Goal: Browse casually: Explore the website without a specific task or goal

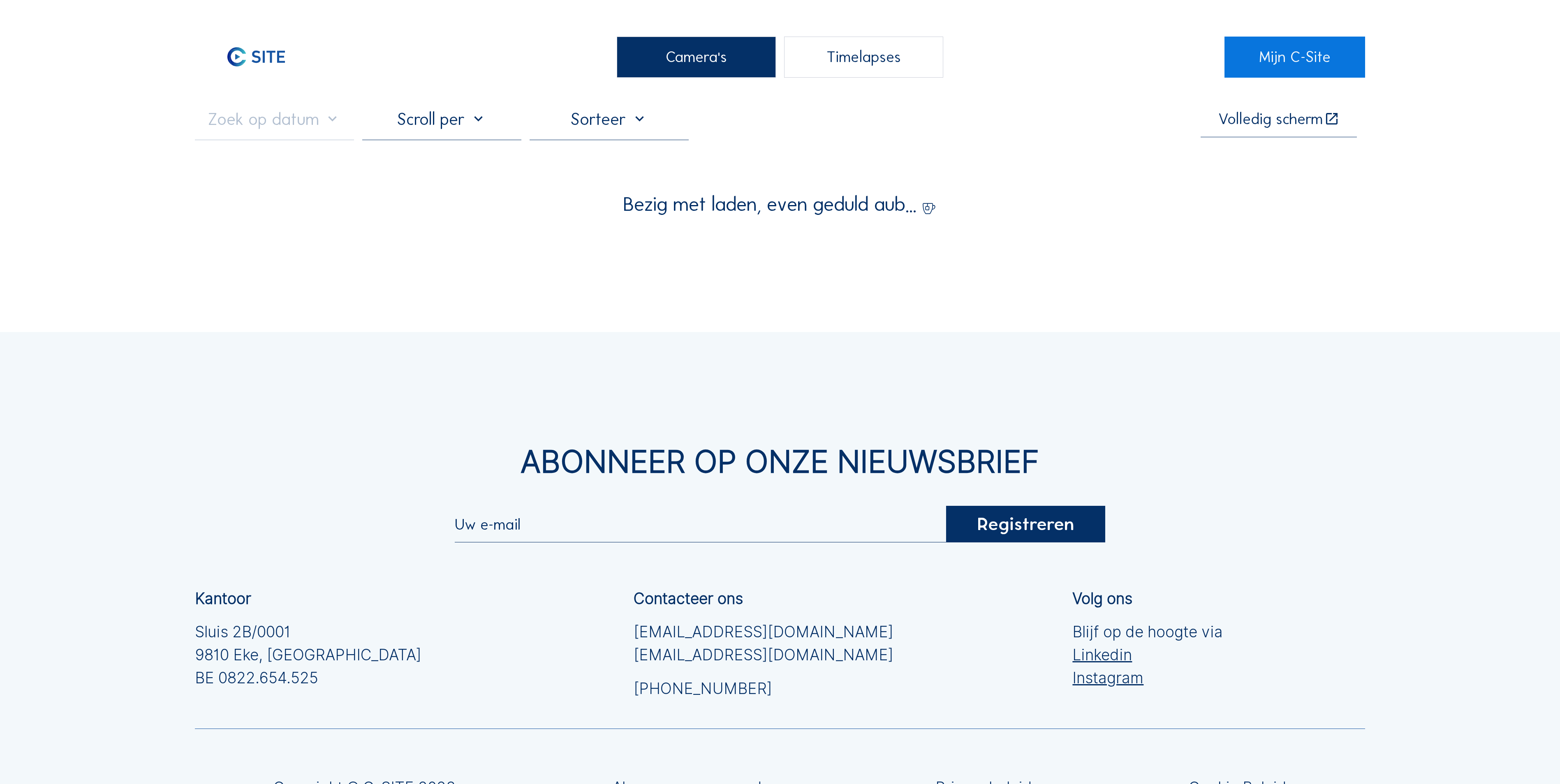
click at [684, 48] on div "Camera's" at bounding box center [696, 57] width 159 height 41
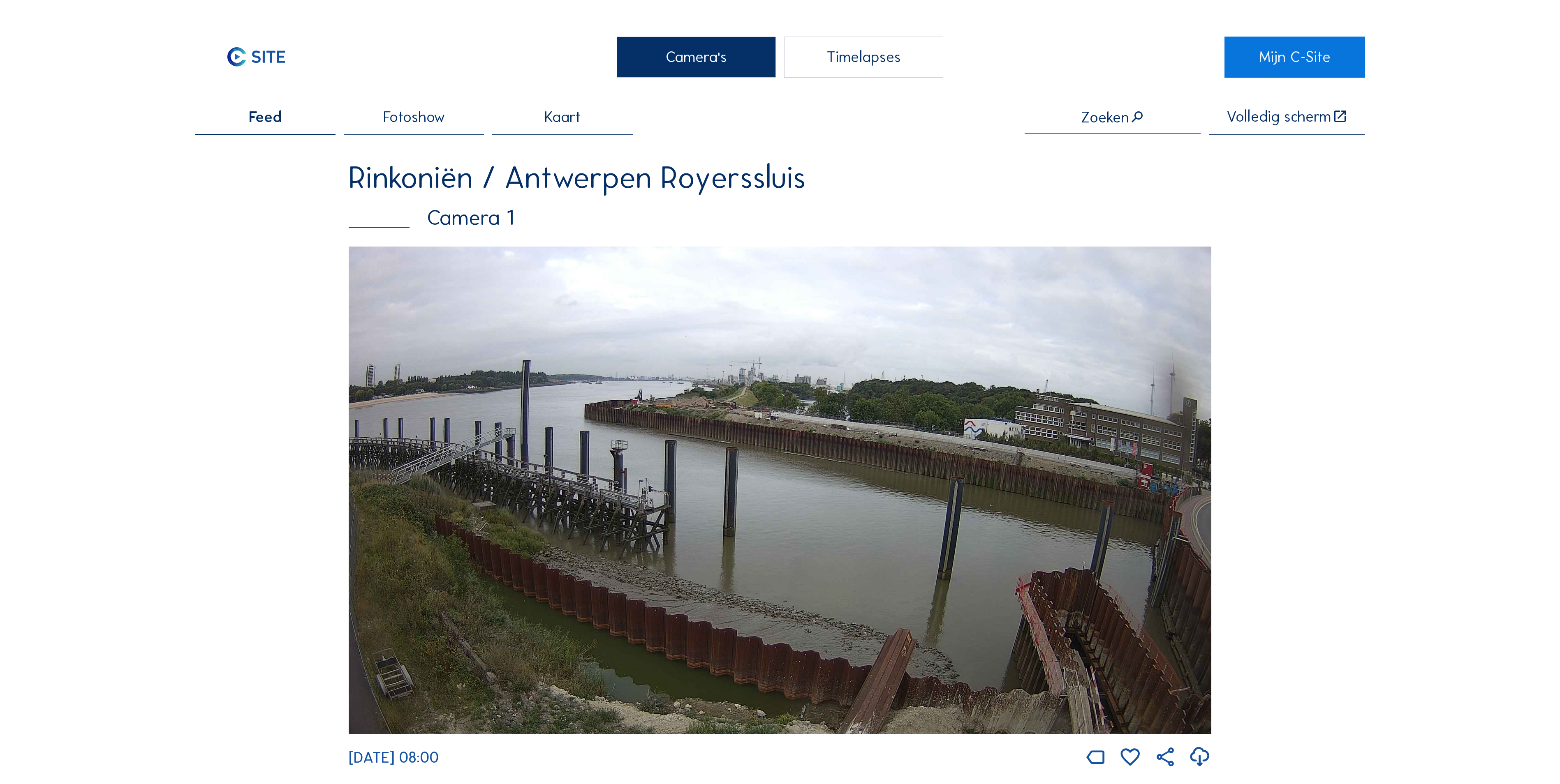
click at [715, 59] on div "Camera's" at bounding box center [696, 57] width 159 height 41
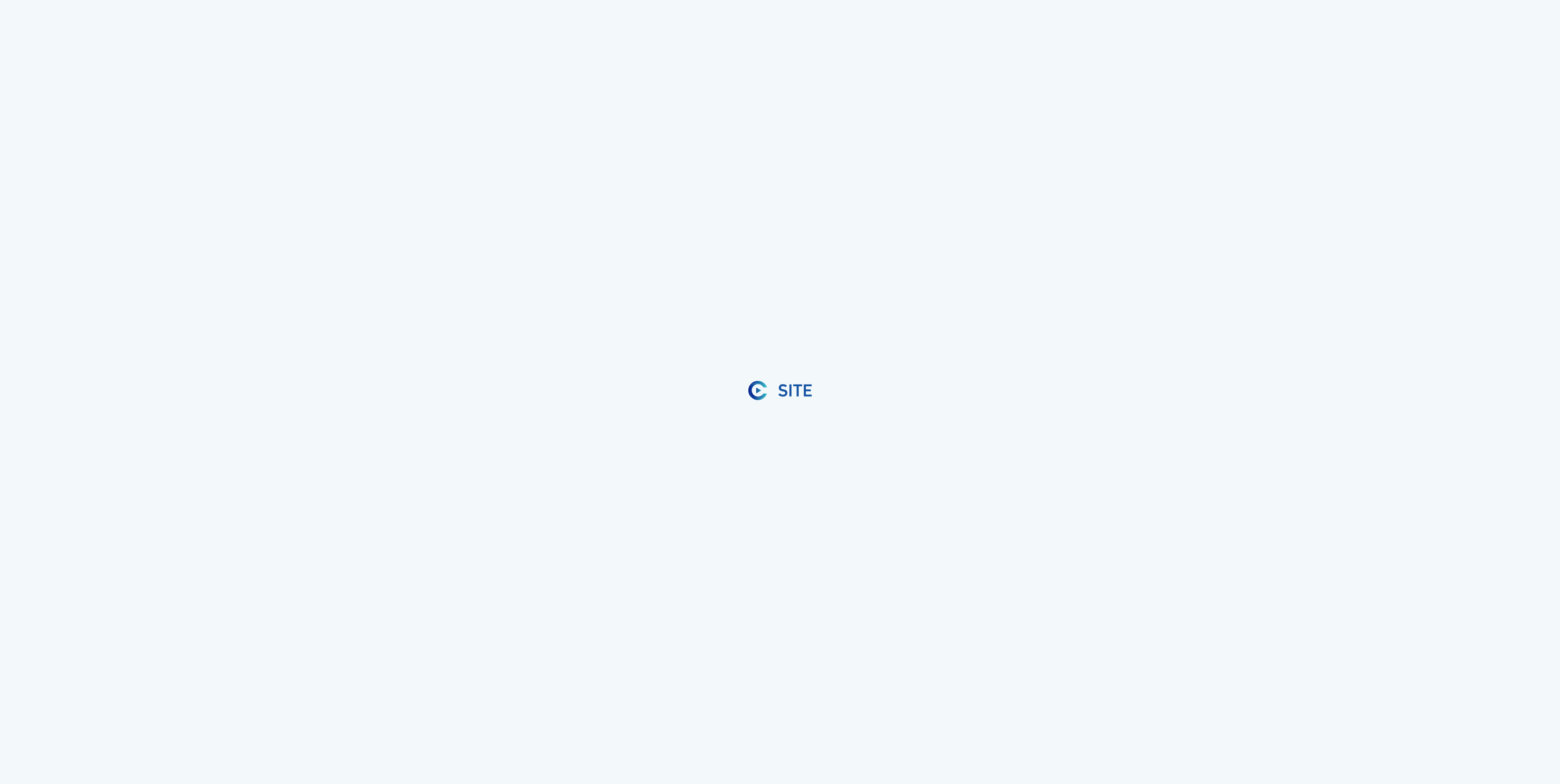
drag, startPoint x: 2, startPoint y: 145, endPoint x: 35, endPoint y: 147, distance: 33.1
click at [35, 147] on div at bounding box center [780, 392] width 1560 height 784
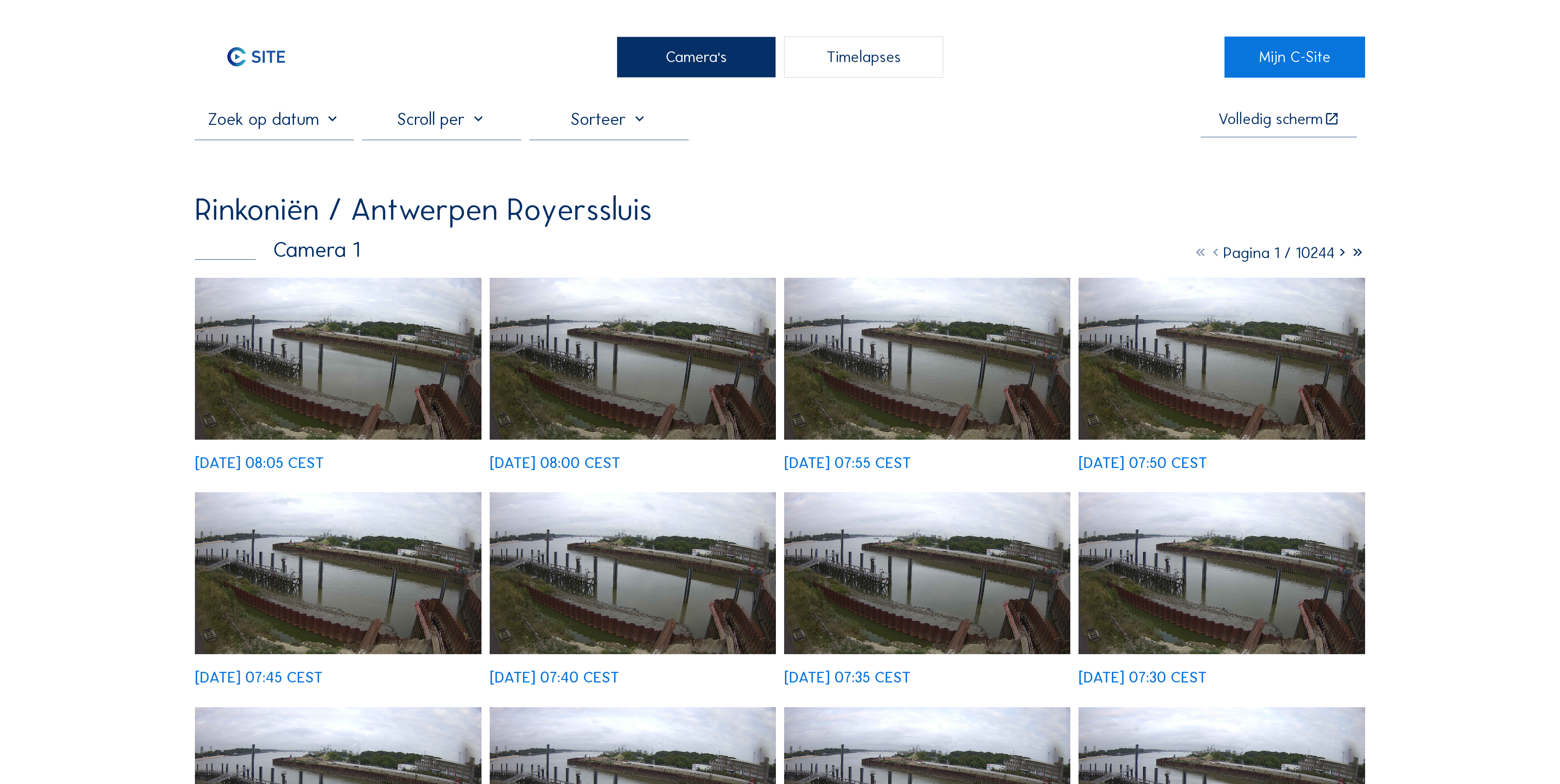
click at [673, 73] on div "Camera's" at bounding box center [696, 57] width 159 height 41
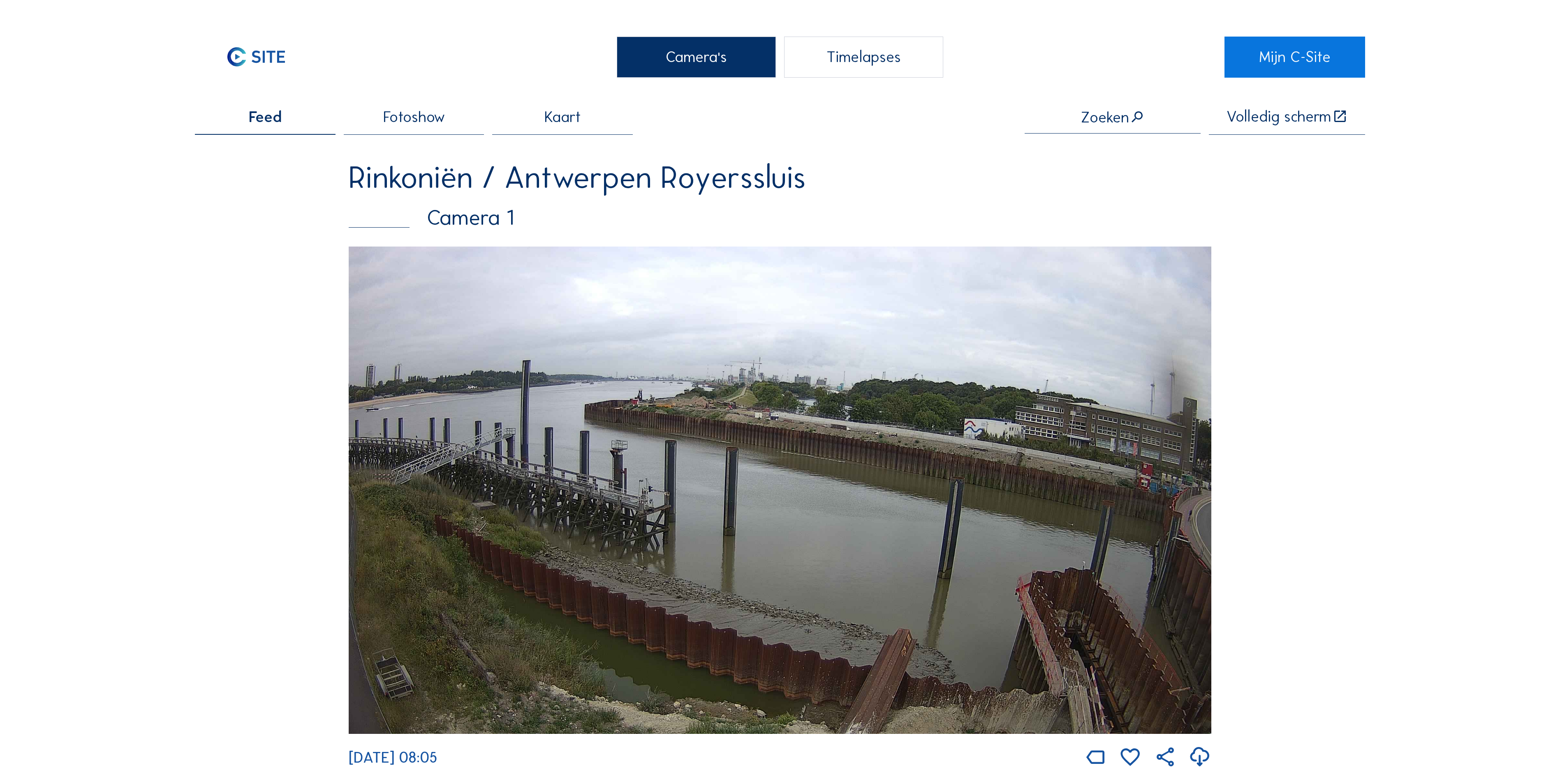
click at [677, 54] on div "Camera's" at bounding box center [696, 57] width 159 height 41
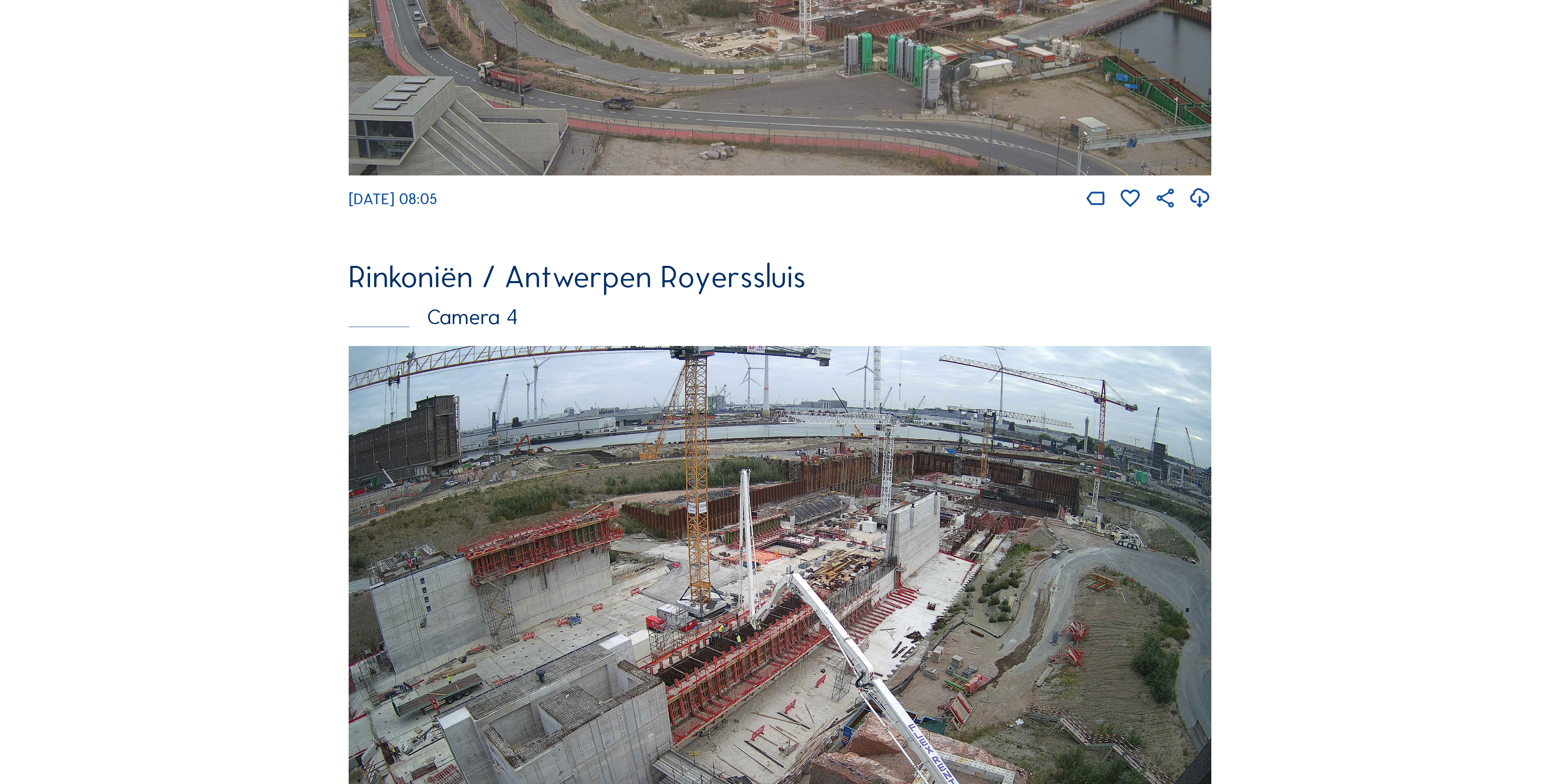
scroll to position [2137, 0]
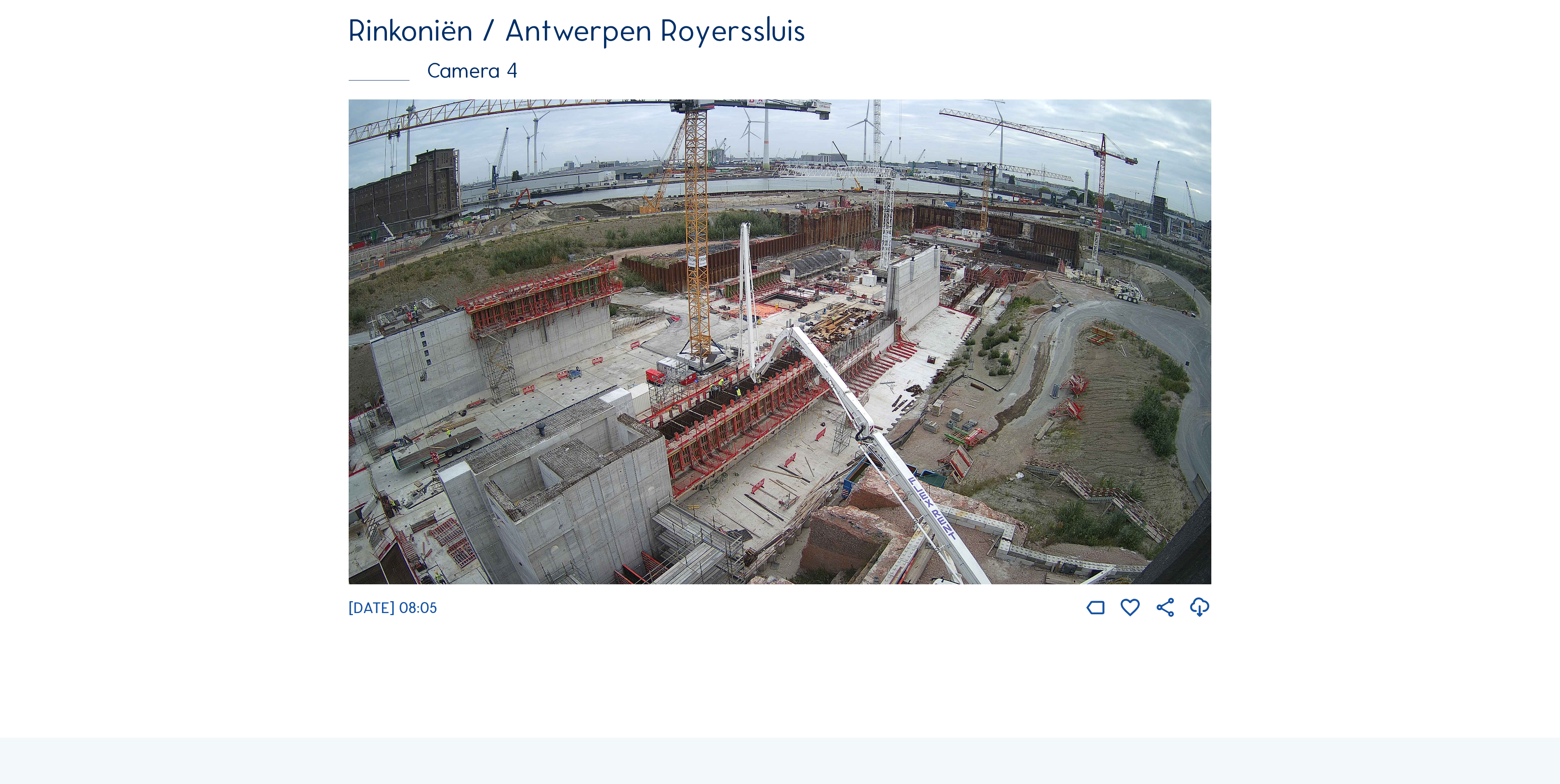
click at [453, 248] on img at bounding box center [779, 342] width 862 height 485
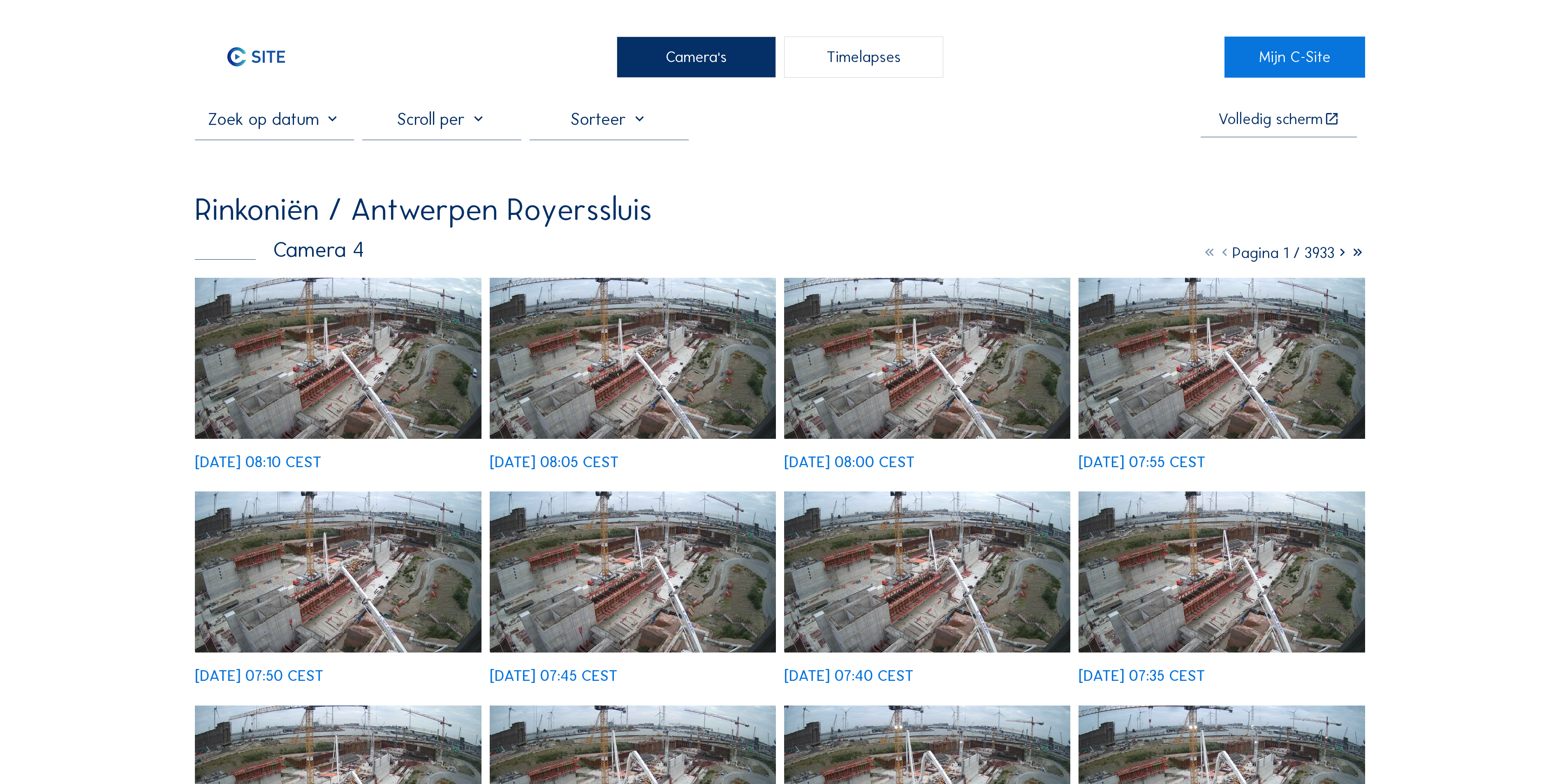
click at [397, 289] on img at bounding box center [338, 358] width 287 height 161
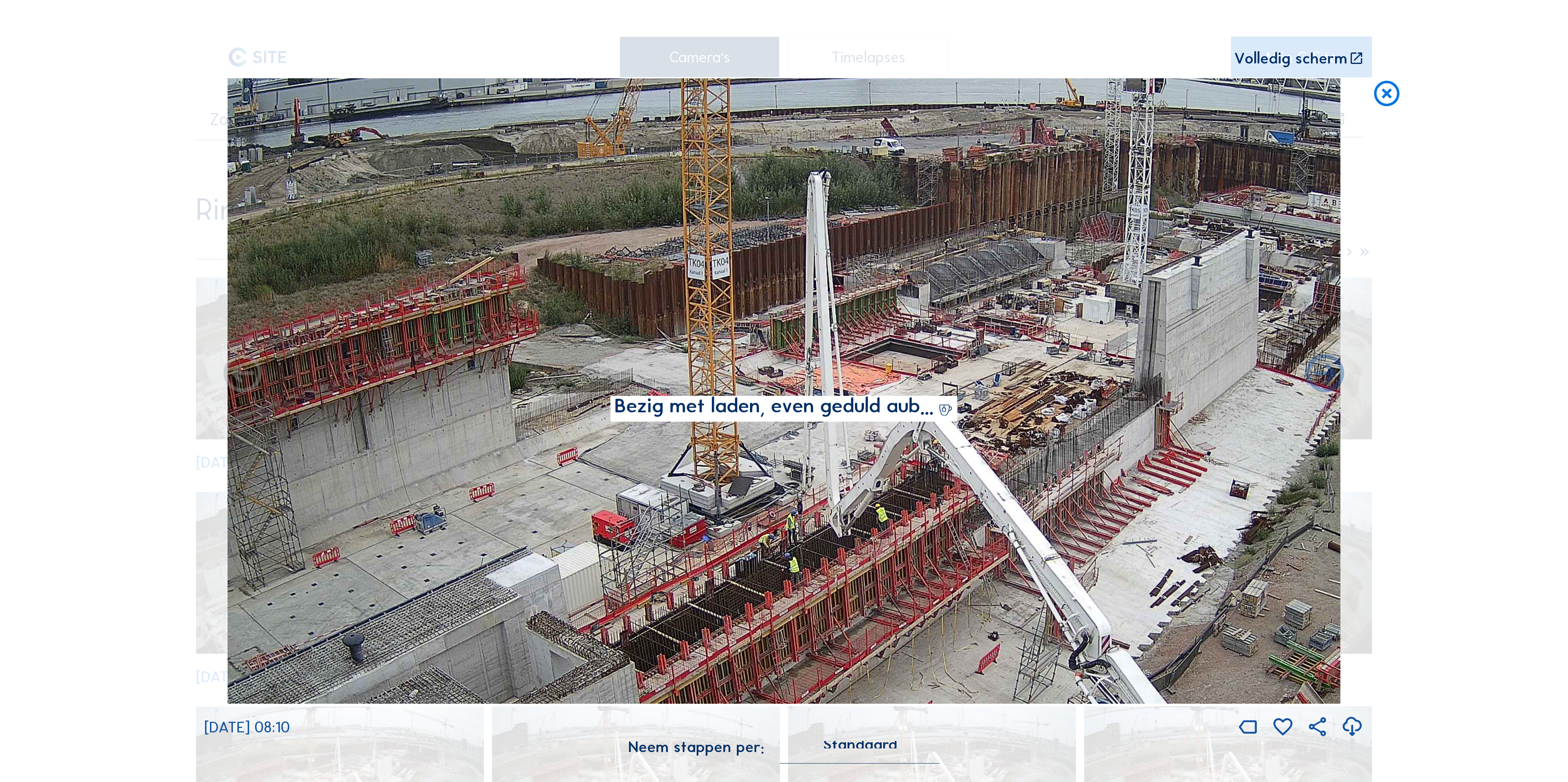
drag, startPoint x: 450, startPoint y: 311, endPoint x: 740, endPoint y: 369, distance: 295.7
click at [800, 257] on img at bounding box center [784, 391] width 1113 height 626
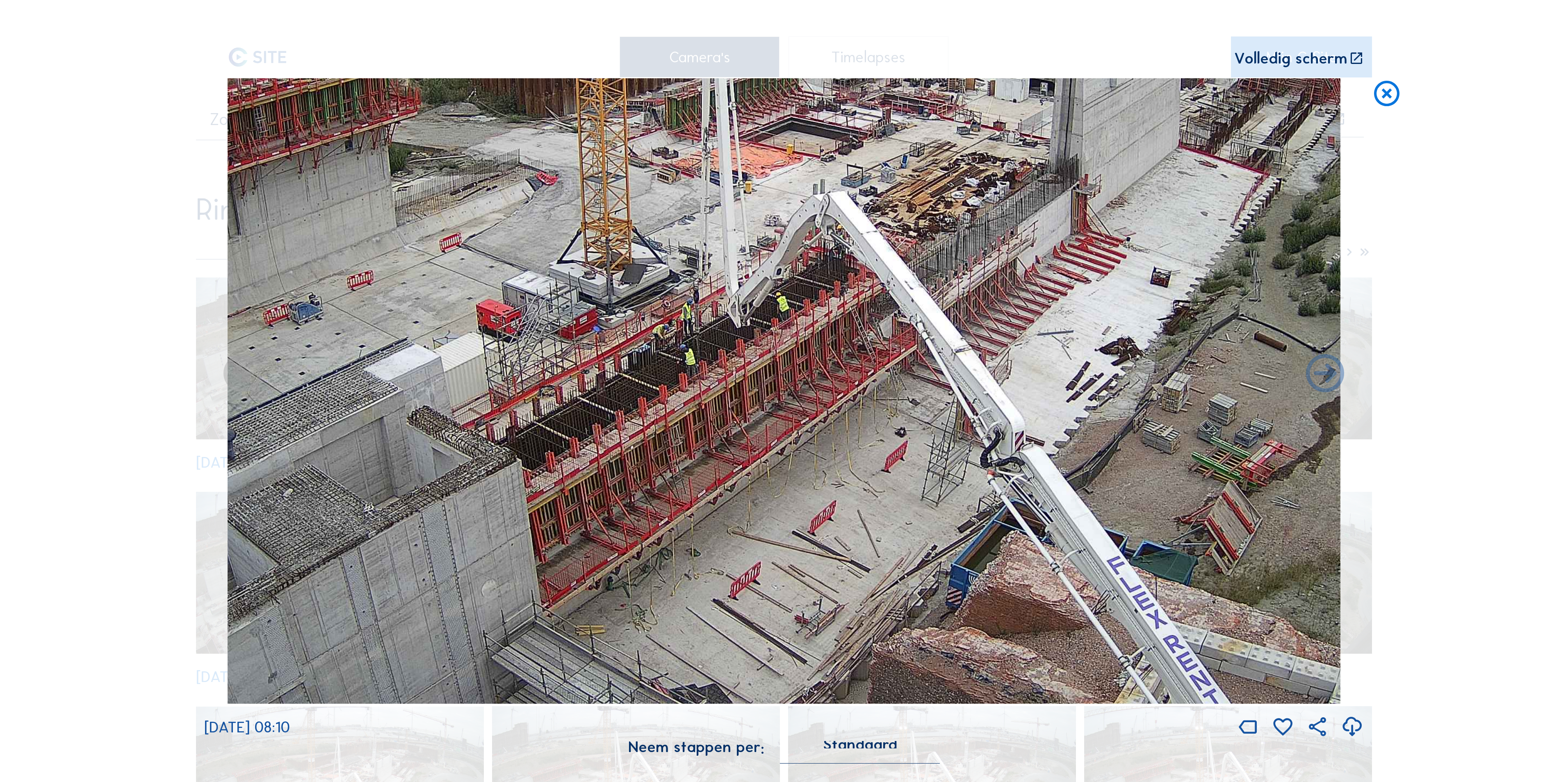
drag, startPoint x: 763, startPoint y: 565, endPoint x: 812, endPoint y: 478, distance: 99.8
click at [812, 478] on img at bounding box center [784, 391] width 1113 height 626
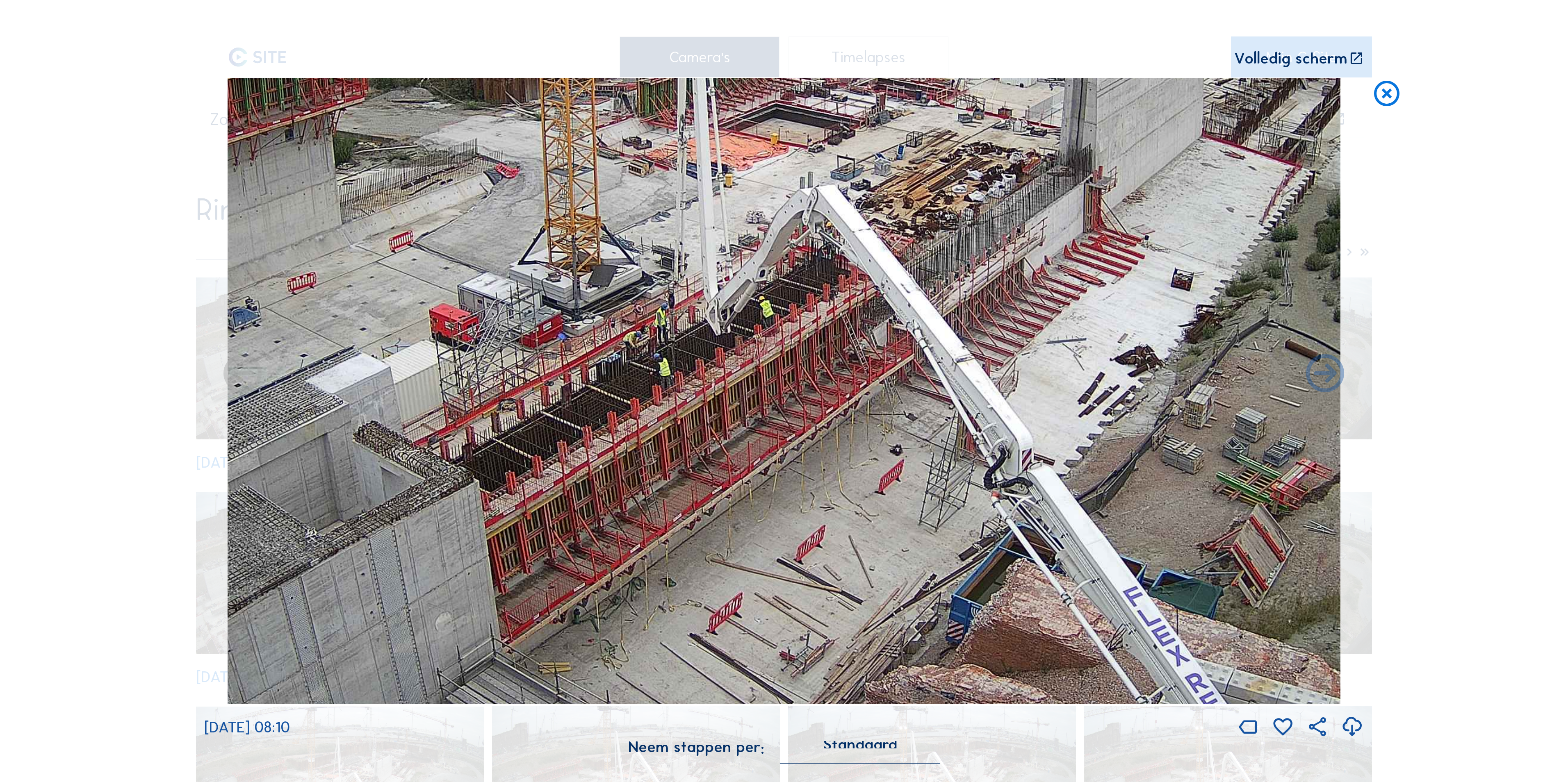
drag, startPoint x: 789, startPoint y: 399, endPoint x: 776, endPoint y: 418, distance: 23.0
click at [776, 418] on img at bounding box center [784, 391] width 1113 height 626
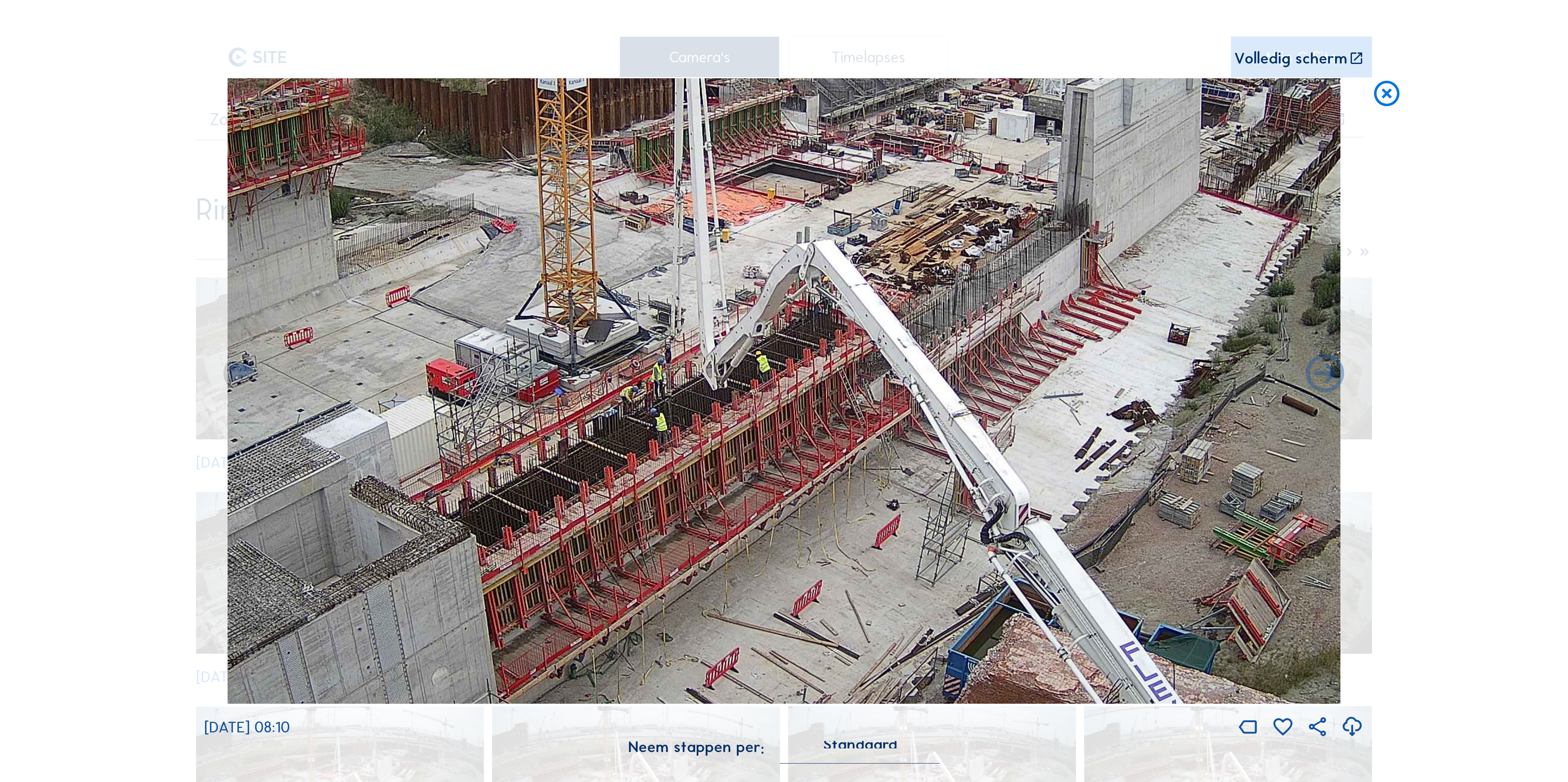
drag, startPoint x: 794, startPoint y: 380, endPoint x: 810, endPoint y: 449, distance: 70.8
click at [810, 449] on img at bounding box center [784, 391] width 1113 height 626
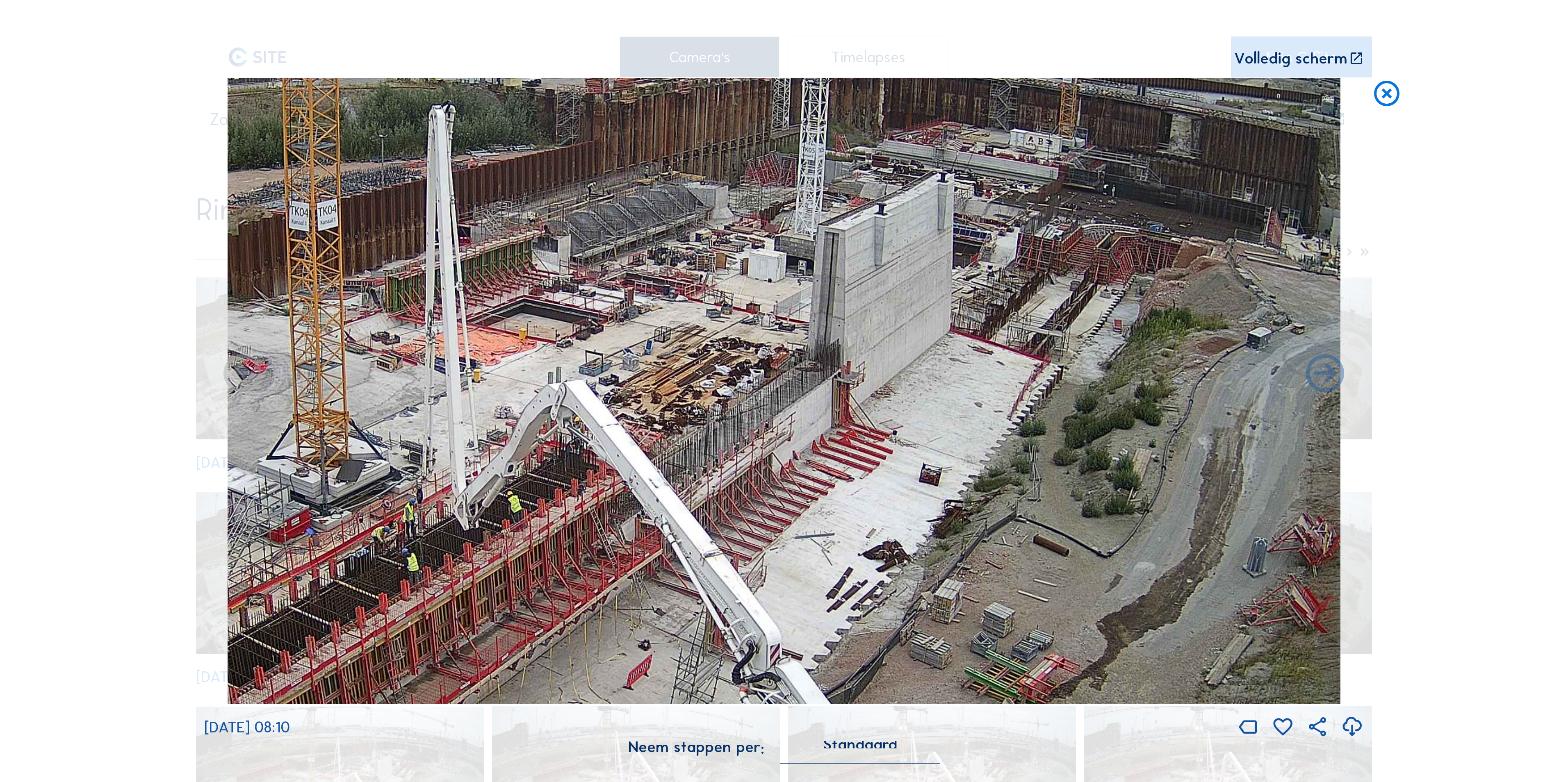
drag, startPoint x: 962, startPoint y: 376, endPoint x: 732, endPoint y: 456, distance: 243.5
click at [732, 456] on img at bounding box center [784, 391] width 1113 height 626
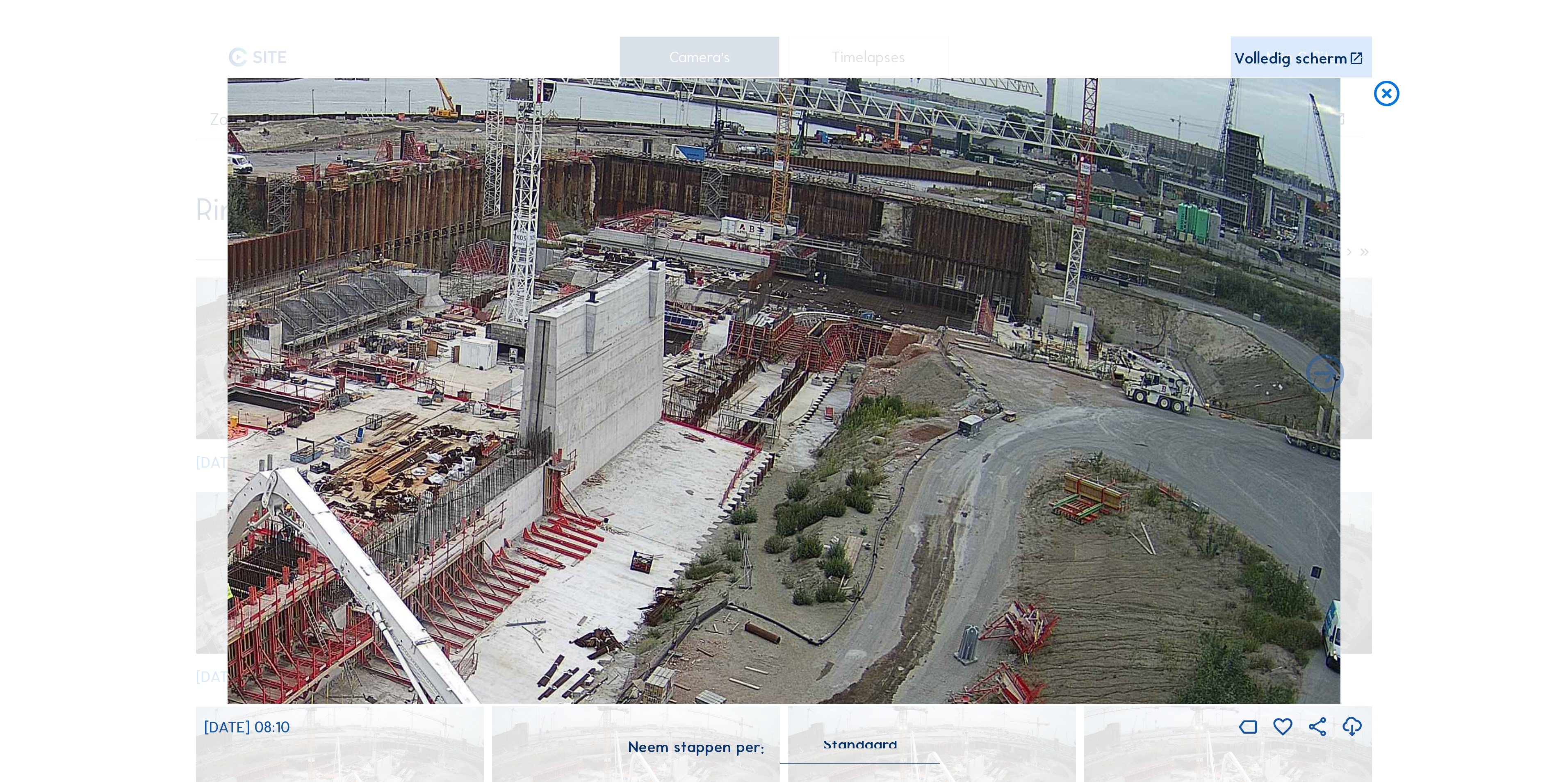
drag, startPoint x: 799, startPoint y: 436, endPoint x: 652, endPoint y: 453, distance: 148.0
click at [652, 453] on img at bounding box center [784, 391] width 1113 height 626
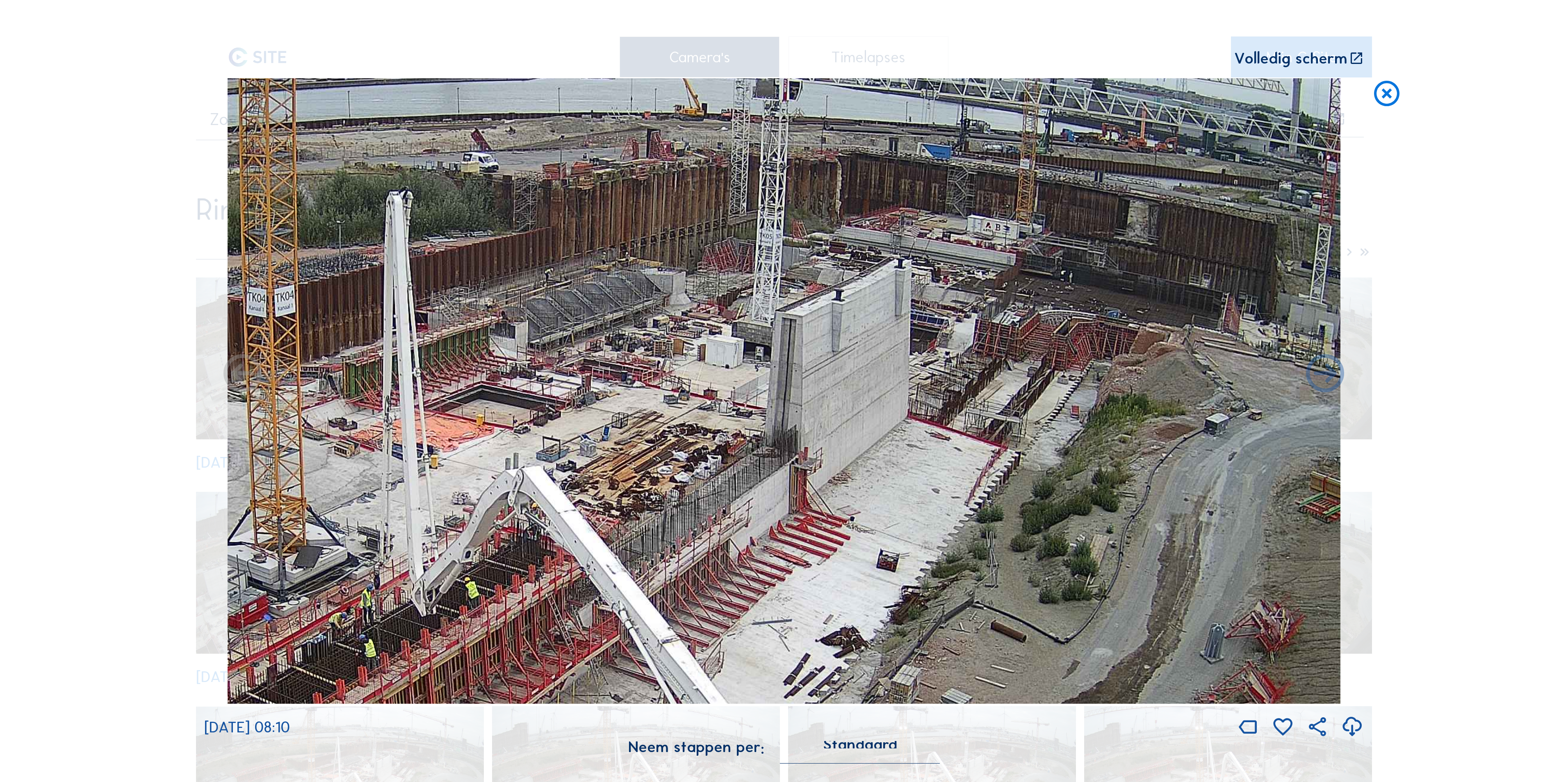
drag, startPoint x: 602, startPoint y: 371, endPoint x: 845, endPoint y: 371, distance: 243.0
click at [845, 371] on img at bounding box center [784, 391] width 1113 height 626
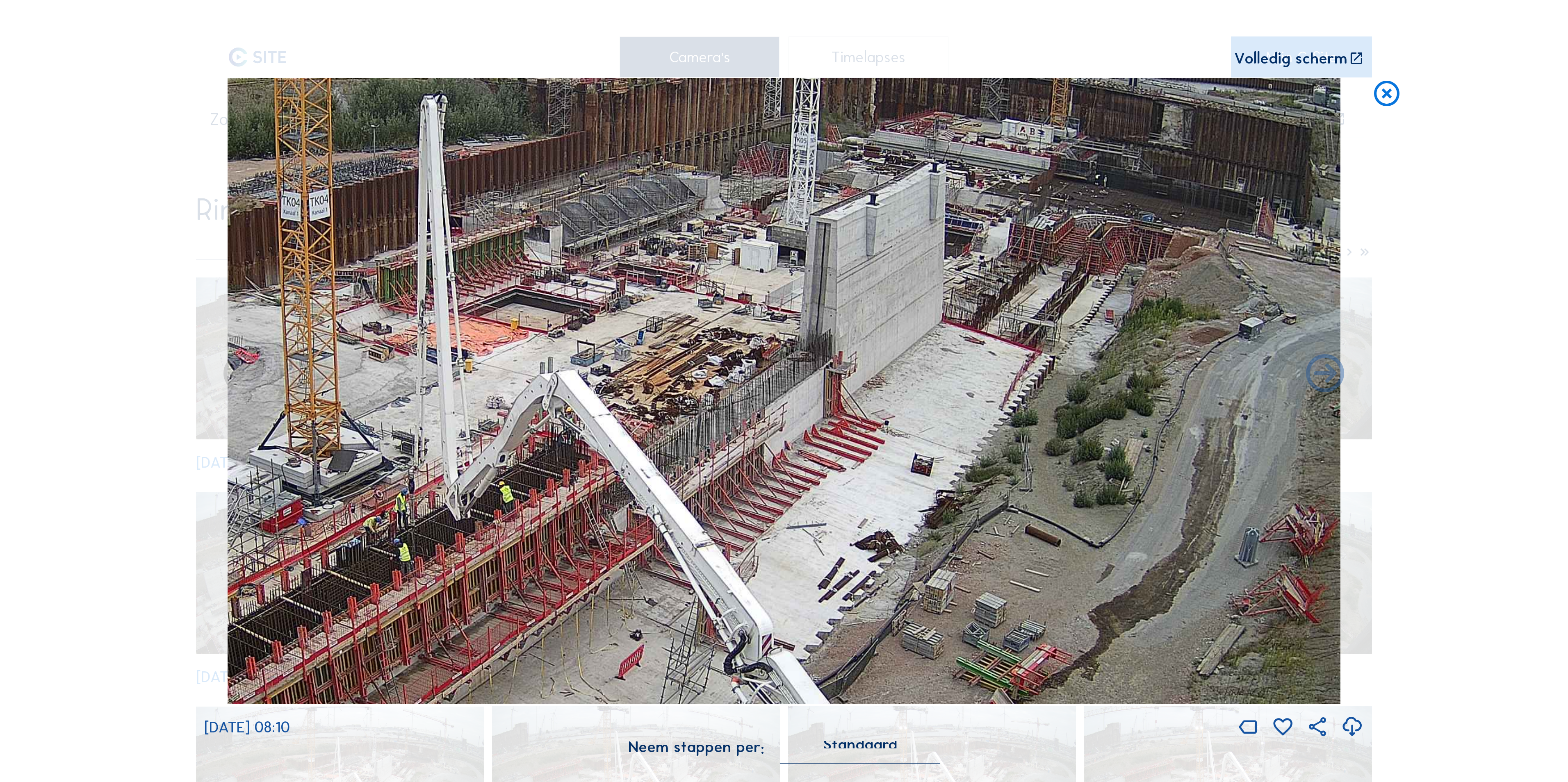
drag, startPoint x: 802, startPoint y: 456, endPoint x: 964, endPoint y: 229, distance: 278.9
click at [964, 226] on img at bounding box center [784, 391] width 1113 height 626
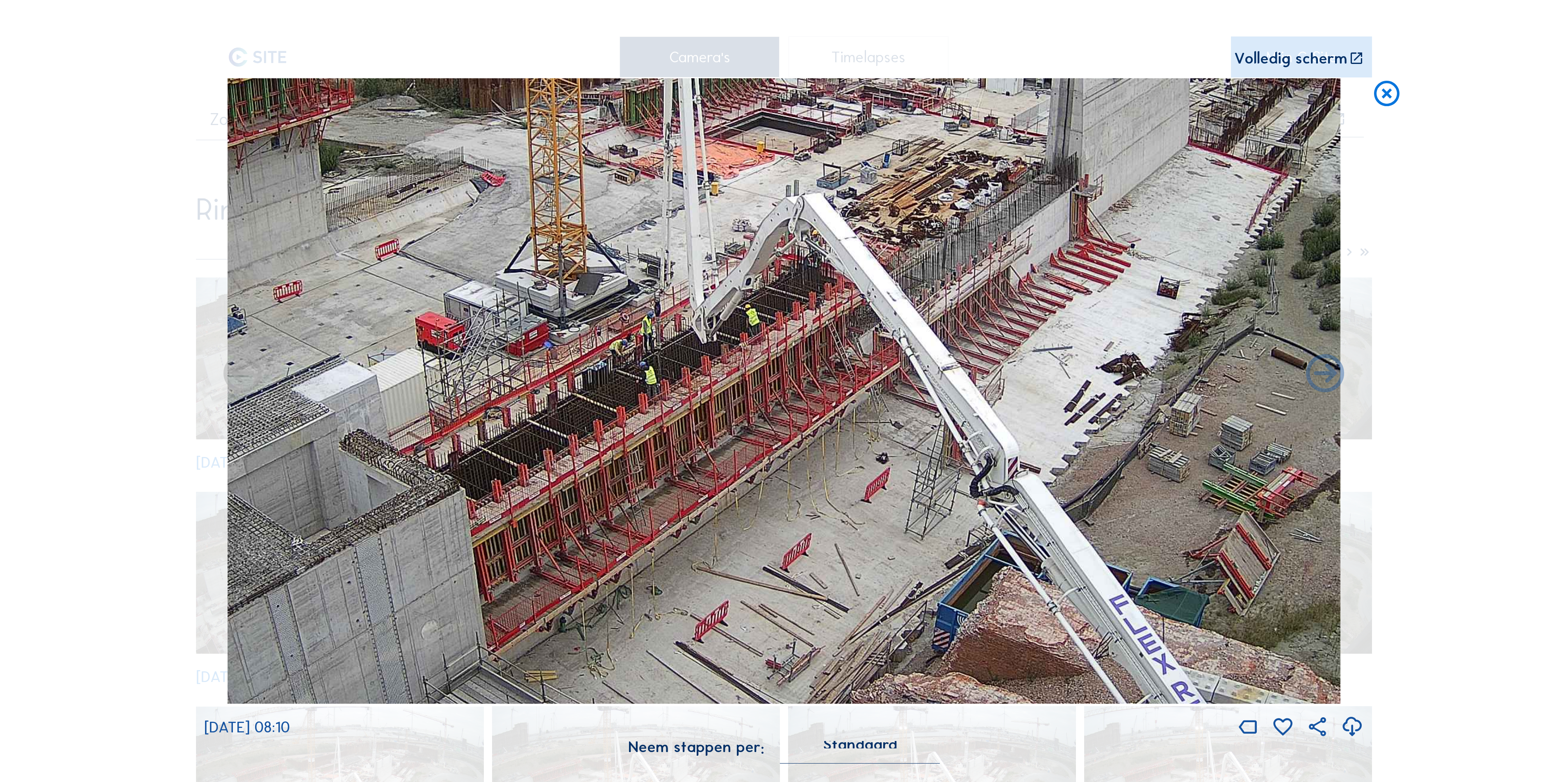
drag, startPoint x: 695, startPoint y: 408, endPoint x: 814, endPoint y: 366, distance: 126.2
click at [814, 366] on img at bounding box center [784, 391] width 1113 height 626
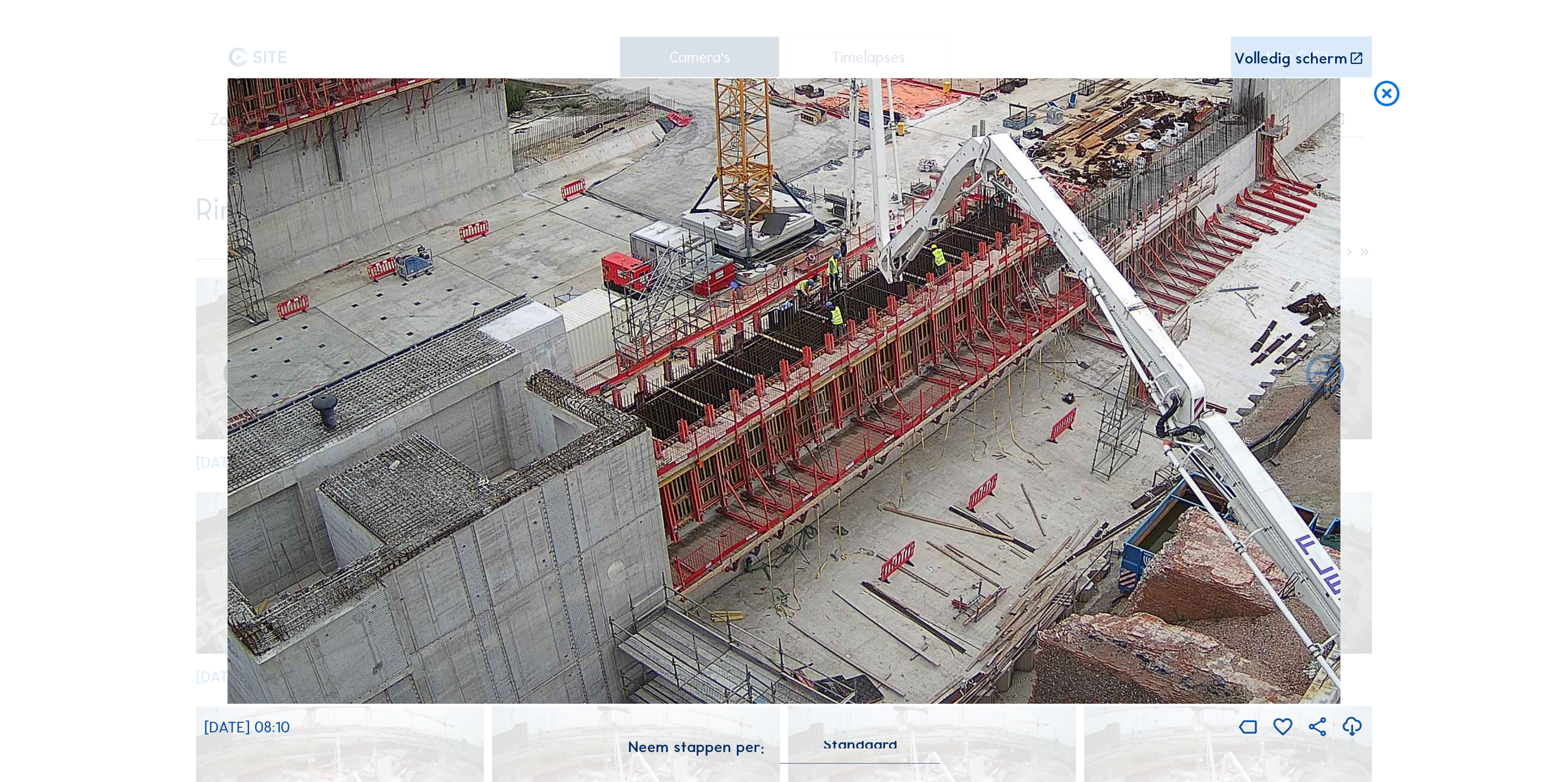
drag, startPoint x: 909, startPoint y: 340, endPoint x: 842, endPoint y: 395, distance: 86.7
click at [945, 333] on img at bounding box center [784, 391] width 1113 height 626
drag, startPoint x: 650, startPoint y: 456, endPoint x: 849, endPoint y: 416, distance: 203.0
click at [849, 416] on img at bounding box center [784, 391] width 1113 height 626
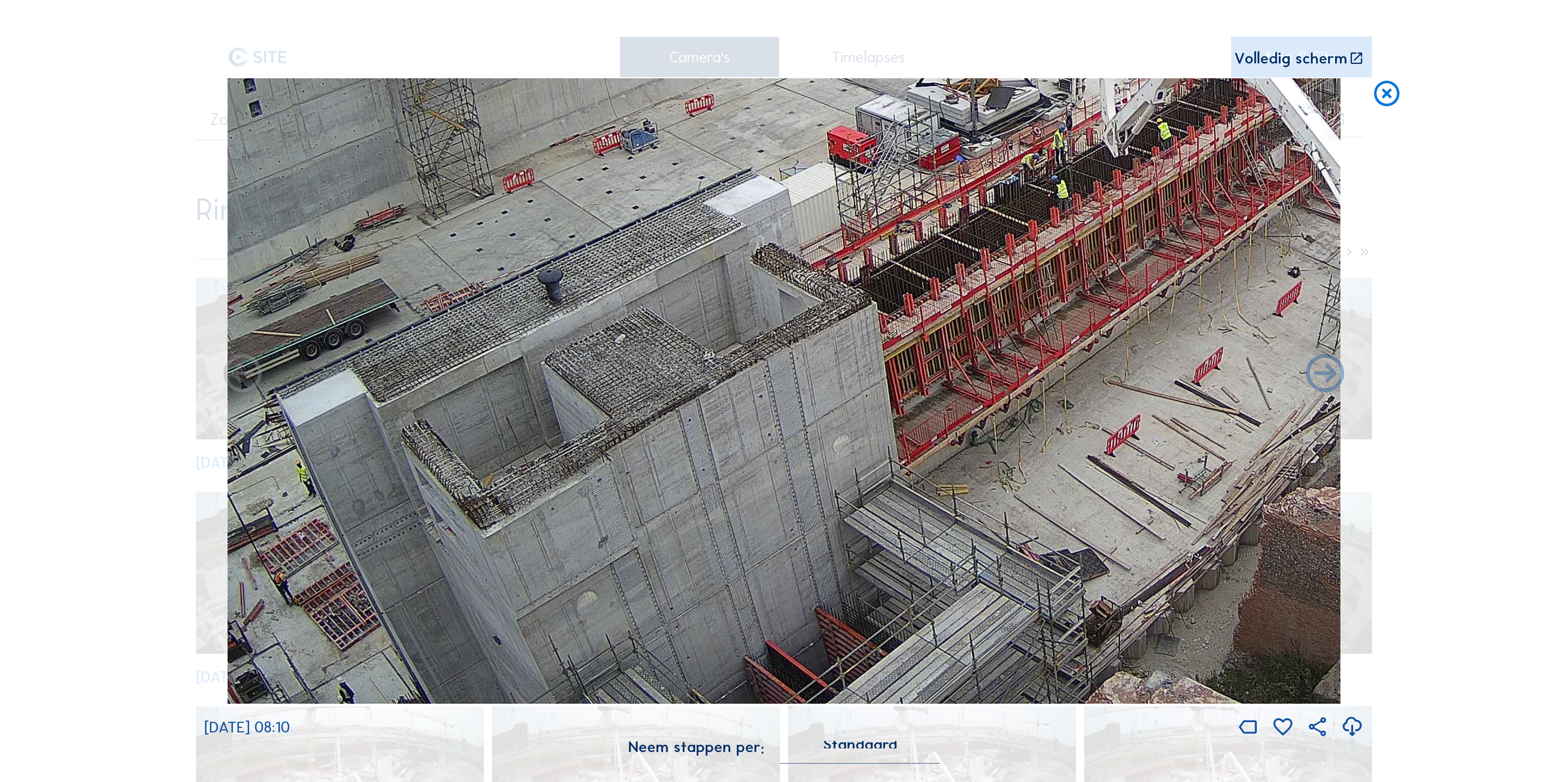
drag, startPoint x: 615, startPoint y: 570, endPoint x: 645, endPoint y: 315, distance: 256.8
click at [645, 315] on img at bounding box center [784, 391] width 1113 height 626
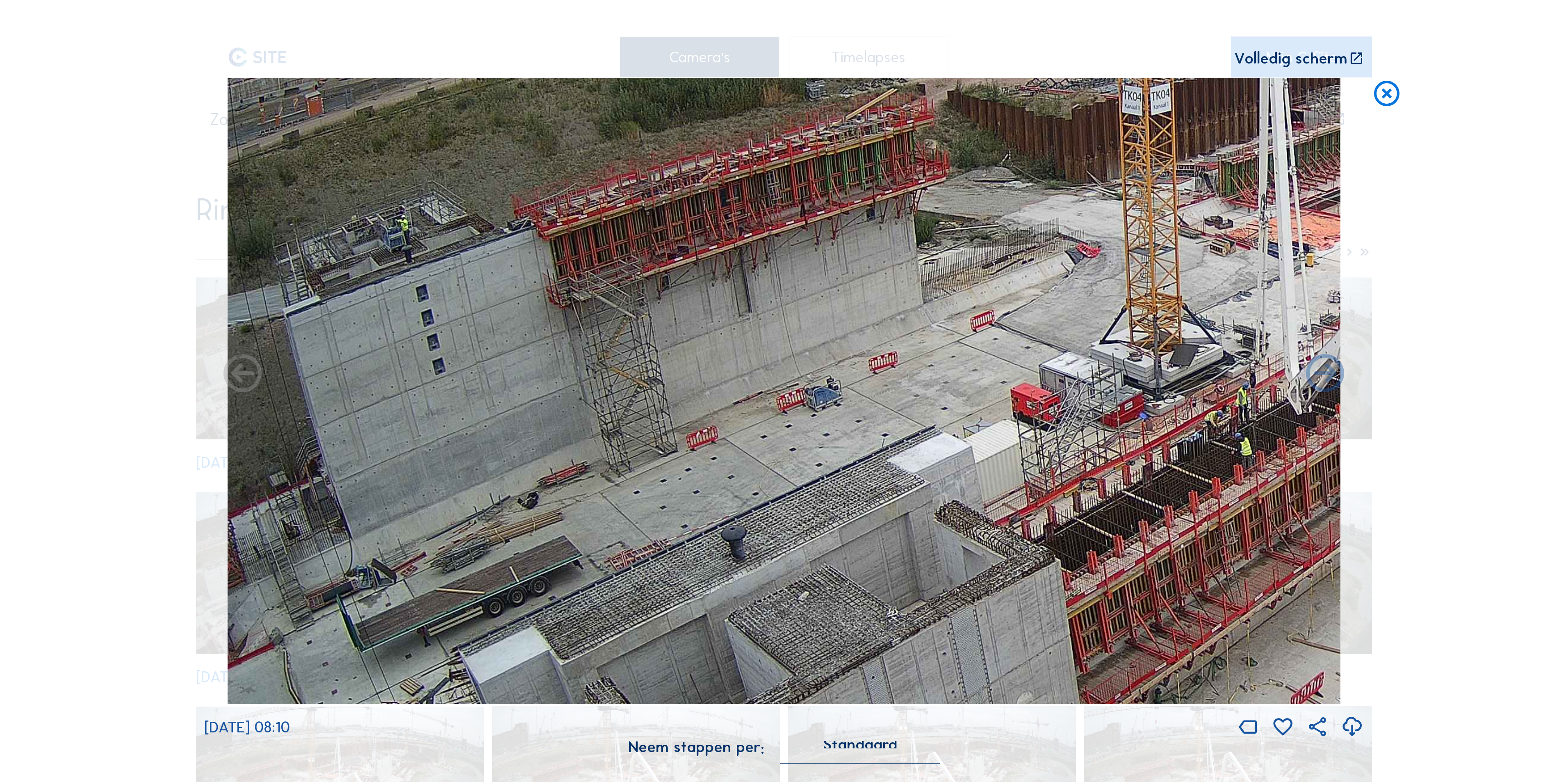
drag, startPoint x: 900, startPoint y: 574, endPoint x: 698, endPoint y: 429, distance: 248.7
click at [897, 576] on img at bounding box center [784, 391] width 1113 height 626
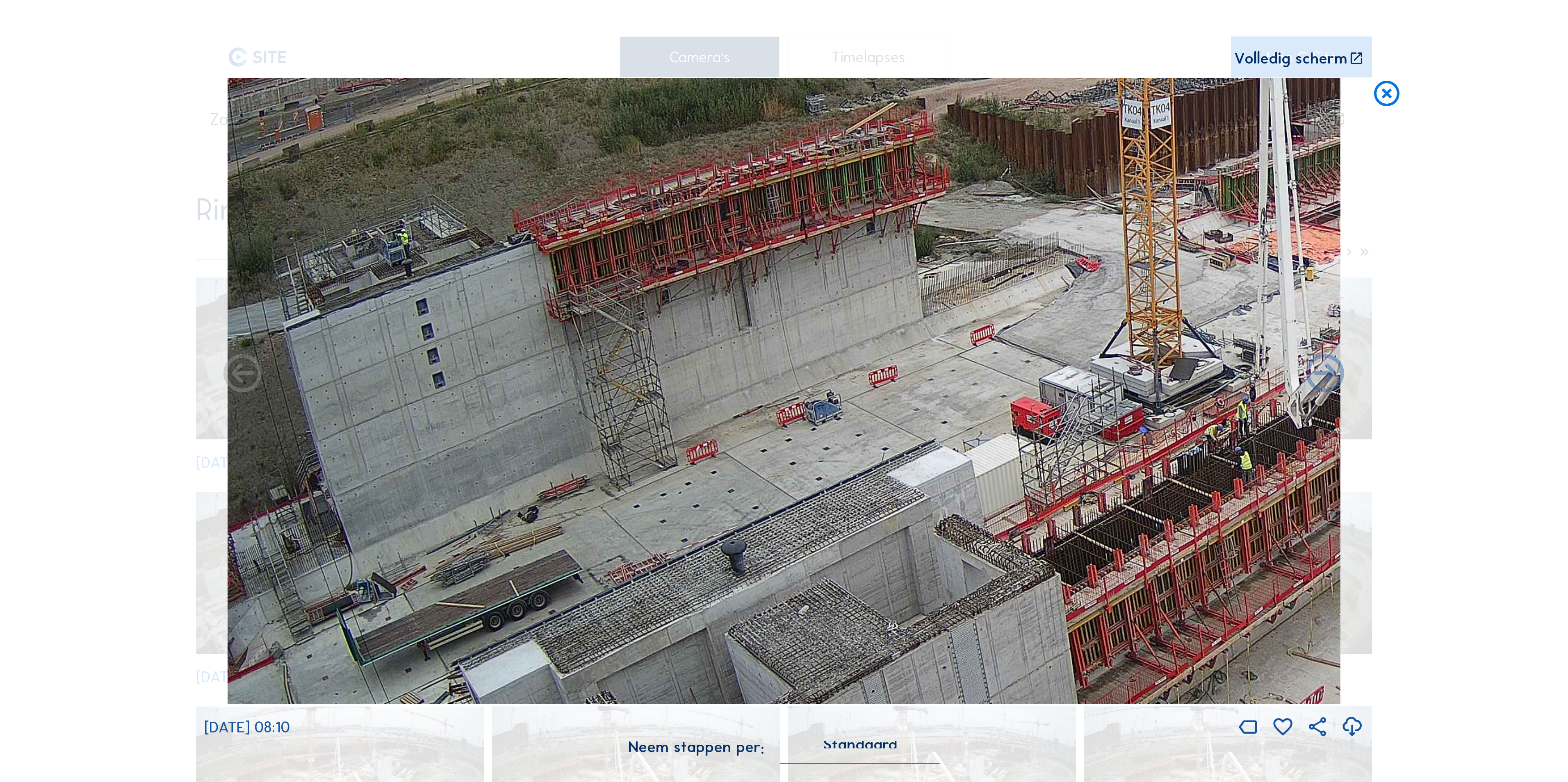
click at [654, 411] on img at bounding box center [784, 391] width 1113 height 626
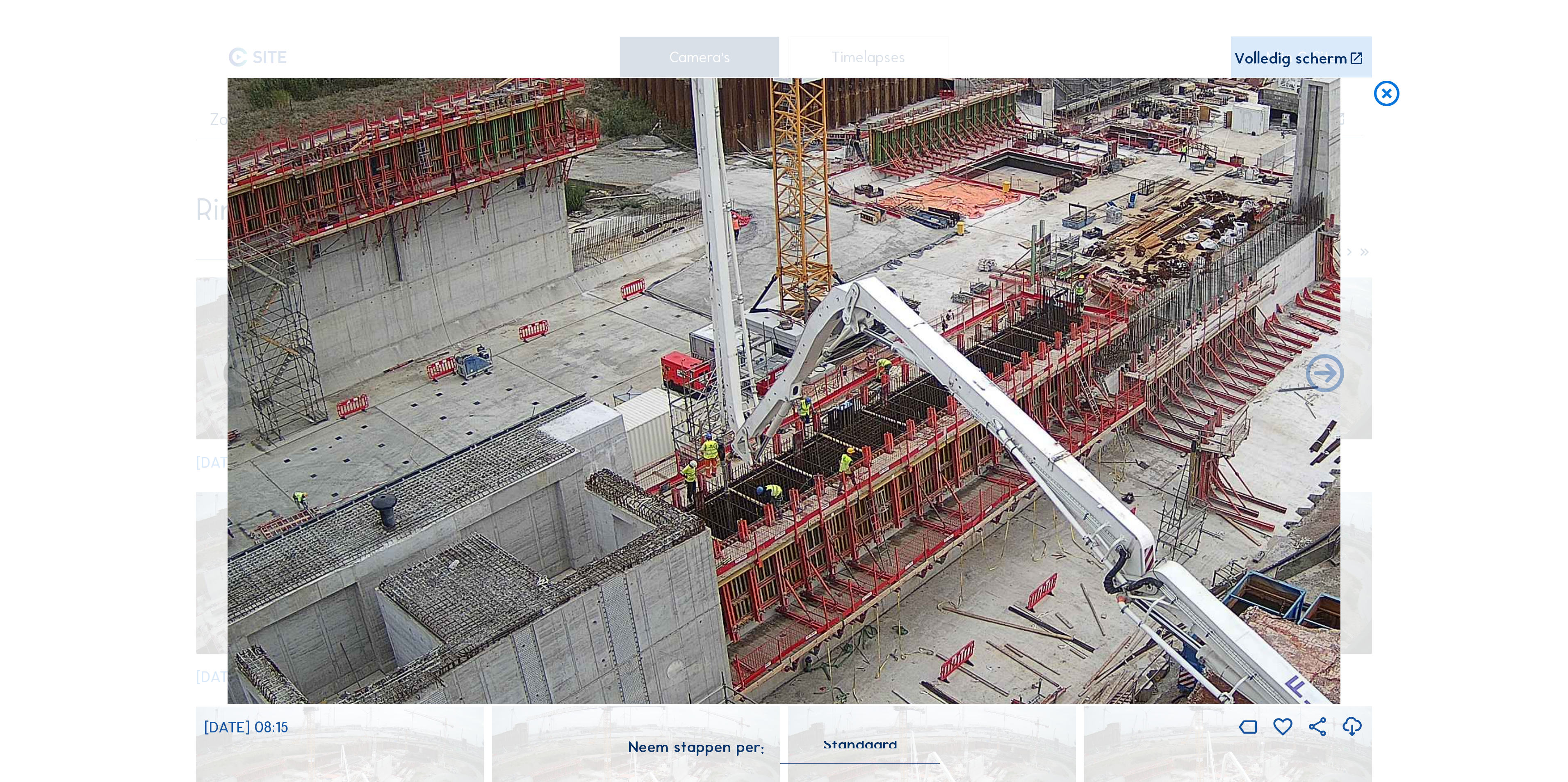
drag, startPoint x: 692, startPoint y: 266, endPoint x: 370, endPoint y: 223, distance: 324.9
click at [340, 217] on img at bounding box center [784, 391] width 1113 height 626
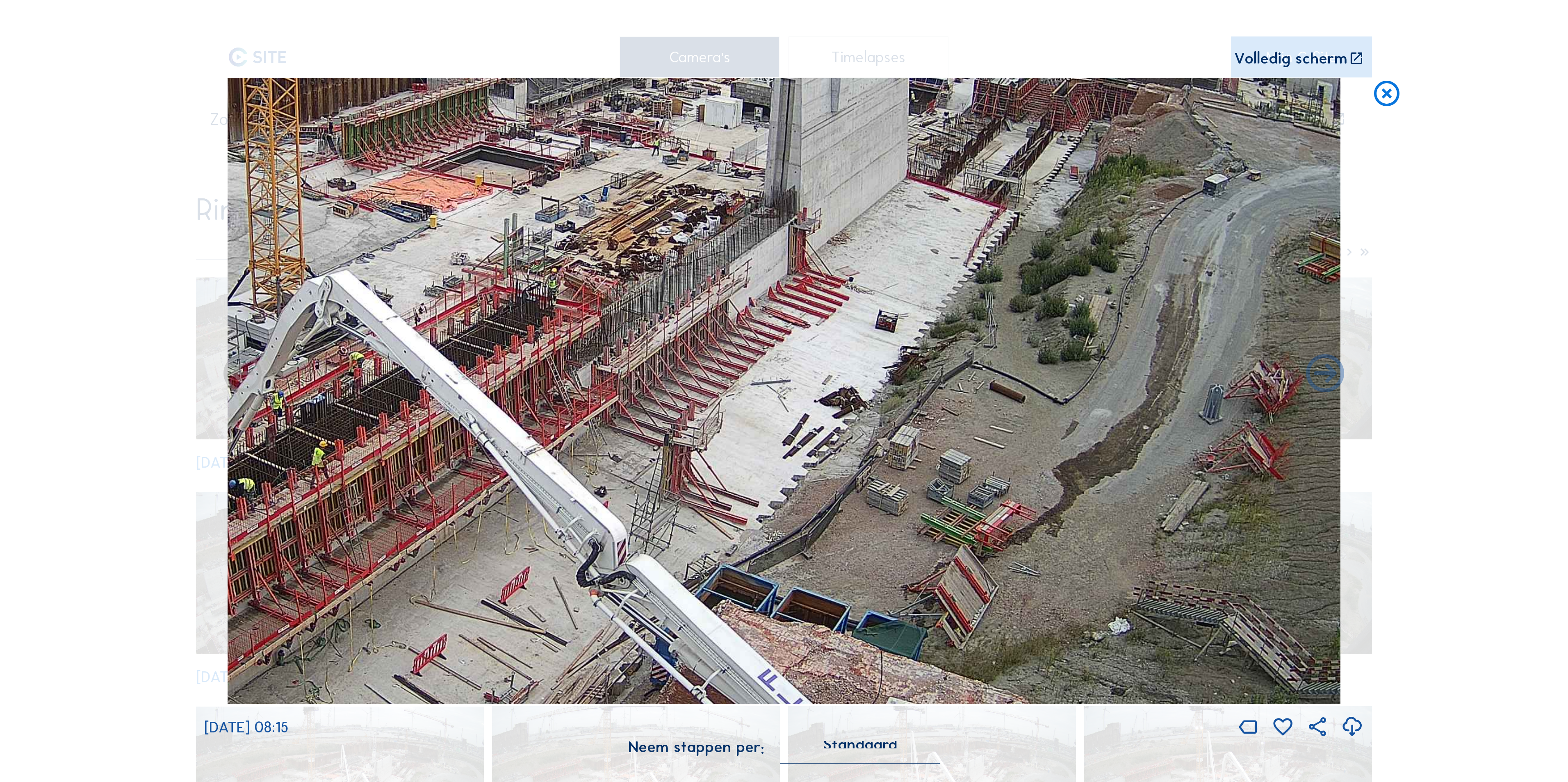
drag, startPoint x: 795, startPoint y: 324, endPoint x: 276, endPoint y: 321, distance: 519.0
click at [276, 321] on img at bounding box center [784, 391] width 1113 height 626
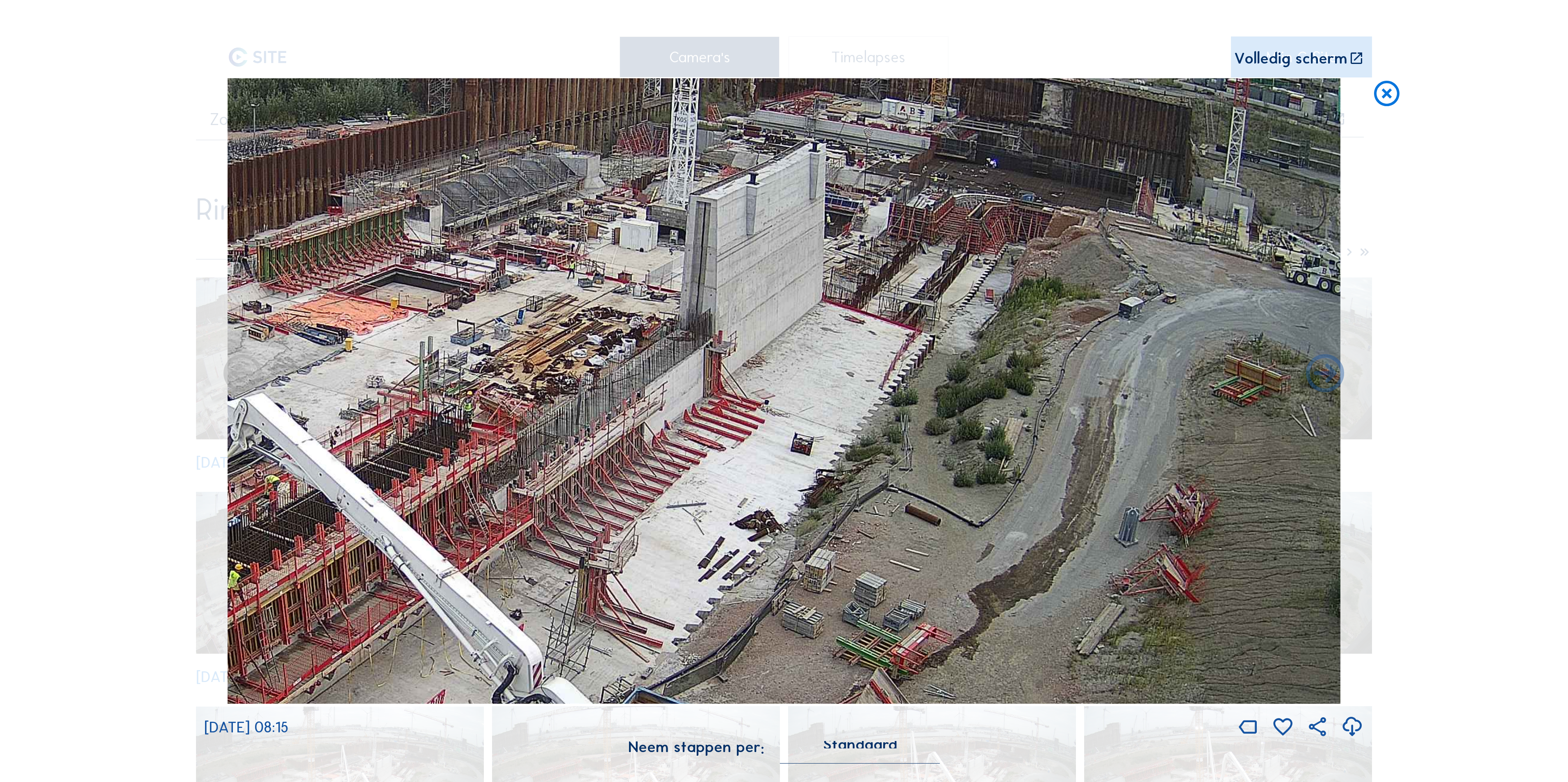
drag, startPoint x: 634, startPoint y: 332, endPoint x: 587, endPoint y: 414, distance: 94.5
click at [587, 414] on img at bounding box center [784, 391] width 1113 height 626
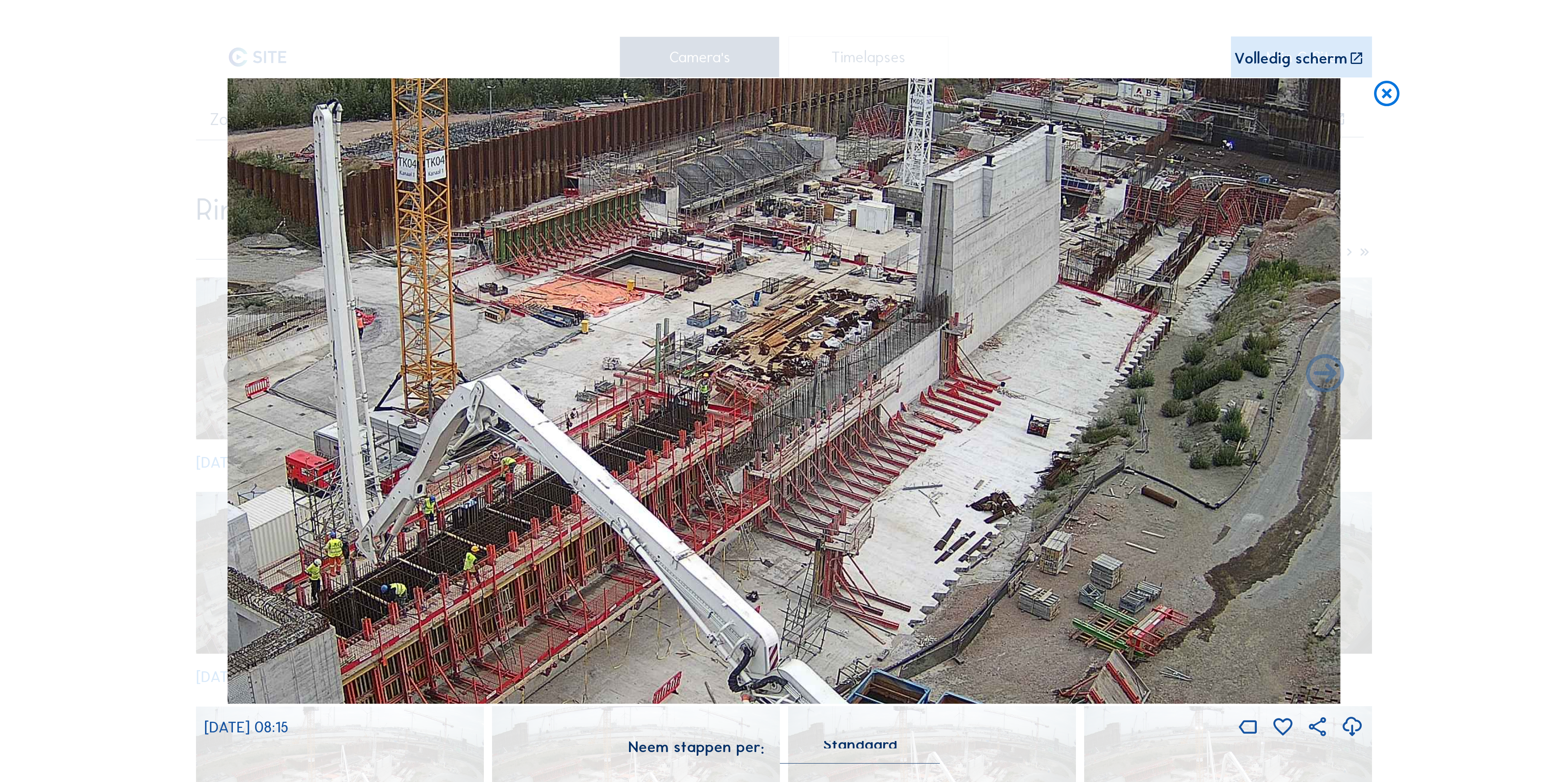
drag, startPoint x: 558, startPoint y: 422, endPoint x: 814, endPoint y: 401, distance: 256.9
click at [814, 401] on img at bounding box center [784, 391] width 1113 height 626
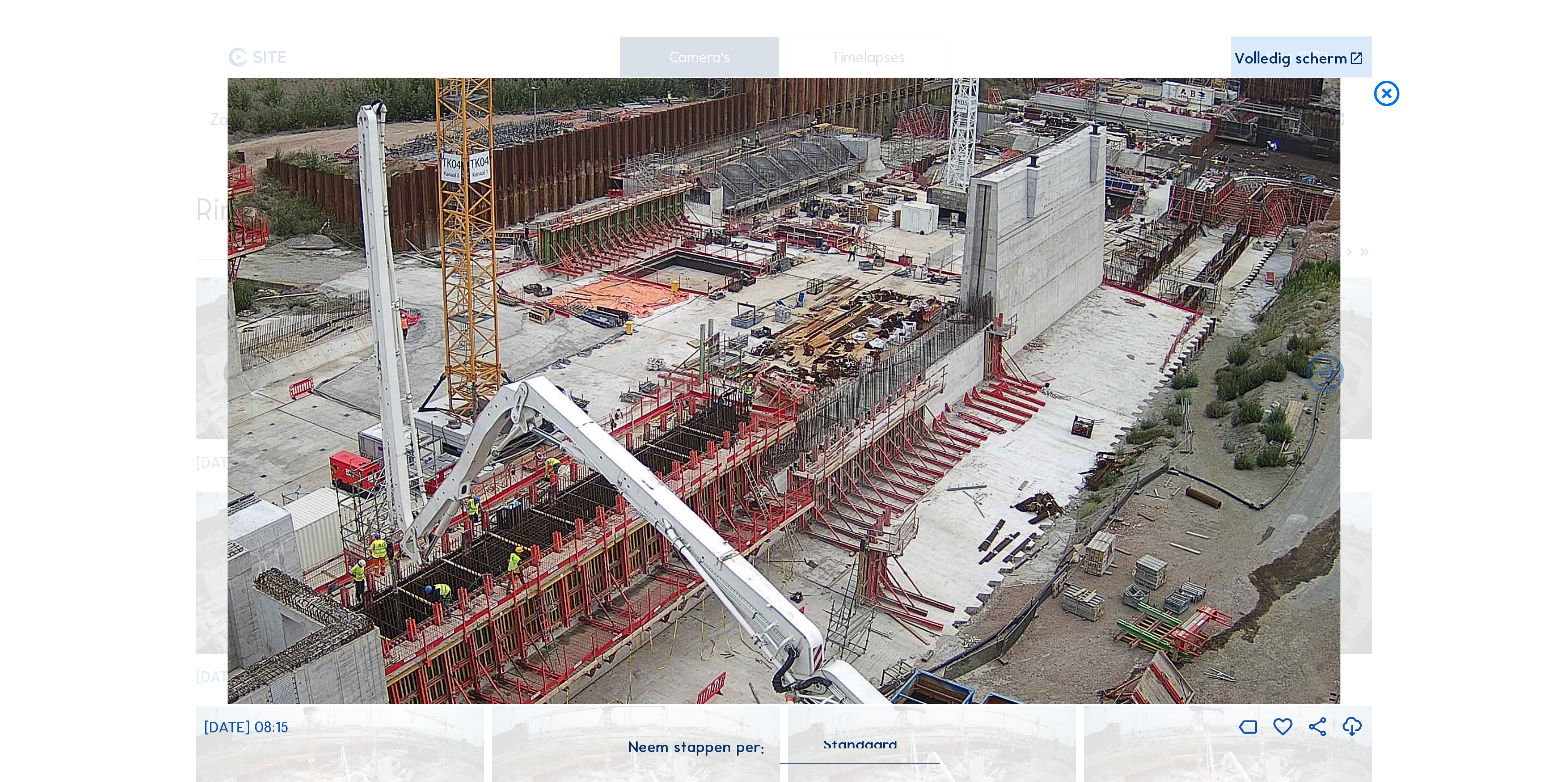
drag, startPoint x: 664, startPoint y: 433, endPoint x: 865, endPoint y: 432, distance: 201.0
click at [1062, 450] on img at bounding box center [784, 391] width 1113 height 626
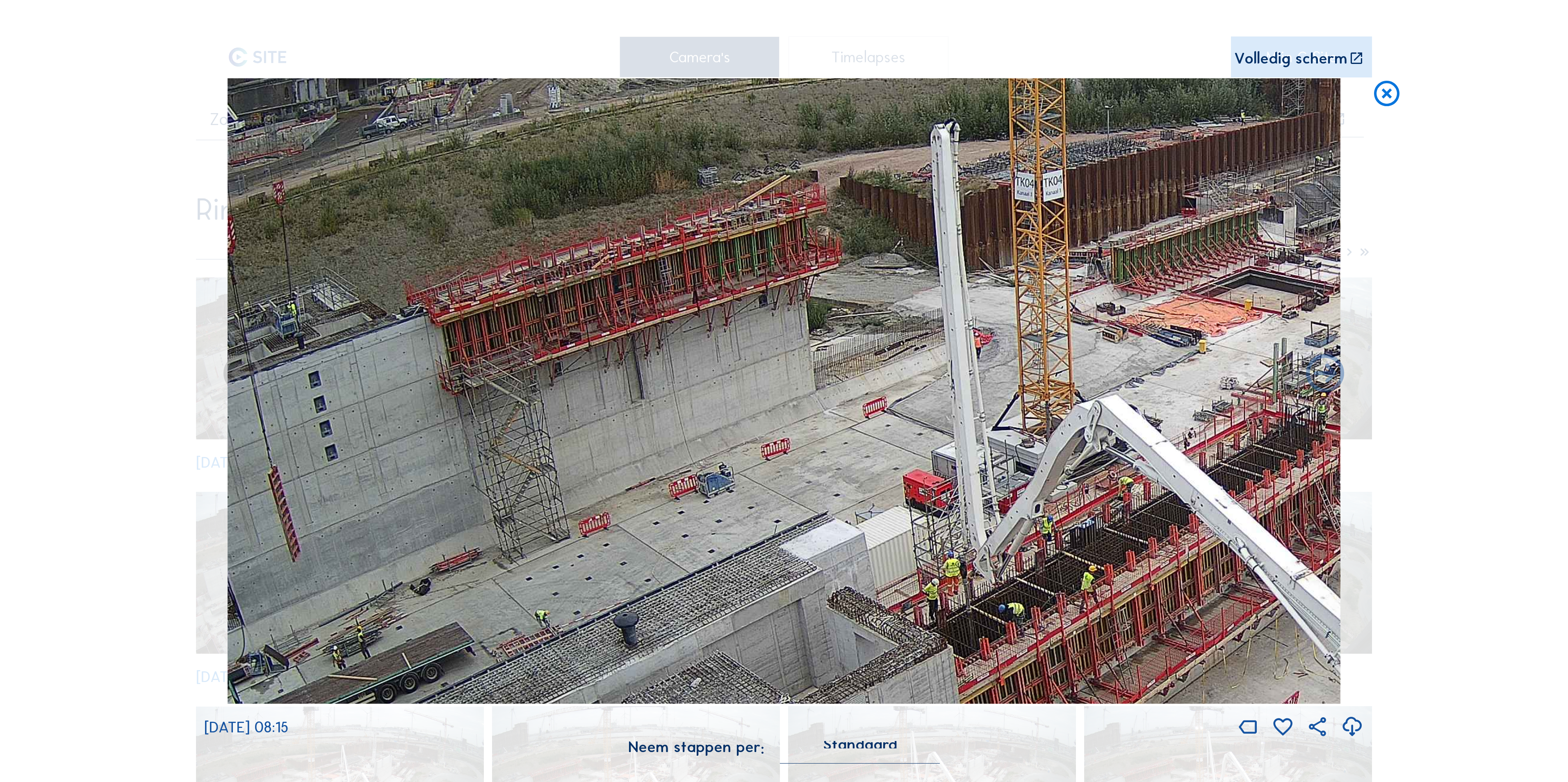
drag, startPoint x: 768, startPoint y: 417, endPoint x: 565, endPoint y: 407, distance: 203.2
click at [776, 417] on img at bounding box center [784, 391] width 1113 height 626
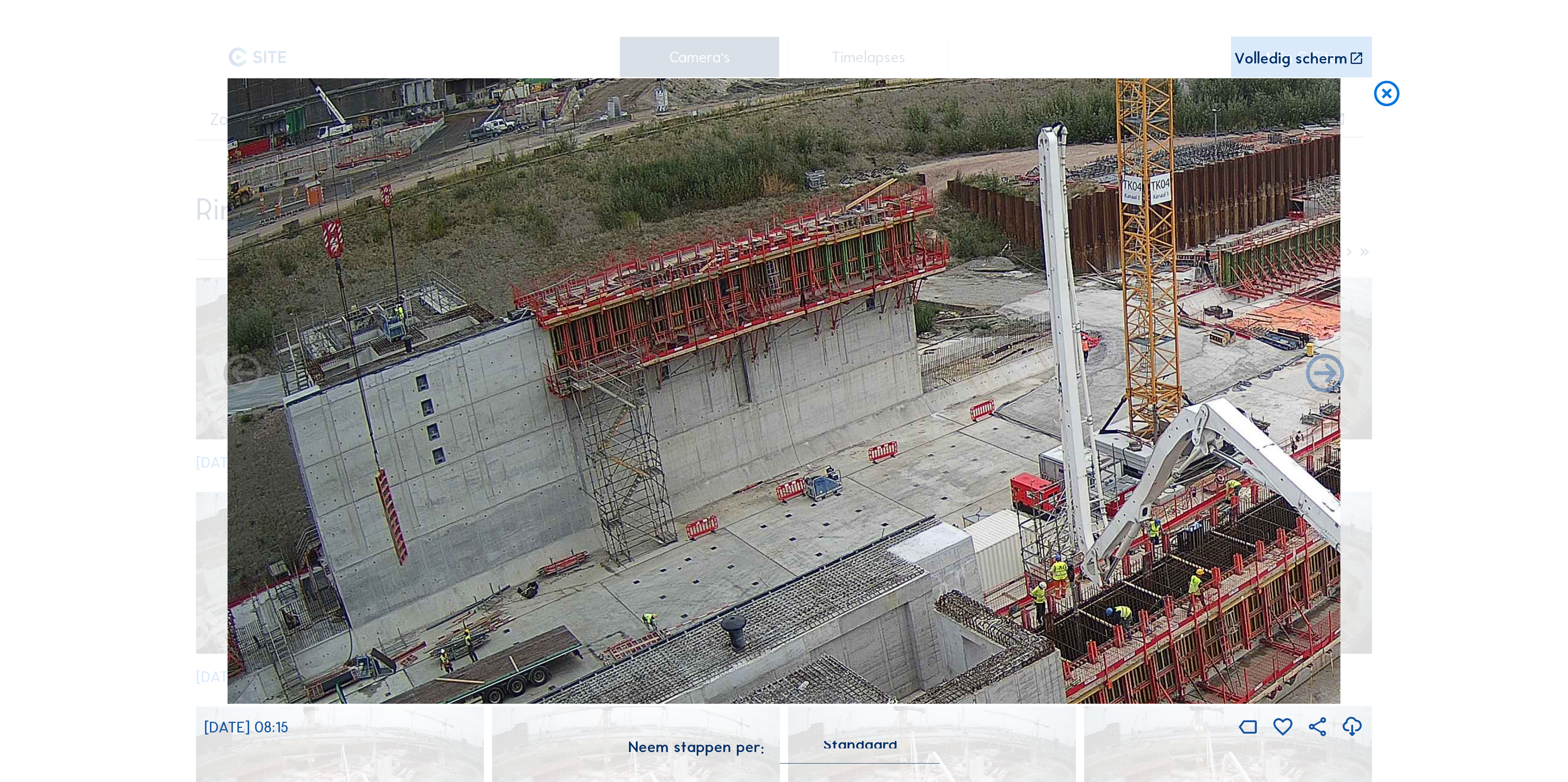
drag, startPoint x: 722, startPoint y: 407, endPoint x: 730, endPoint y: 406, distance: 8.1
click at [730, 406] on img at bounding box center [784, 391] width 1113 height 626
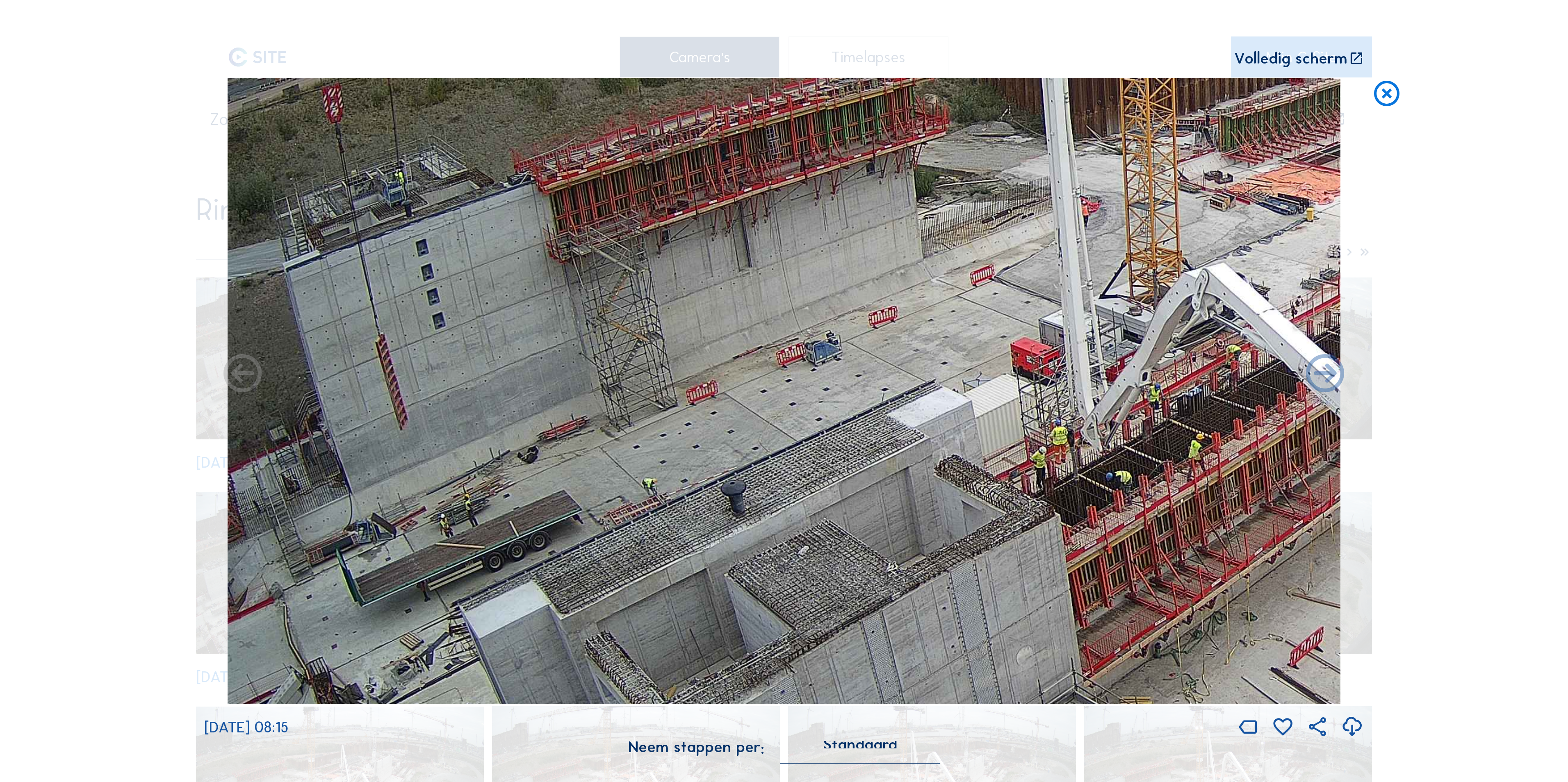
drag, startPoint x: 600, startPoint y: 430, endPoint x: 602, endPoint y: 314, distance: 116.0
click at [602, 314] on img at bounding box center [784, 391] width 1113 height 626
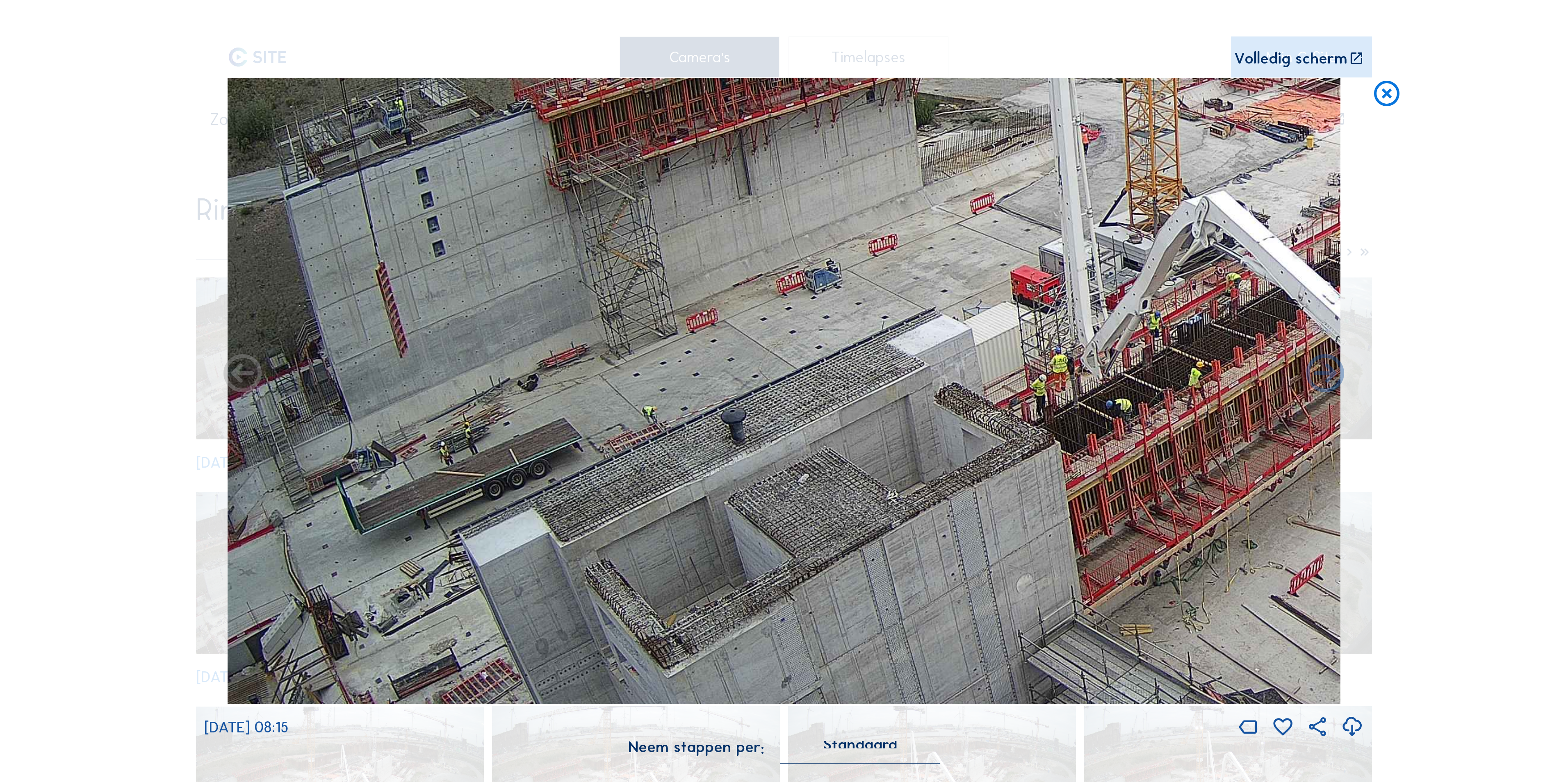
drag, startPoint x: 609, startPoint y: 321, endPoint x: 617, endPoint y: 268, distance: 53.6
click at [618, 234] on img at bounding box center [784, 391] width 1113 height 626
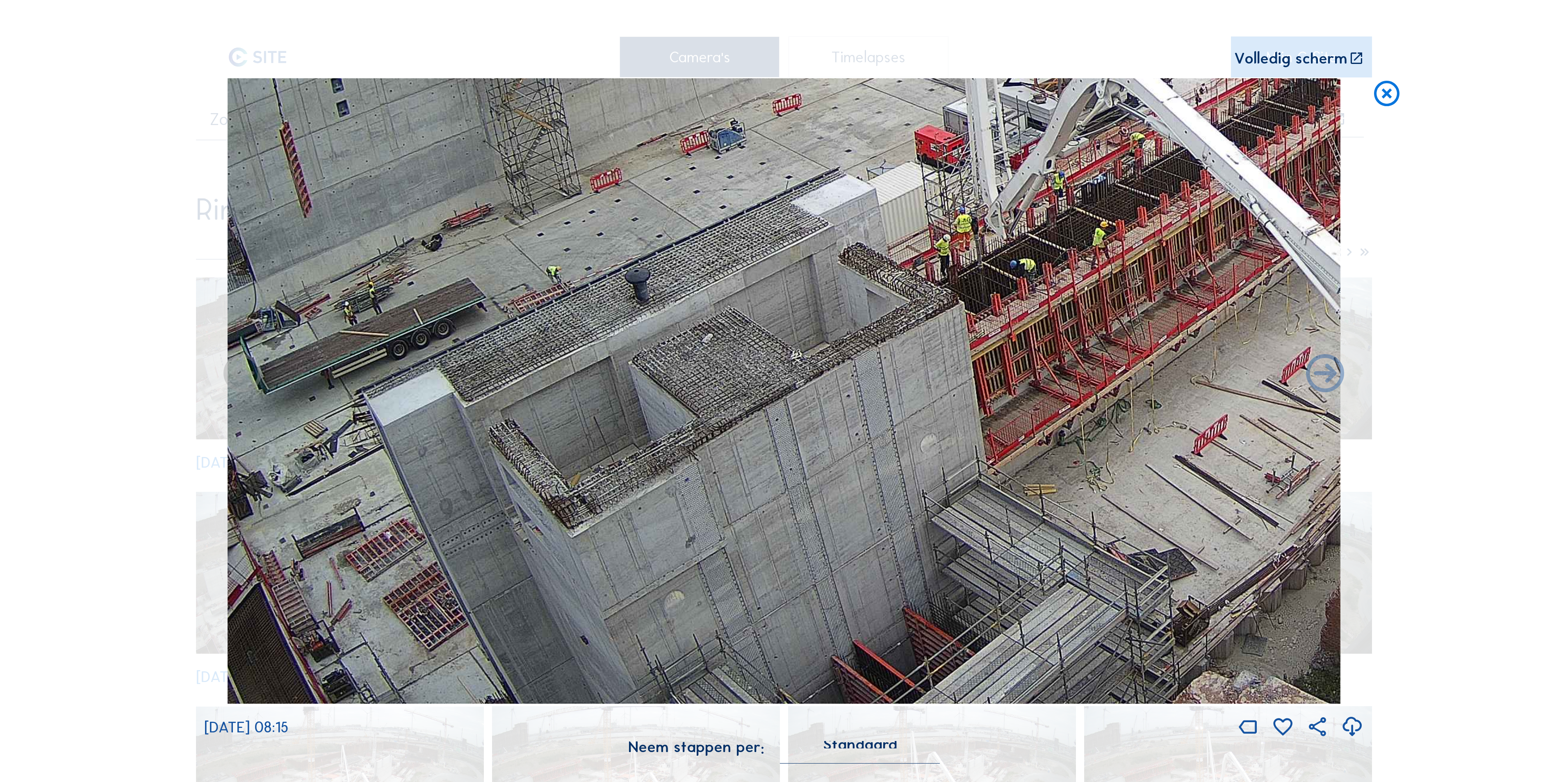
drag, startPoint x: 679, startPoint y: 445, endPoint x: 576, endPoint y: 273, distance: 200.5
click at [576, 273] on img at bounding box center [784, 391] width 1113 height 626
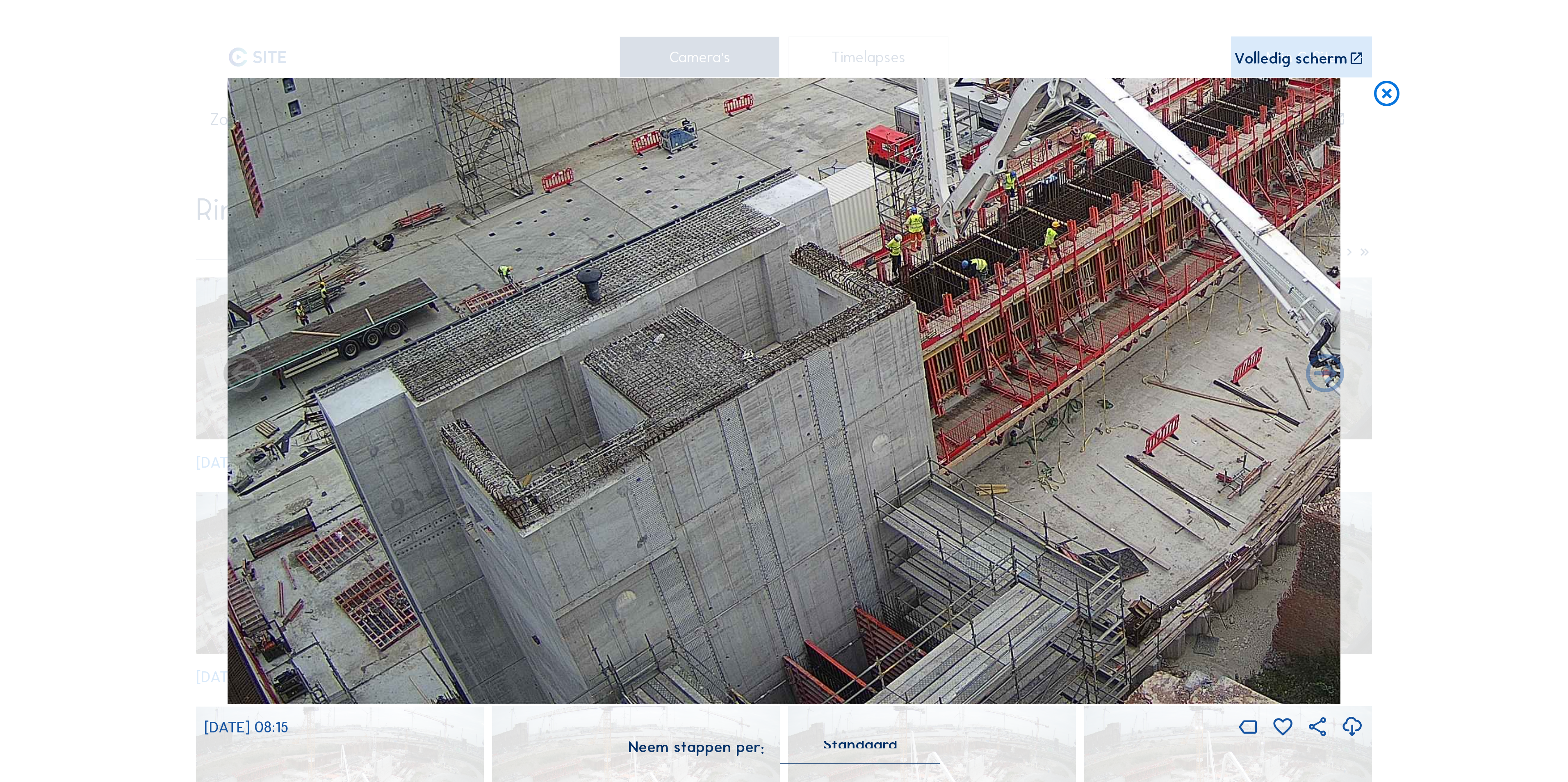
drag, startPoint x: 715, startPoint y: 498, endPoint x: 663, endPoint y: 415, distance: 97.9
click at [663, 415] on img at bounding box center [784, 391] width 1113 height 626
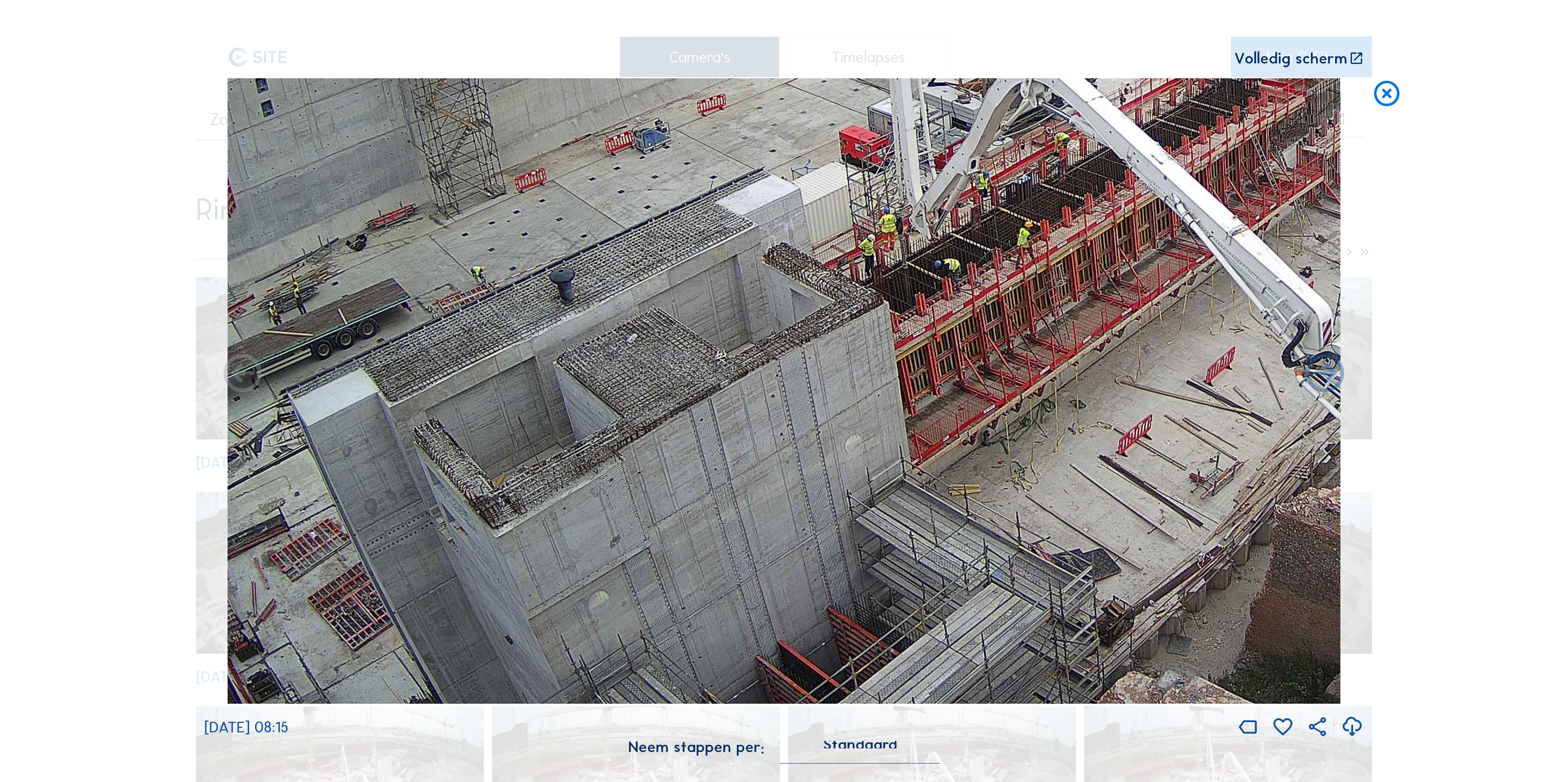
drag, startPoint x: 661, startPoint y: 458, endPoint x: 645, endPoint y: 352, distance: 107.2
click at [645, 352] on img at bounding box center [784, 391] width 1113 height 626
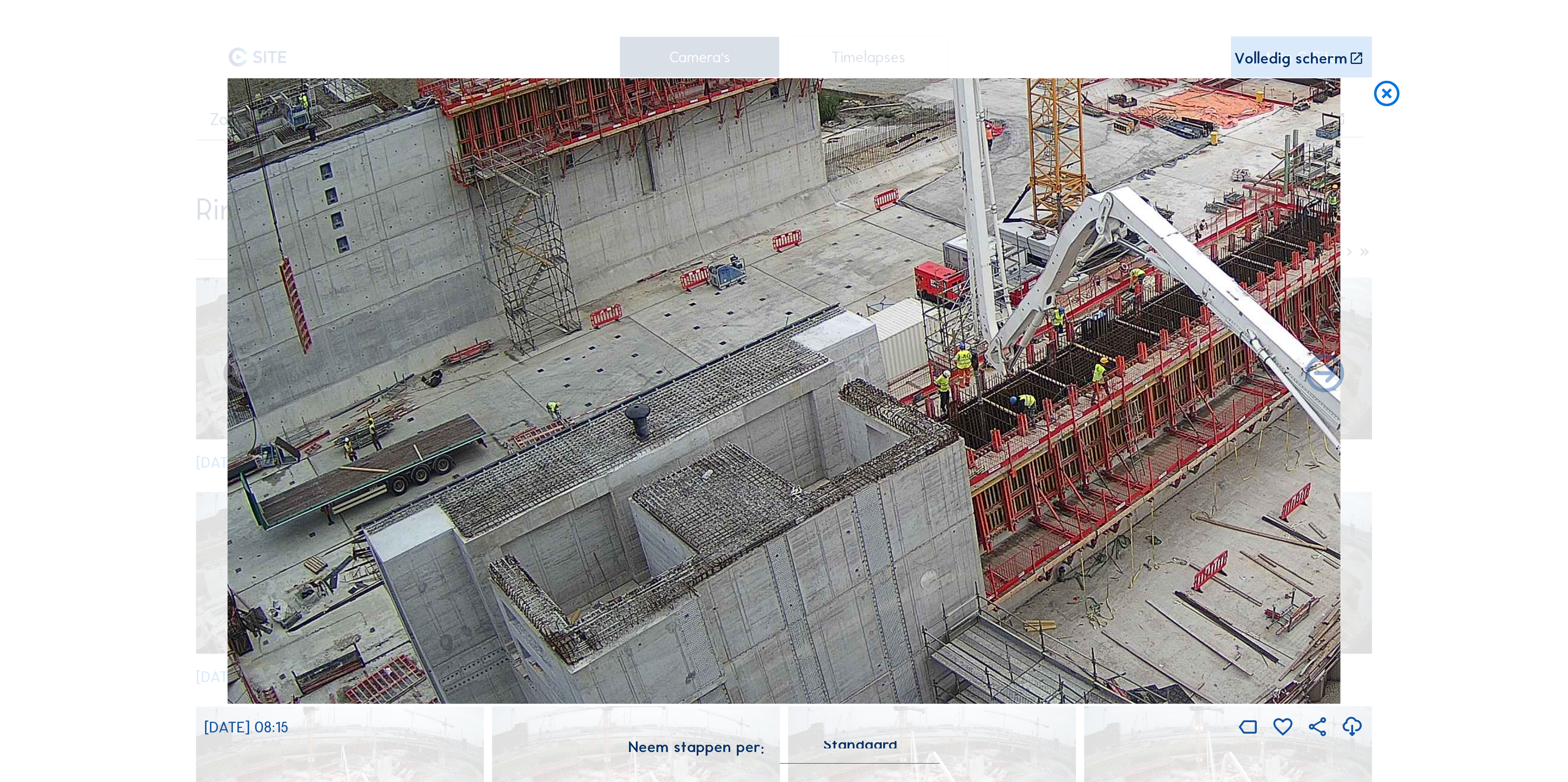
drag, startPoint x: 645, startPoint y: 371, endPoint x: 766, endPoint y: 578, distance: 239.8
click at [766, 578] on img at bounding box center [784, 391] width 1113 height 626
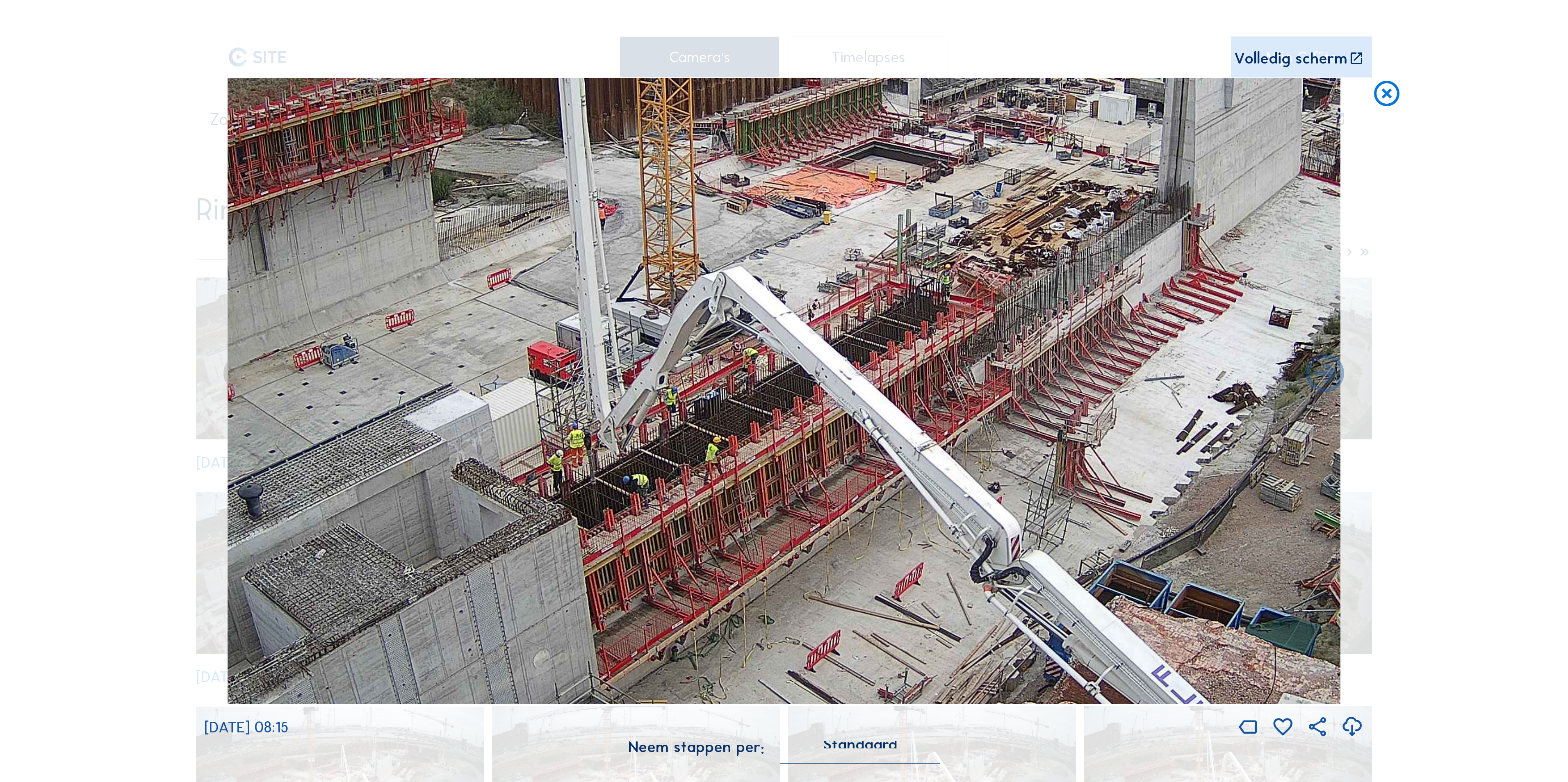
drag, startPoint x: 1058, startPoint y: 514, endPoint x: 624, endPoint y: 514, distance: 434.0
click at [624, 514] on img at bounding box center [784, 391] width 1113 height 626
drag, startPoint x: 578, startPoint y: 439, endPoint x: 1042, endPoint y: 281, distance: 490.2
click at [1042, 281] on img at bounding box center [784, 391] width 1113 height 626
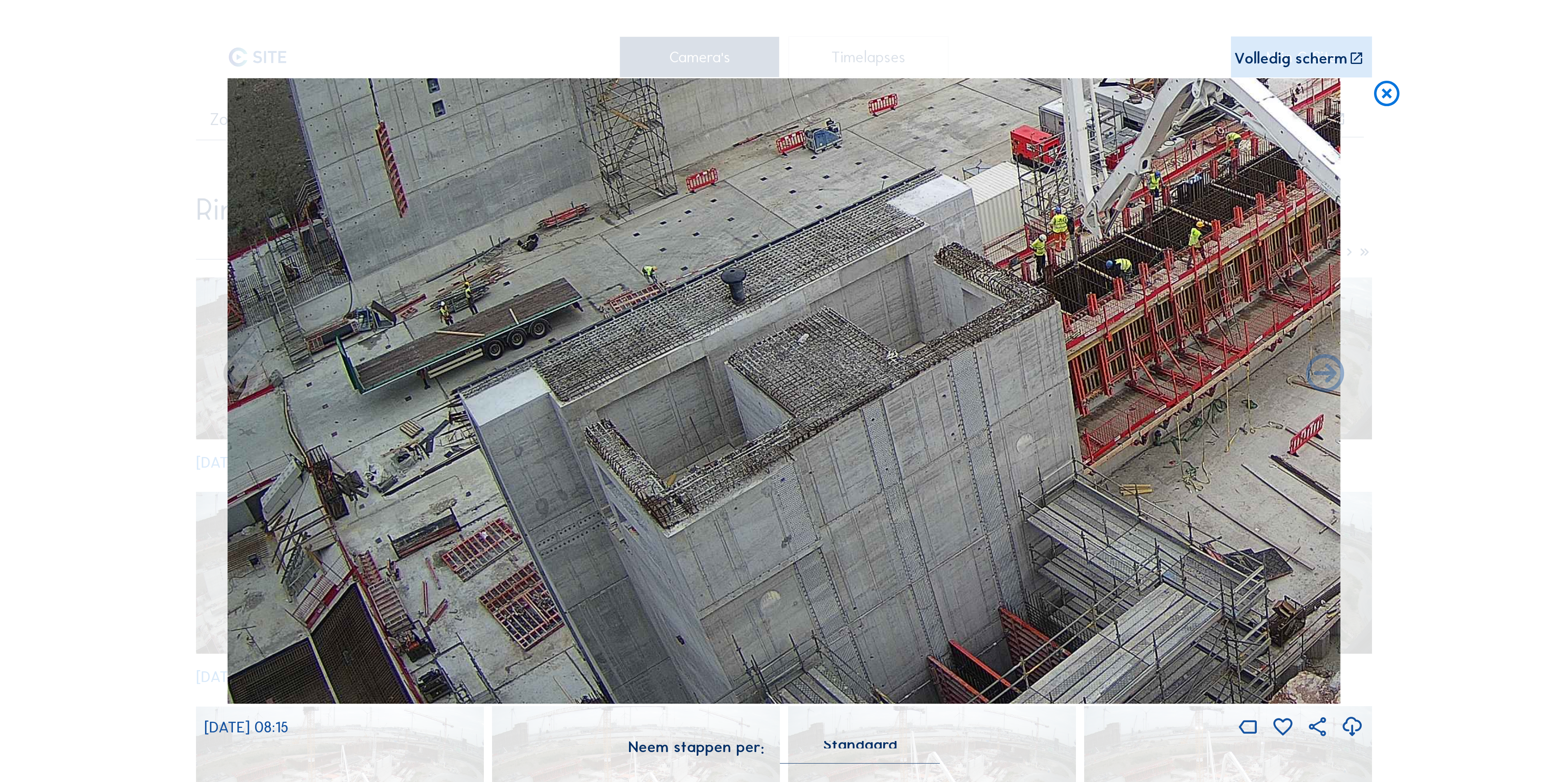
drag, startPoint x: 704, startPoint y: 400, endPoint x: 988, endPoint y: 236, distance: 328.0
click at [988, 236] on img at bounding box center [784, 391] width 1113 height 626
drag, startPoint x: 681, startPoint y: 363, endPoint x: 781, endPoint y: 285, distance: 126.8
click at [781, 285] on img at bounding box center [784, 391] width 1113 height 626
click at [1388, 97] on icon at bounding box center [1387, 94] width 30 height 32
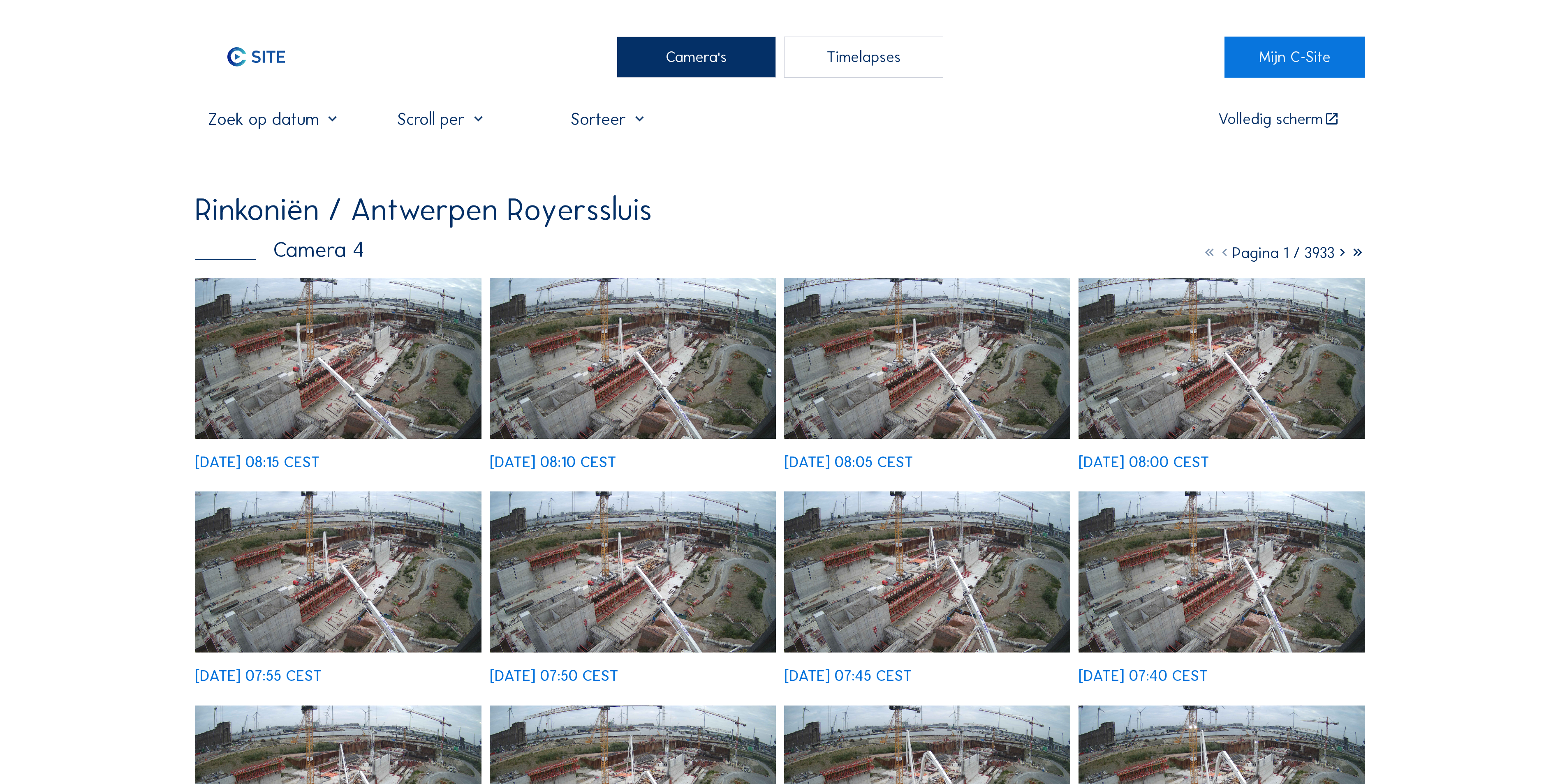
drag, startPoint x: 739, startPoint y: 52, endPoint x: 723, endPoint y: 55, distance: 16.3
click at [738, 52] on div "Camera's" at bounding box center [696, 57] width 159 height 41
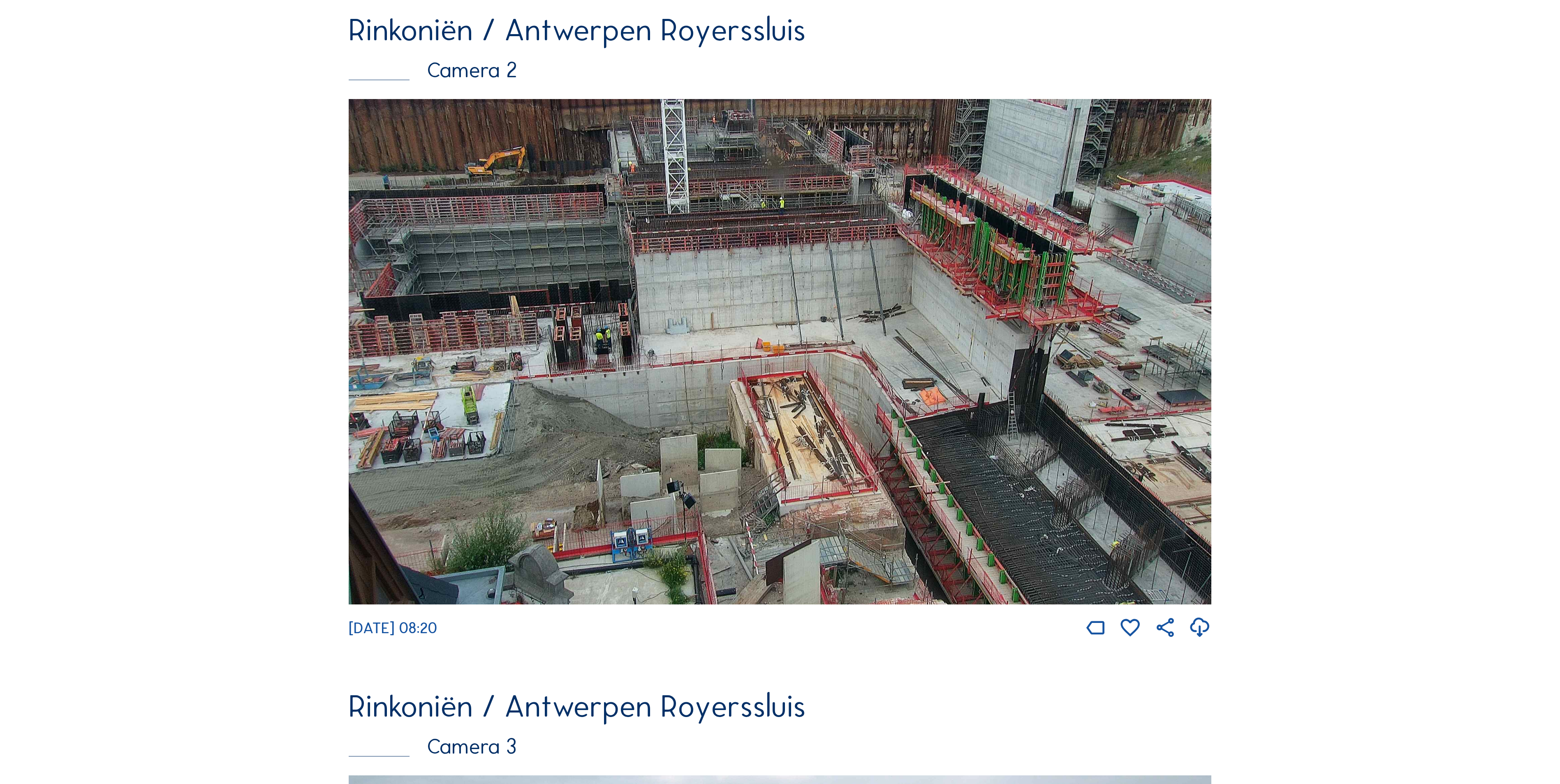
scroll to position [658, 0]
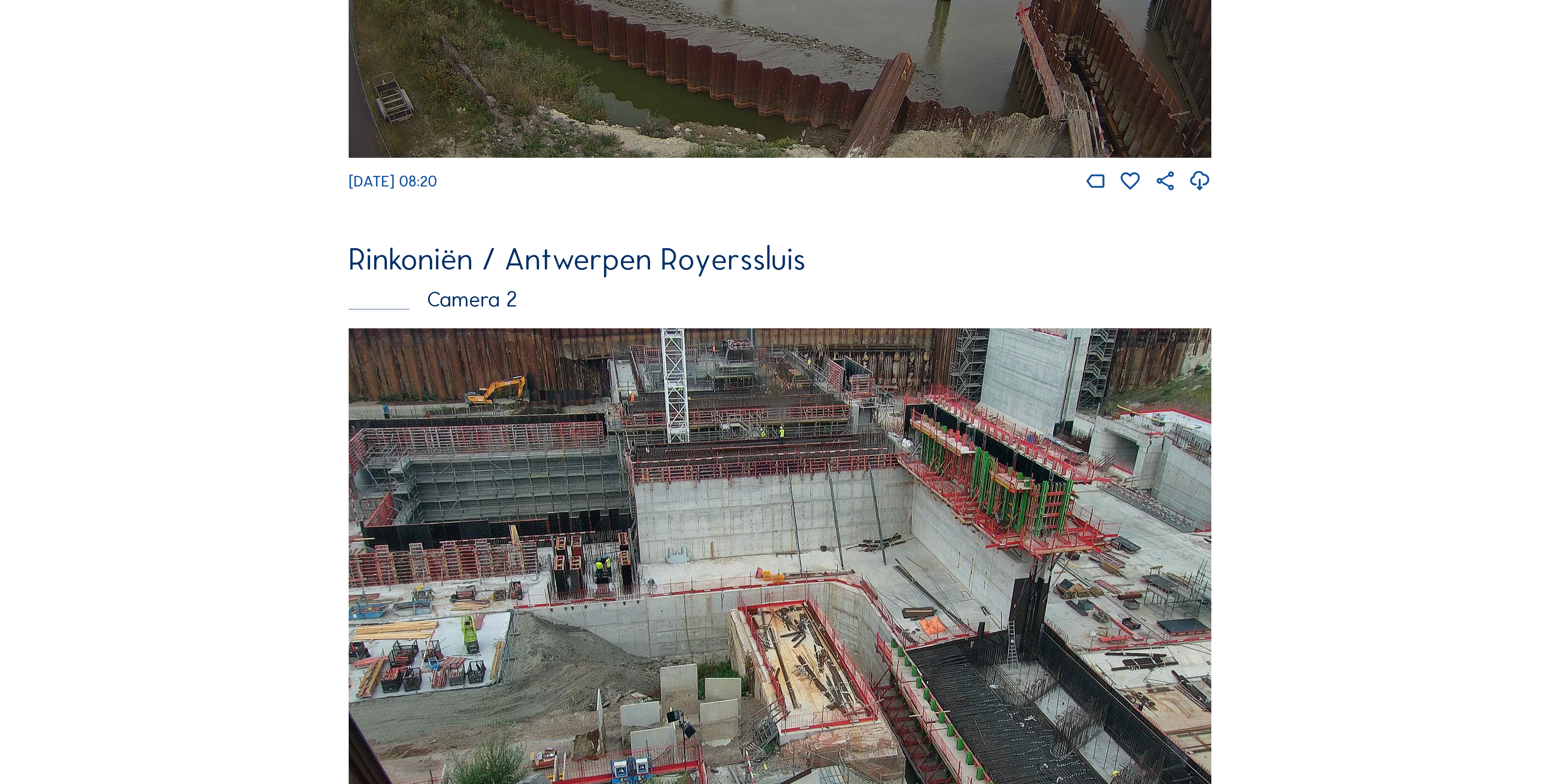
scroll to position [575, 0]
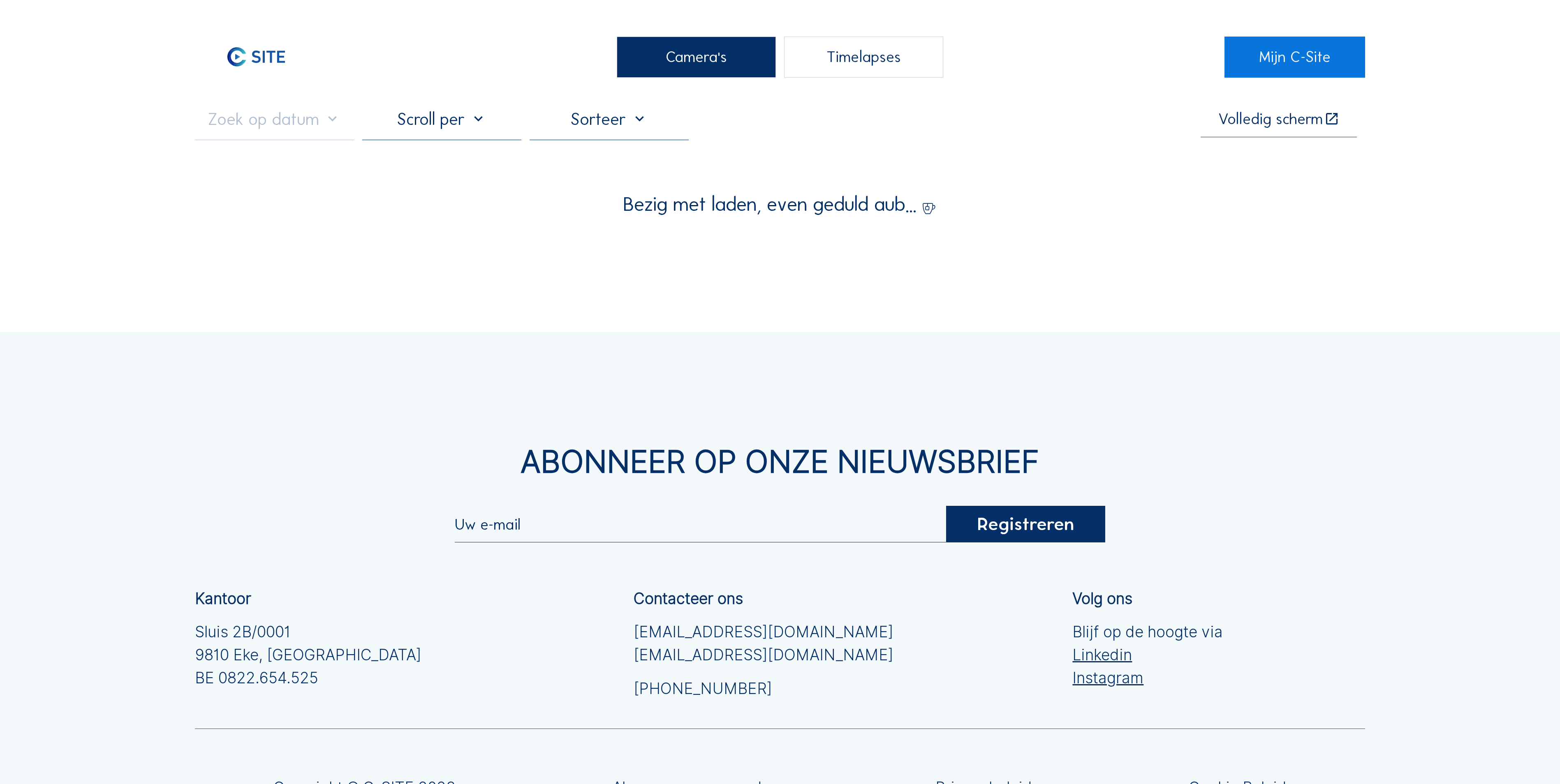
click at [706, 73] on div "Camera's" at bounding box center [696, 57] width 159 height 41
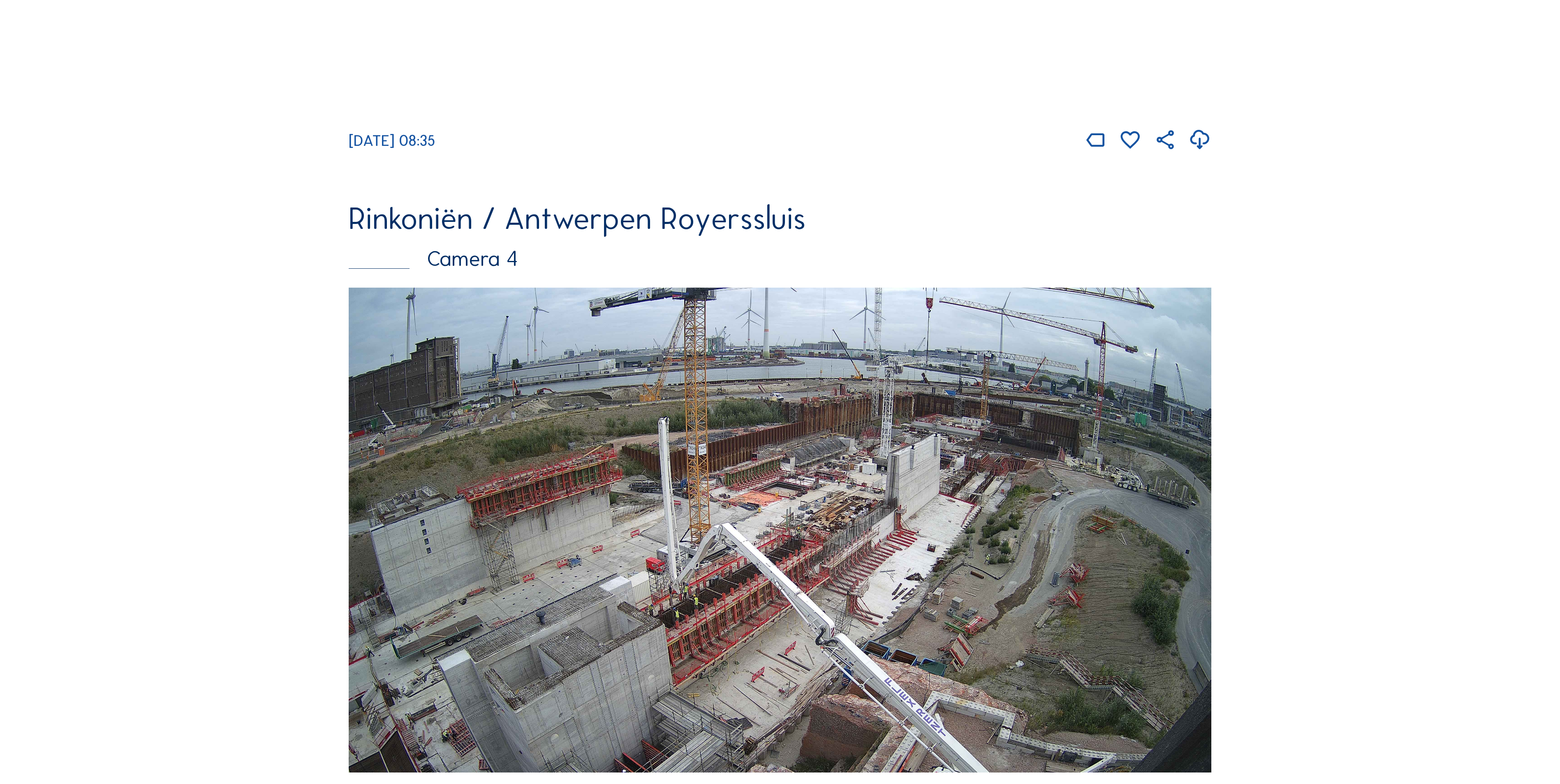
scroll to position [1891, 0]
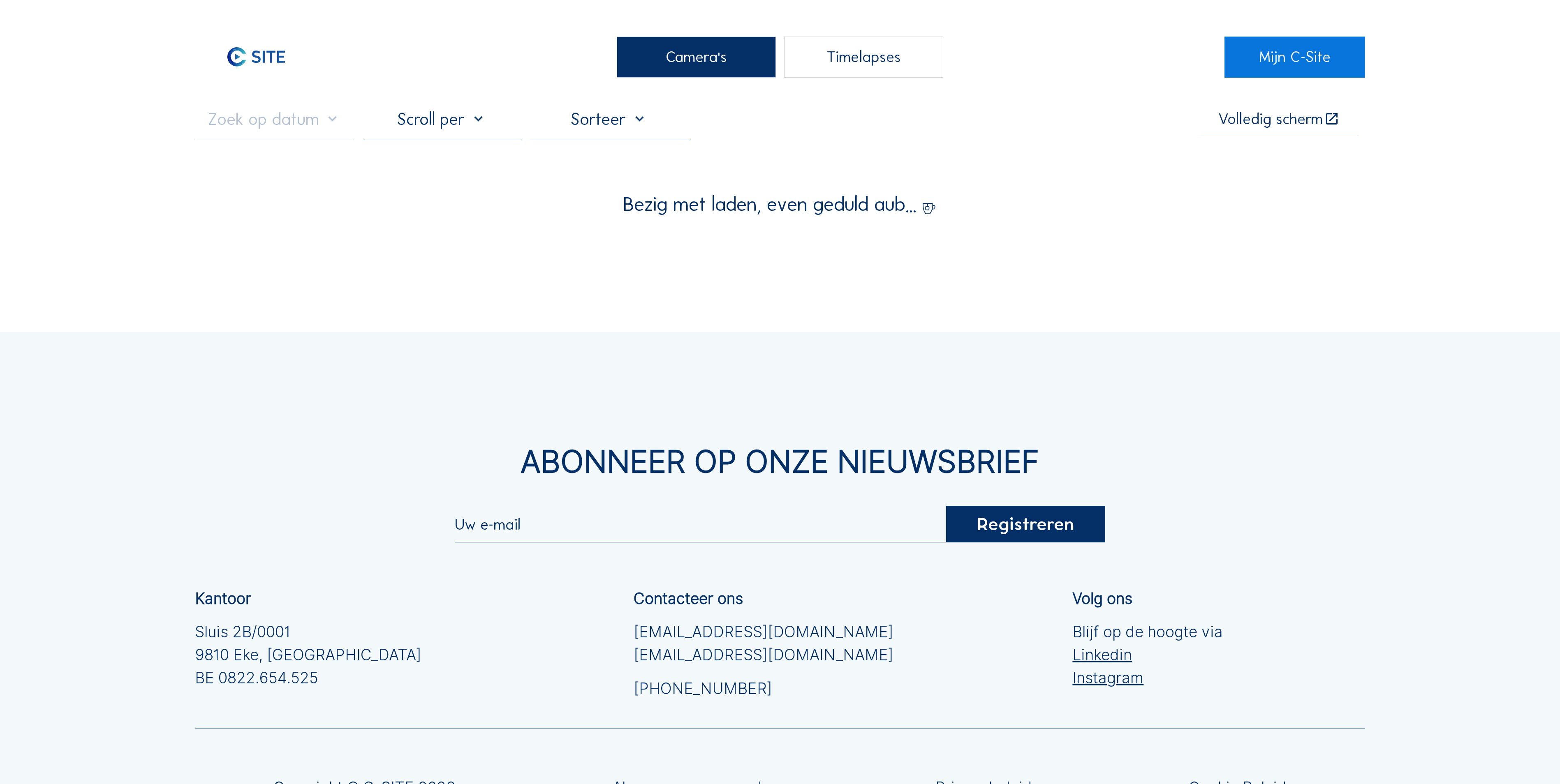
click at [665, 71] on div "Camera's" at bounding box center [696, 57] width 159 height 41
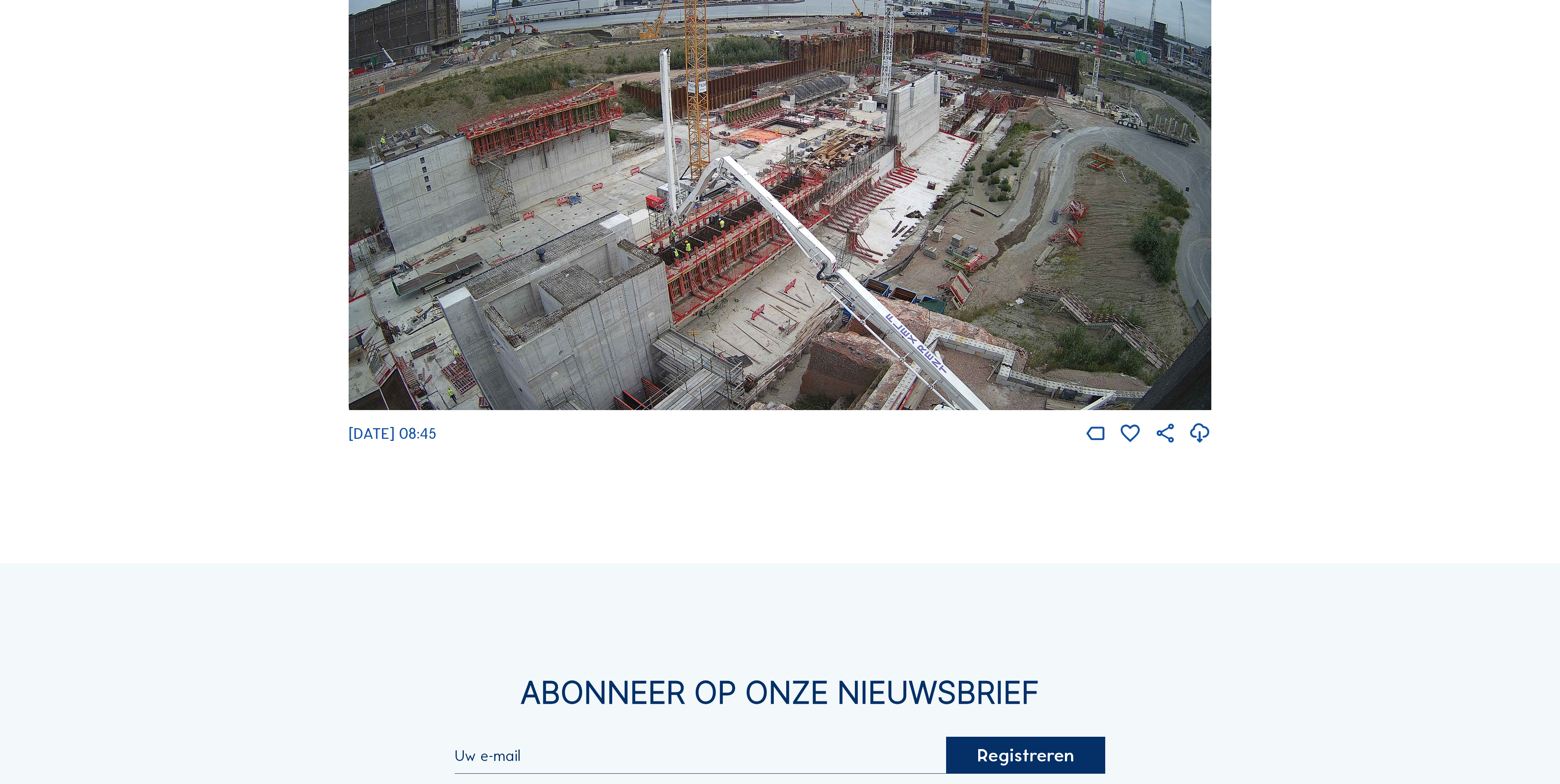
scroll to position [2301, 0]
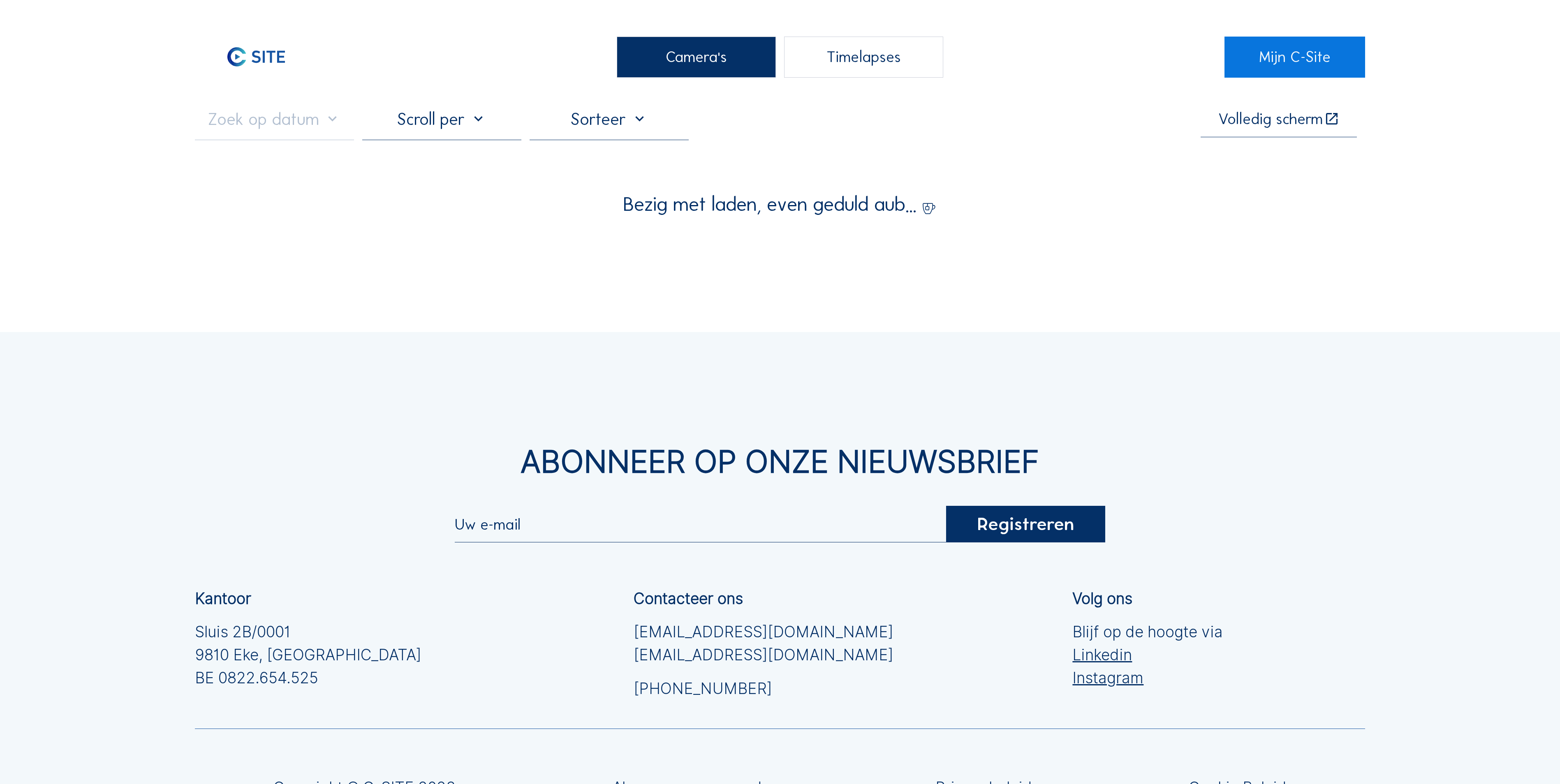
click at [667, 64] on div "Camera's" at bounding box center [696, 57] width 159 height 41
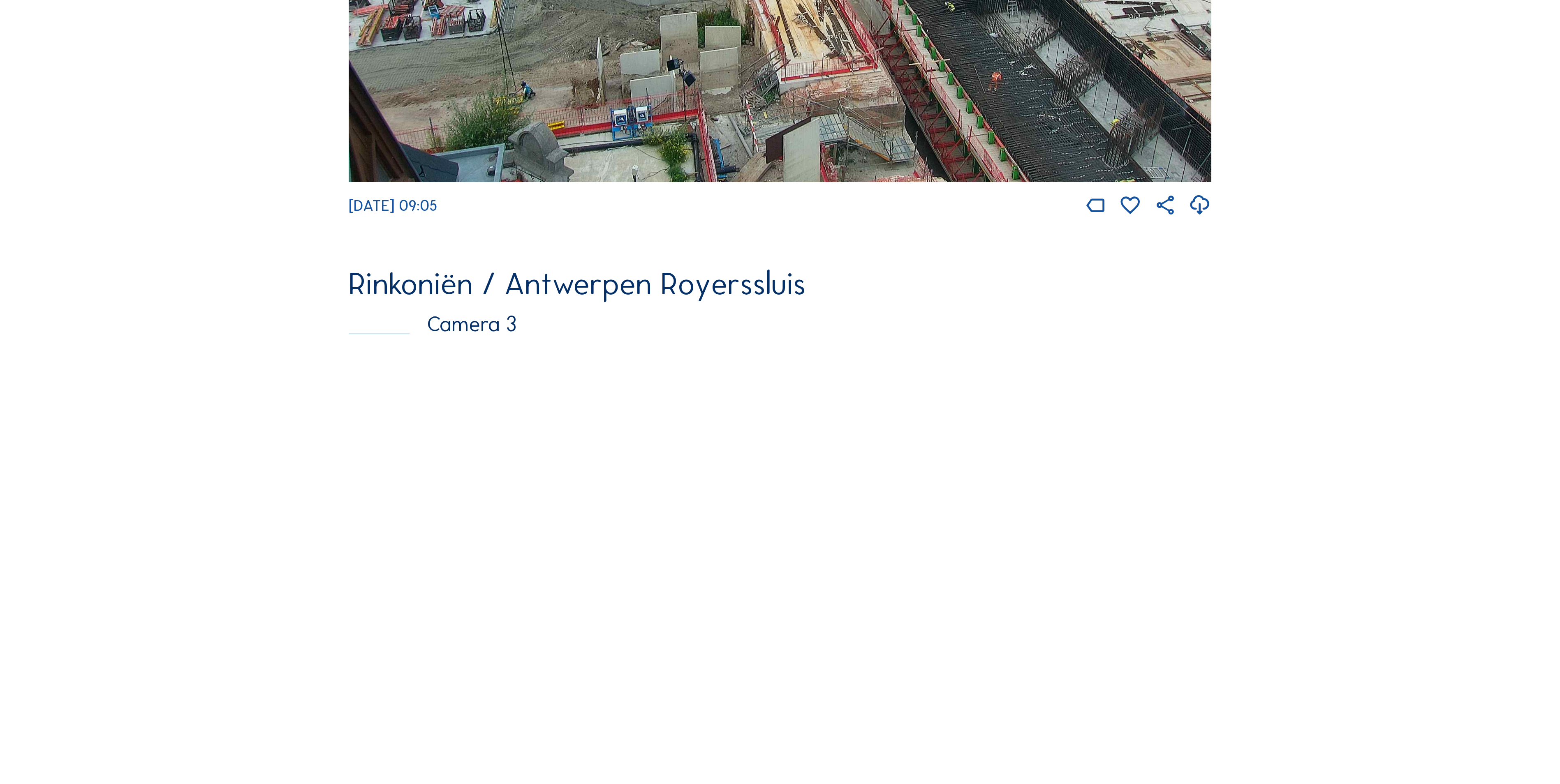
scroll to position [1068, 0]
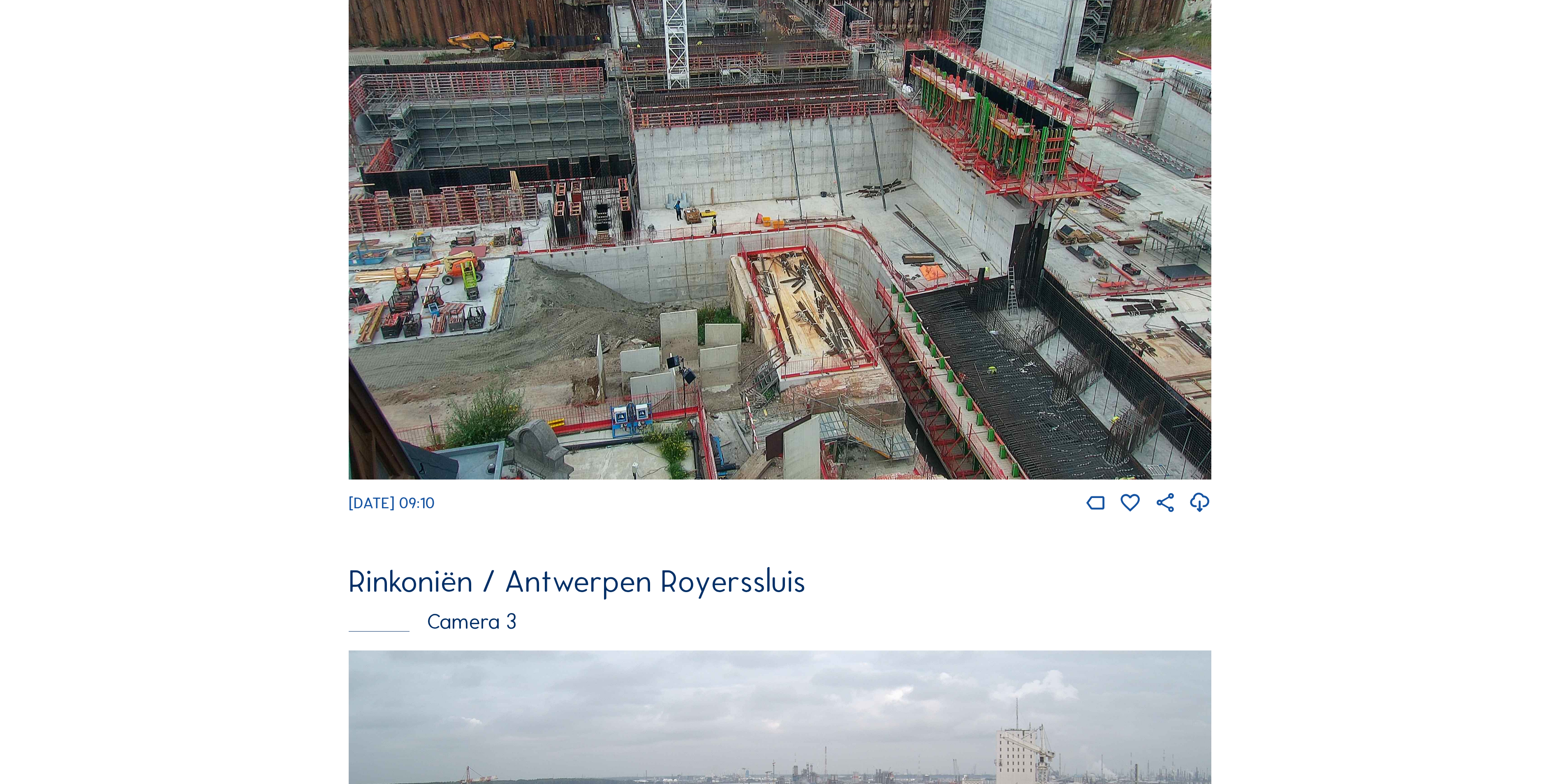
scroll to position [904, 0]
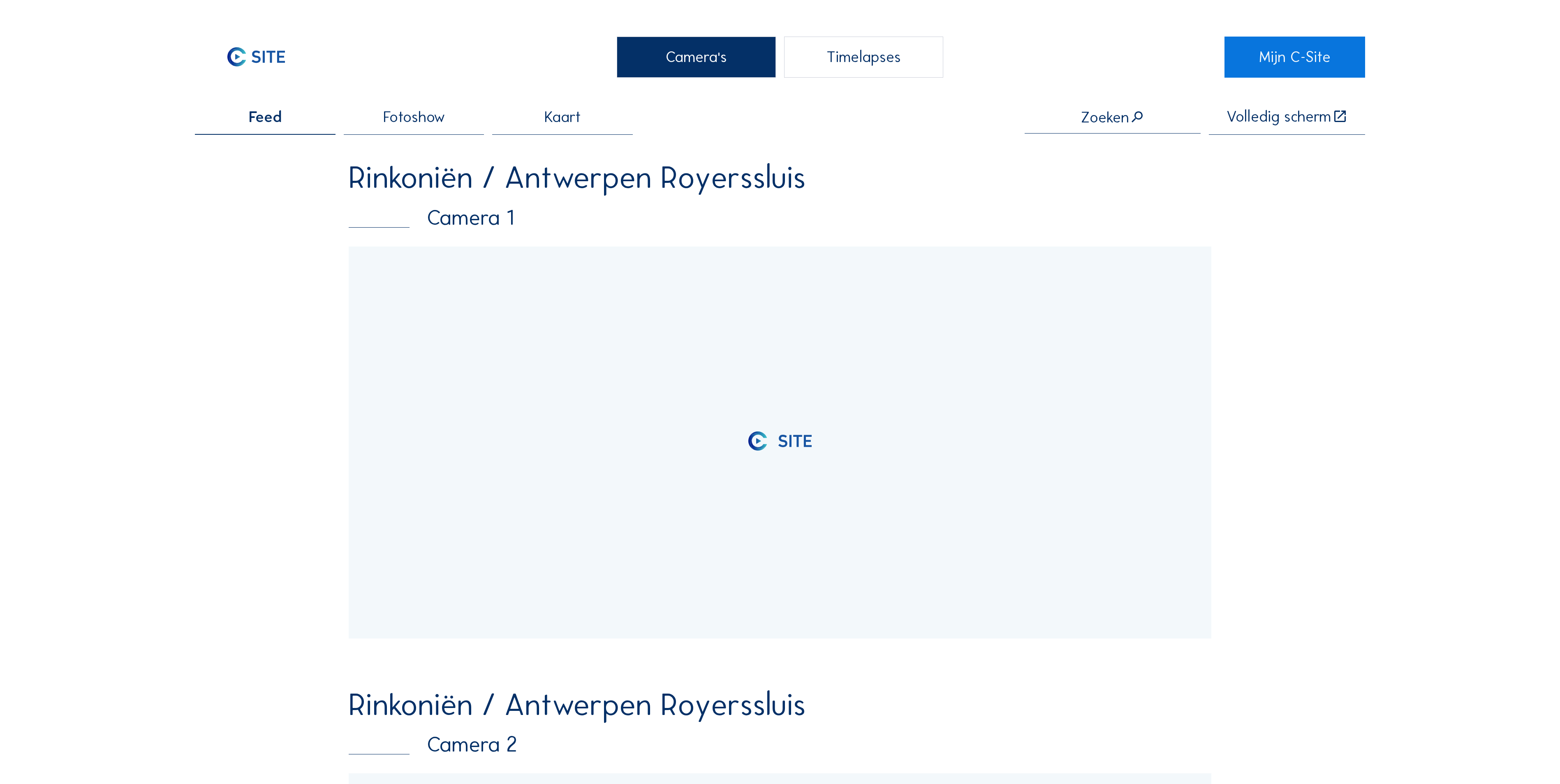
click at [660, 71] on div "Camera's" at bounding box center [696, 57] width 159 height 41
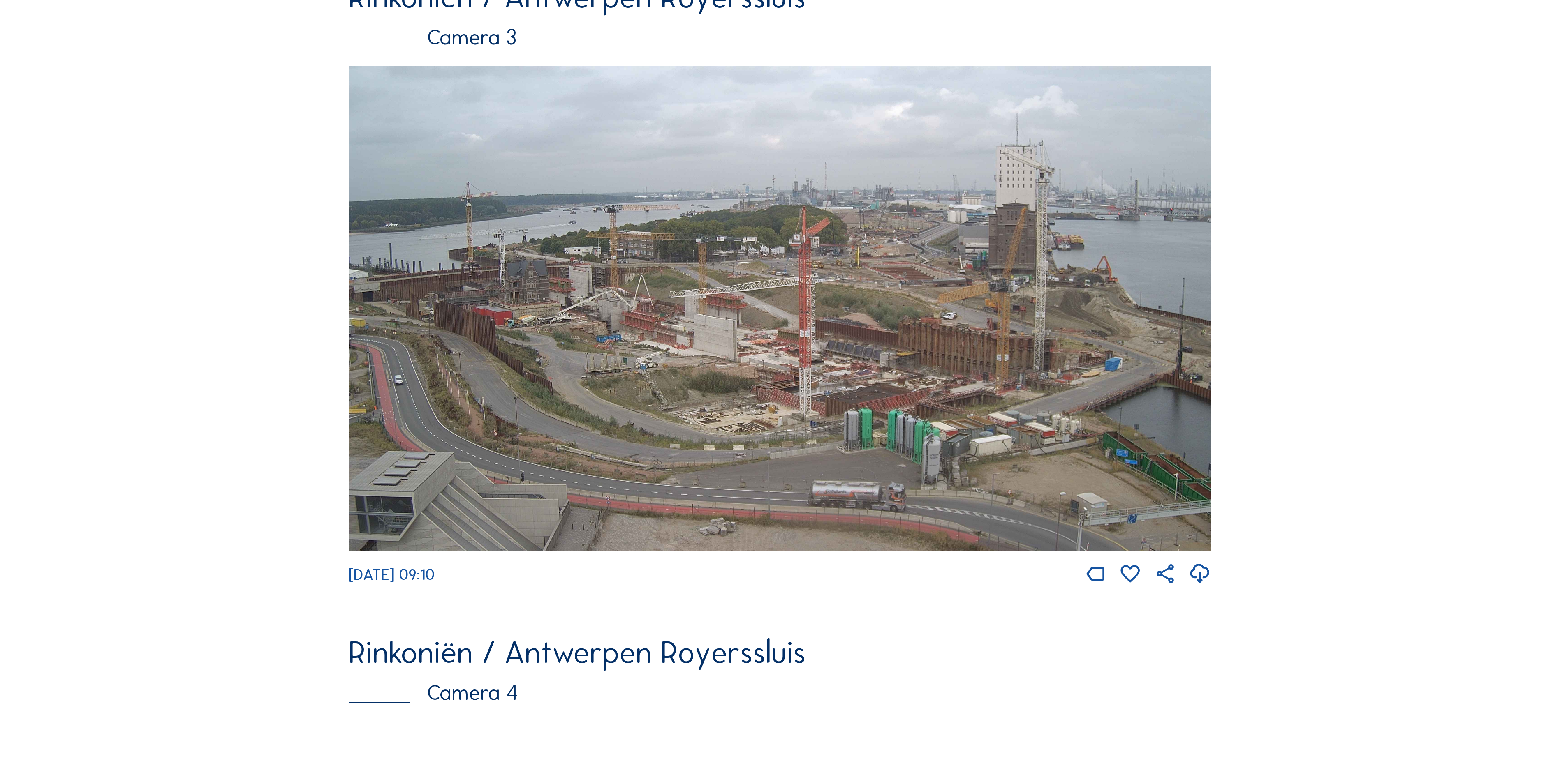
scroll to position [1315, 0]
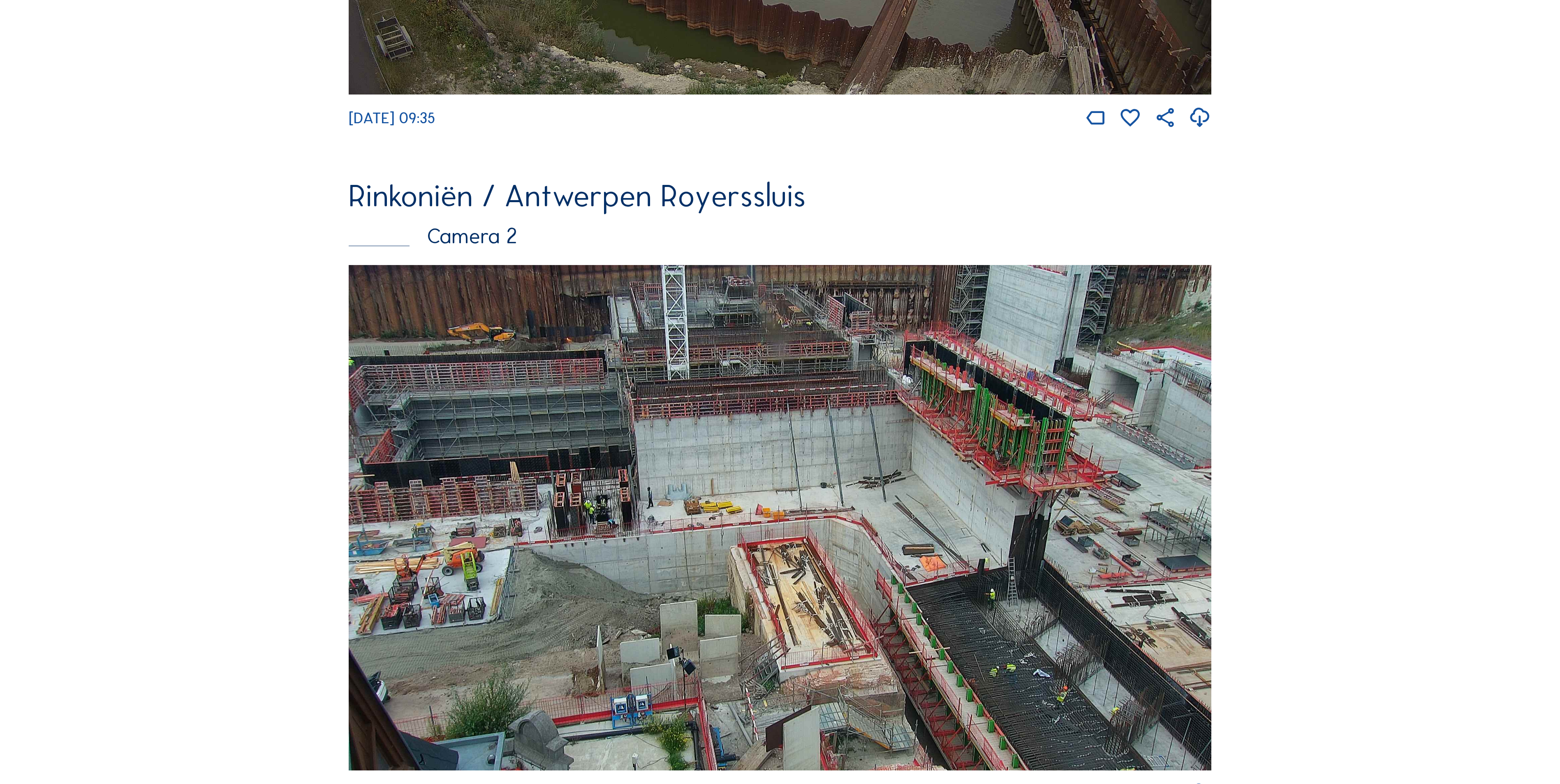
scroll to position [575, 0]
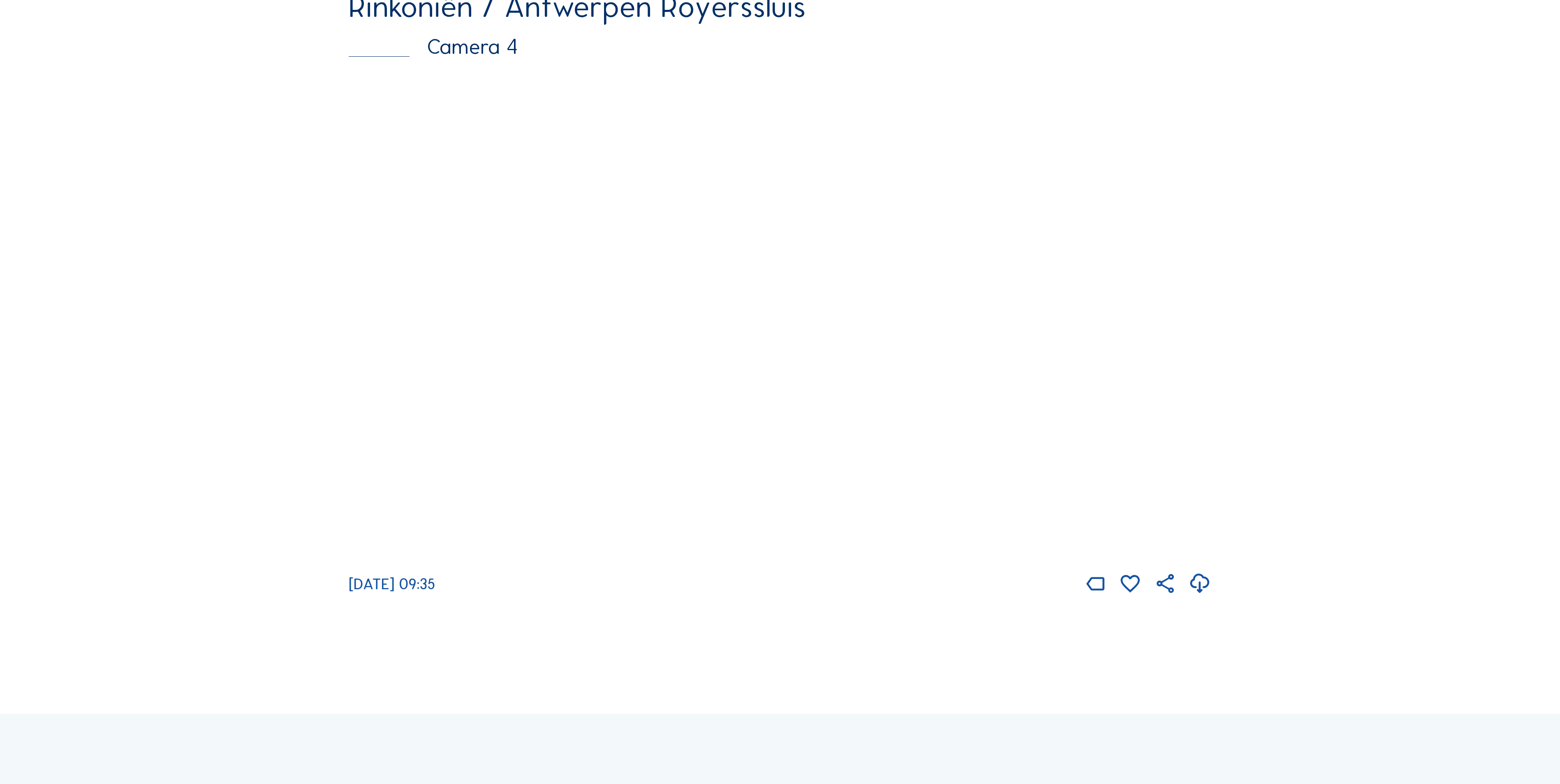
scroll to position [2159, 0]
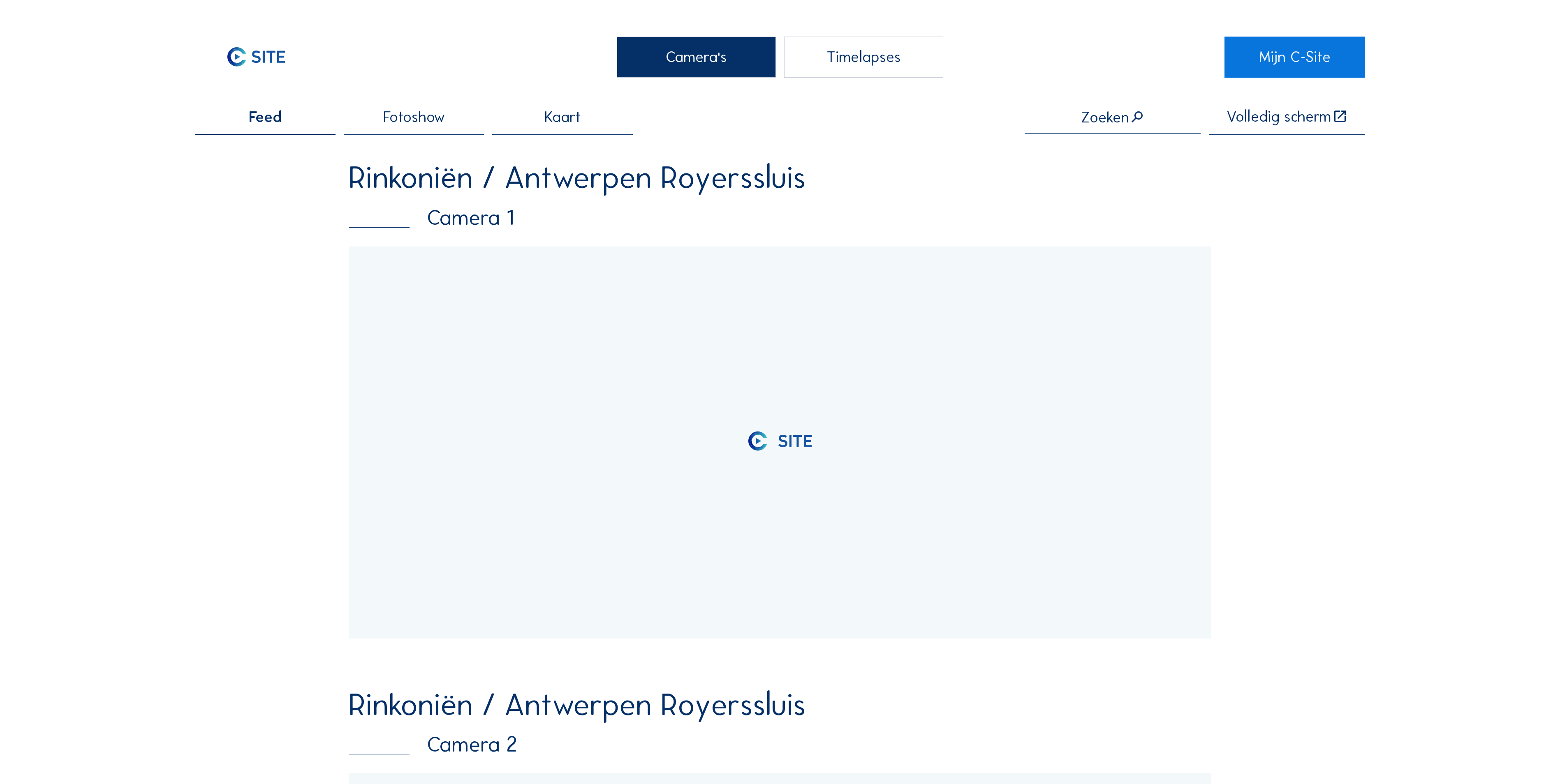
click at [663, 47] on div "Camera's" at bounding box center [696, 57] width 159 height 41
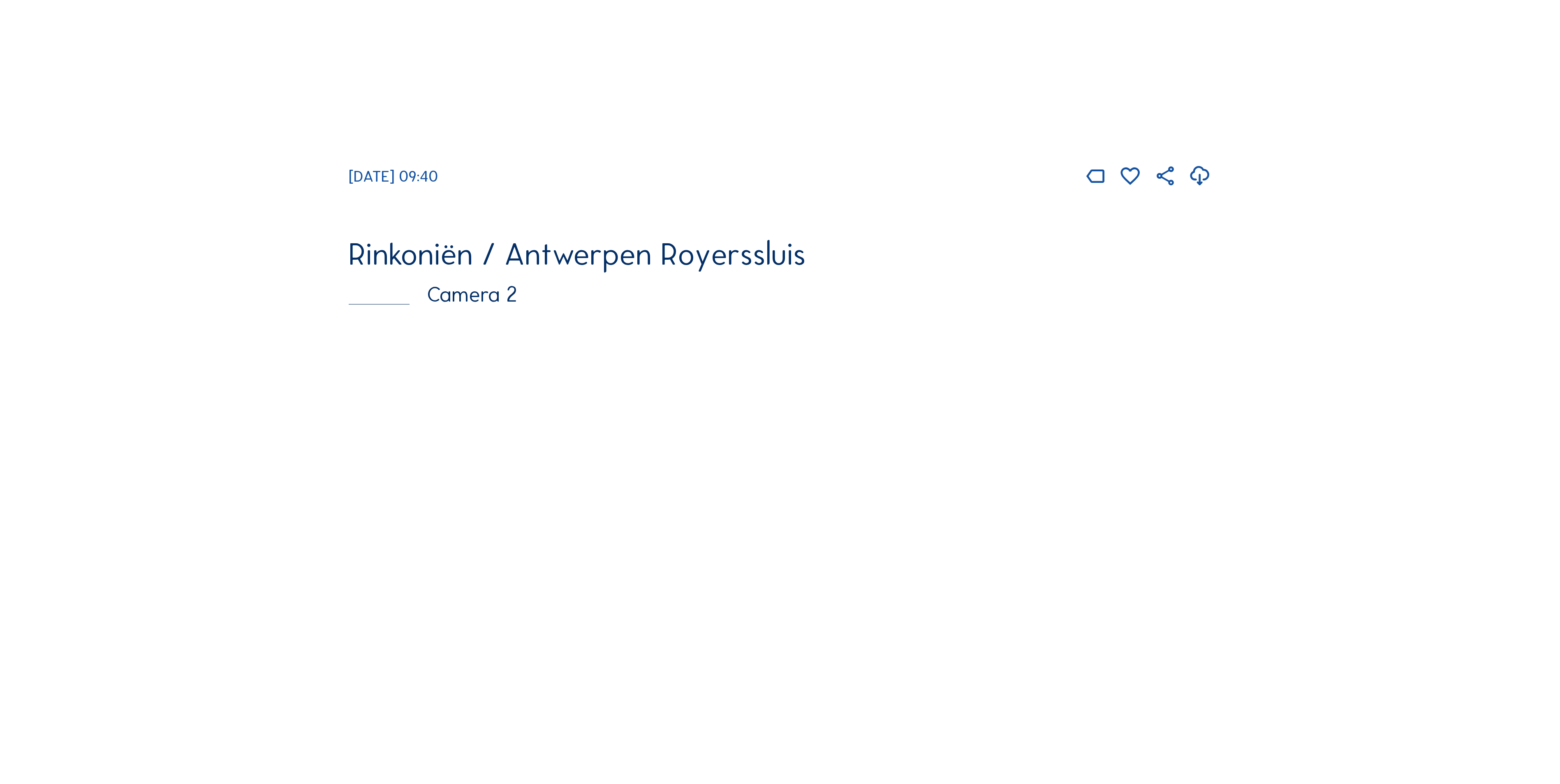
scroll to position [411, 0]
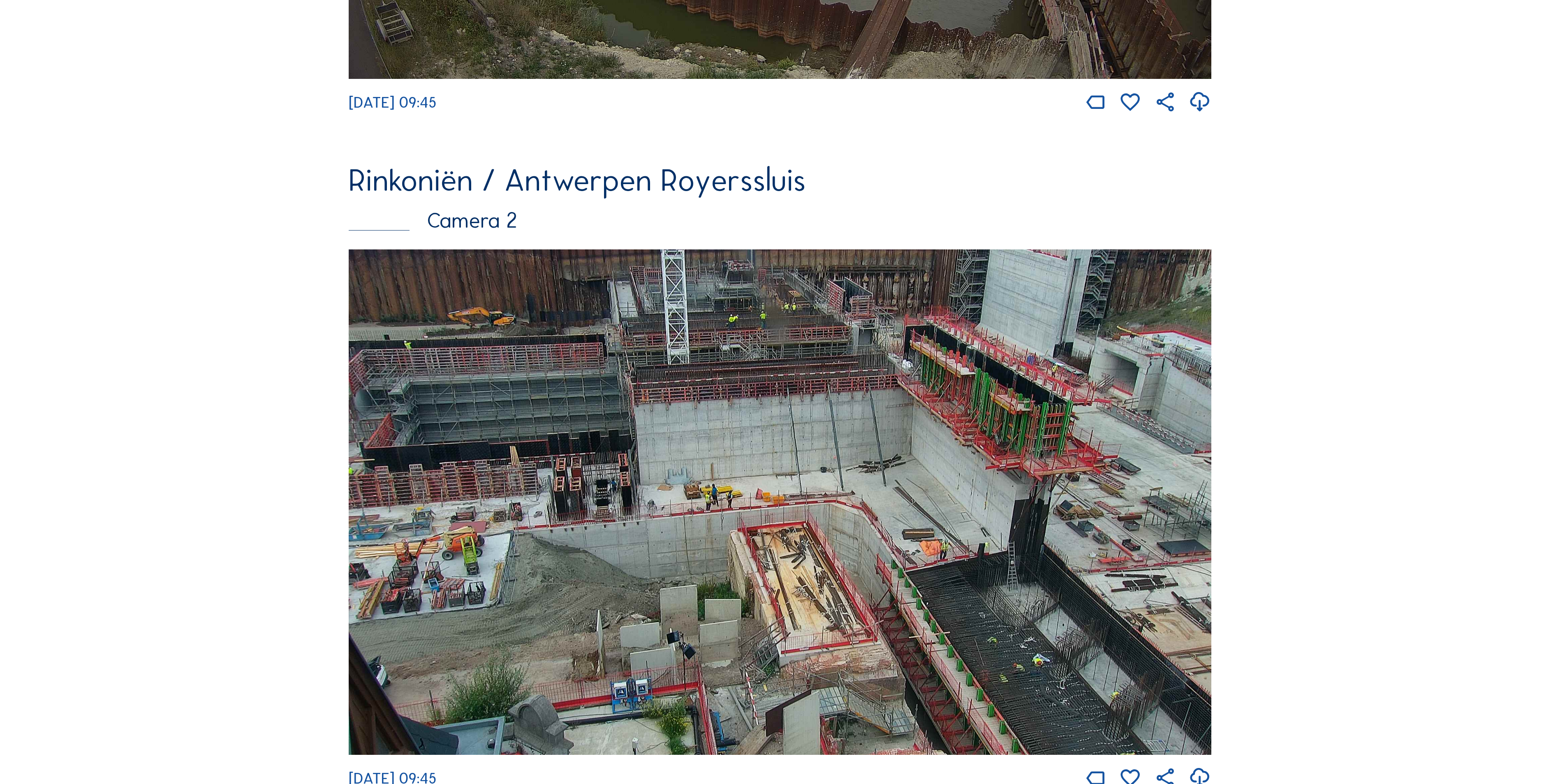
scroll to position [575, 0]
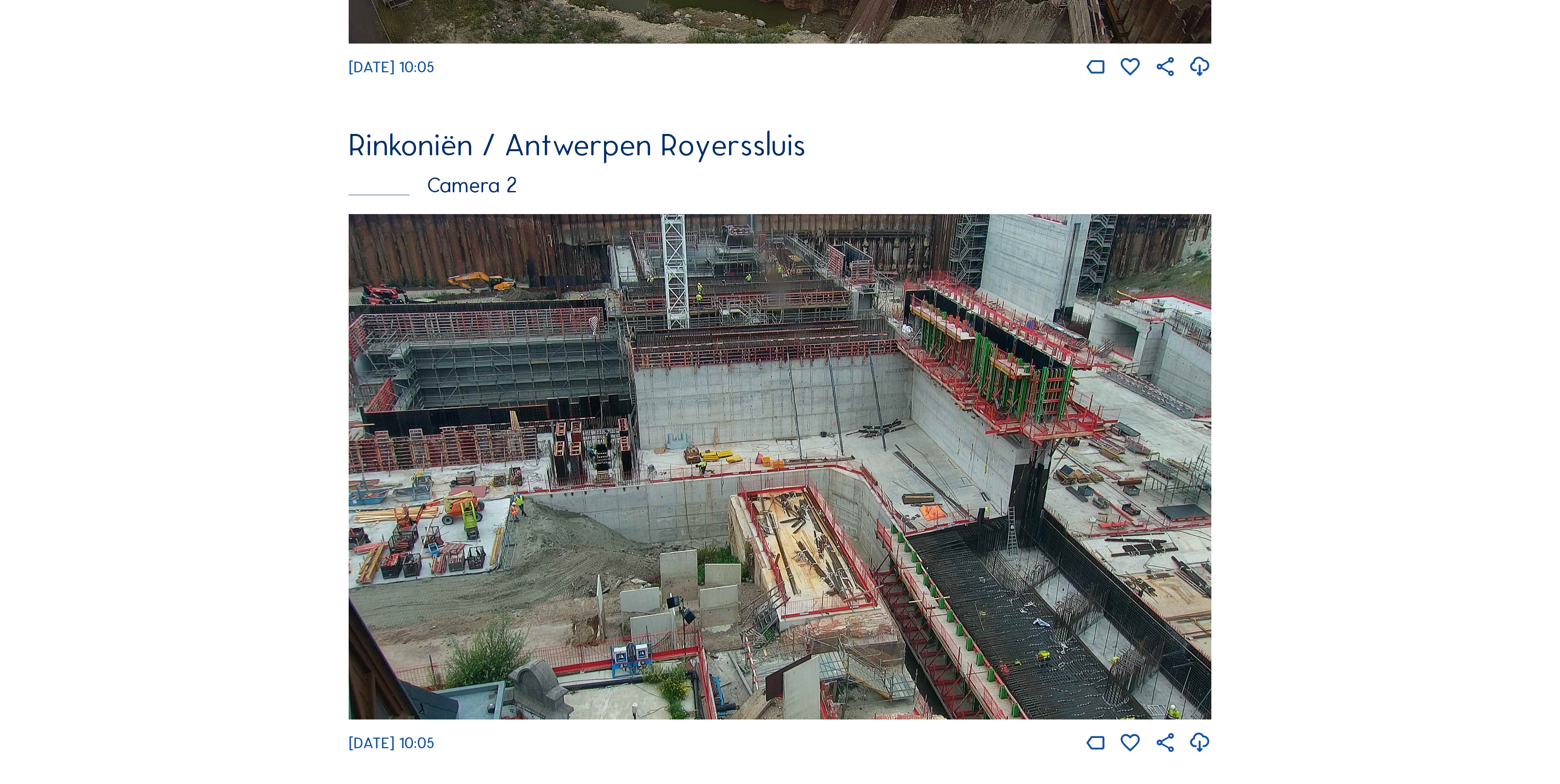
scroll to position [822, 0]
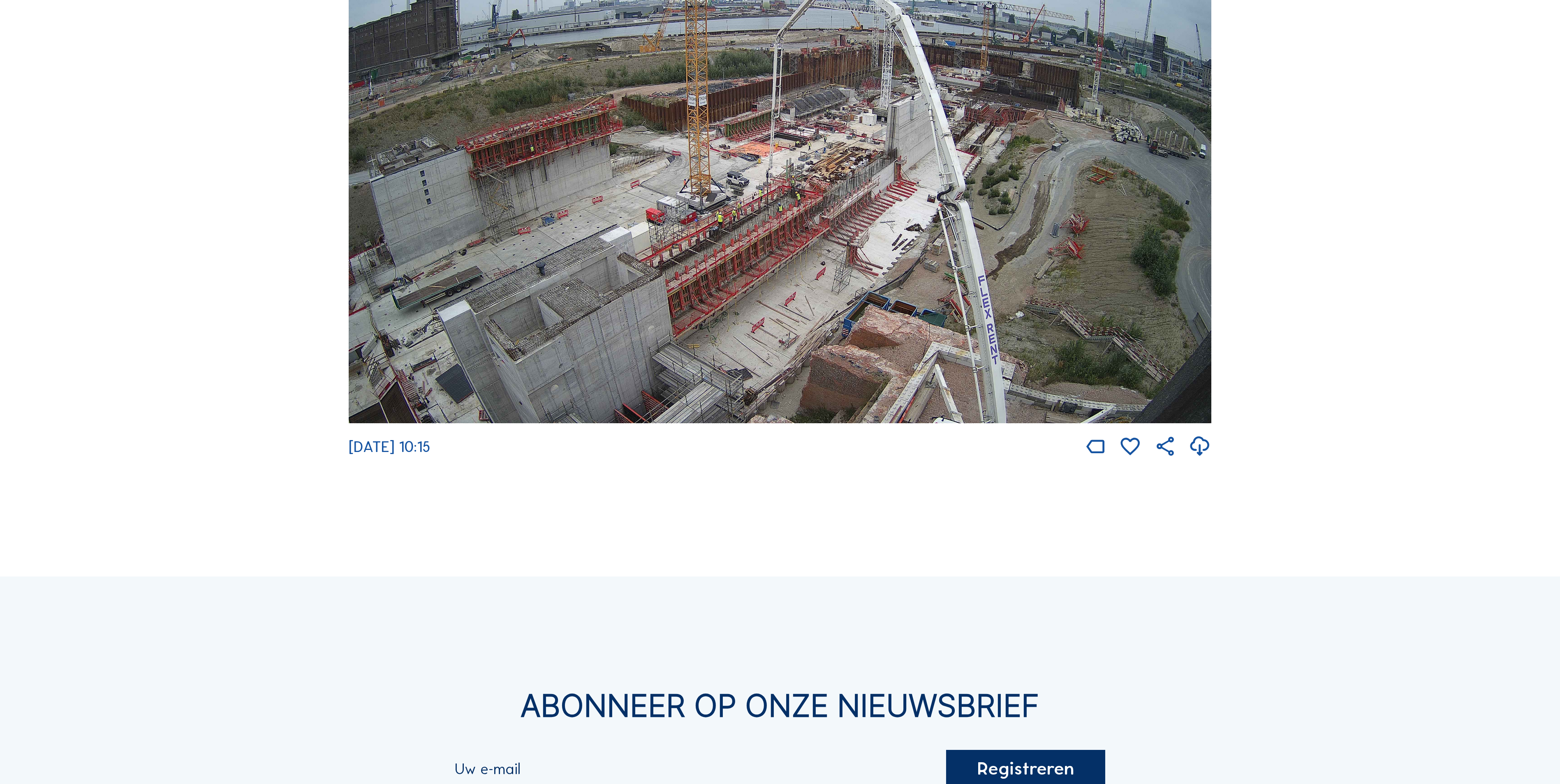
scroll to position [2301, 0]
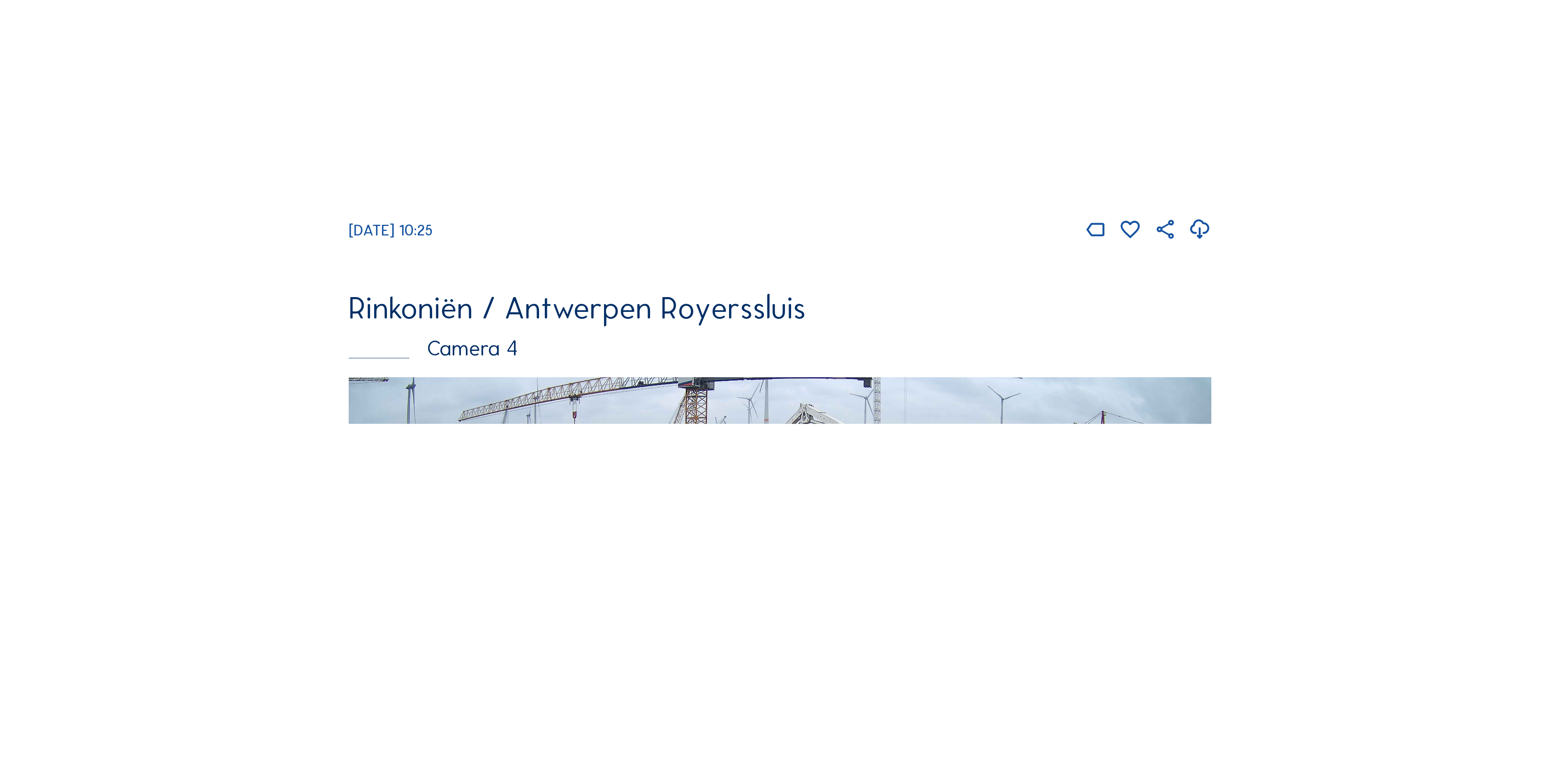
scroll to position [1726, 0]
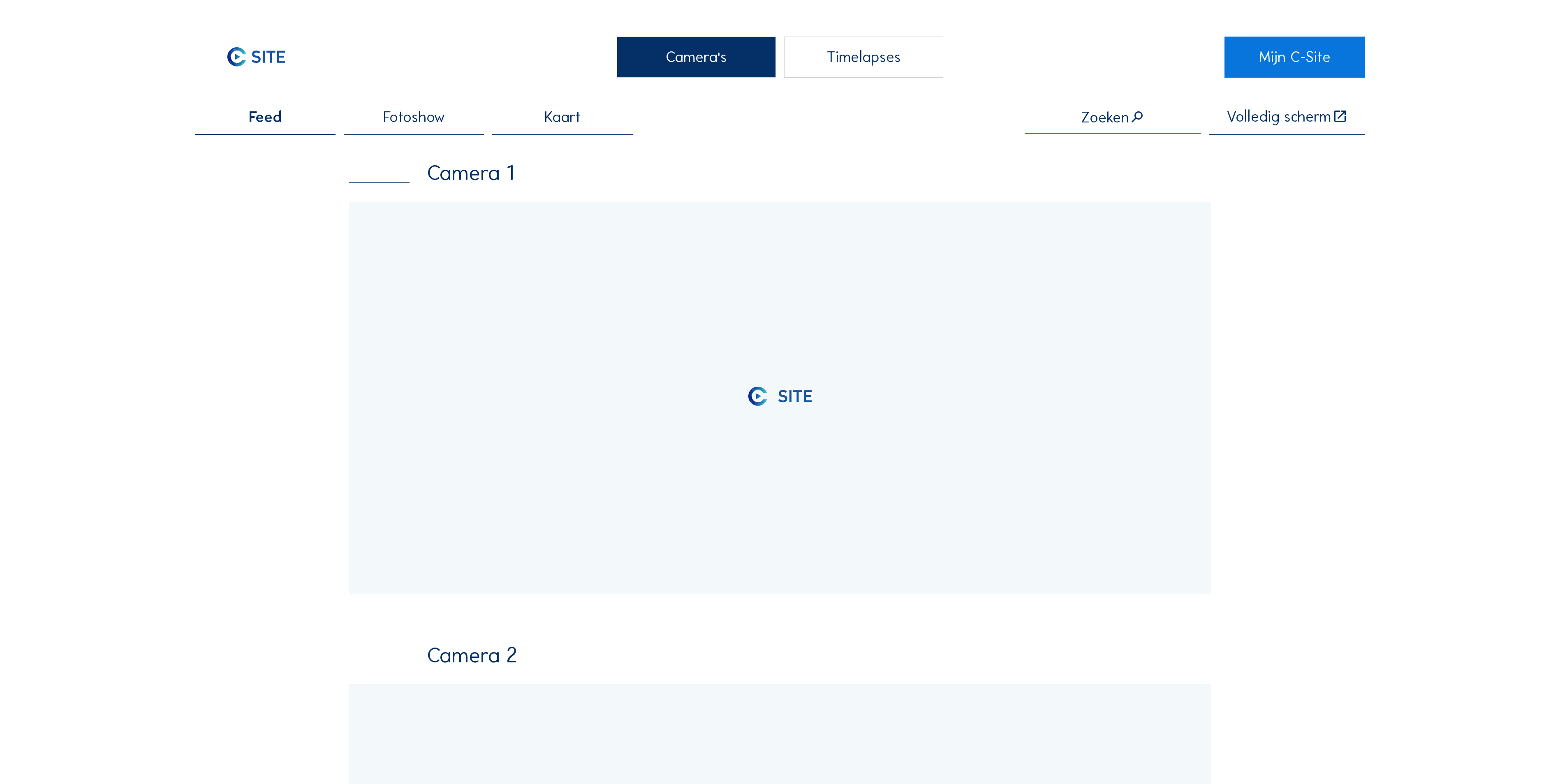
drag, startPoint x: 684, startPoint y: 62, endPoint x: 676, endPoint y: 63, distance: 8.1
click at [682, 62] on div "Camera's" at bounding box center [696, 57] width 159 height 41
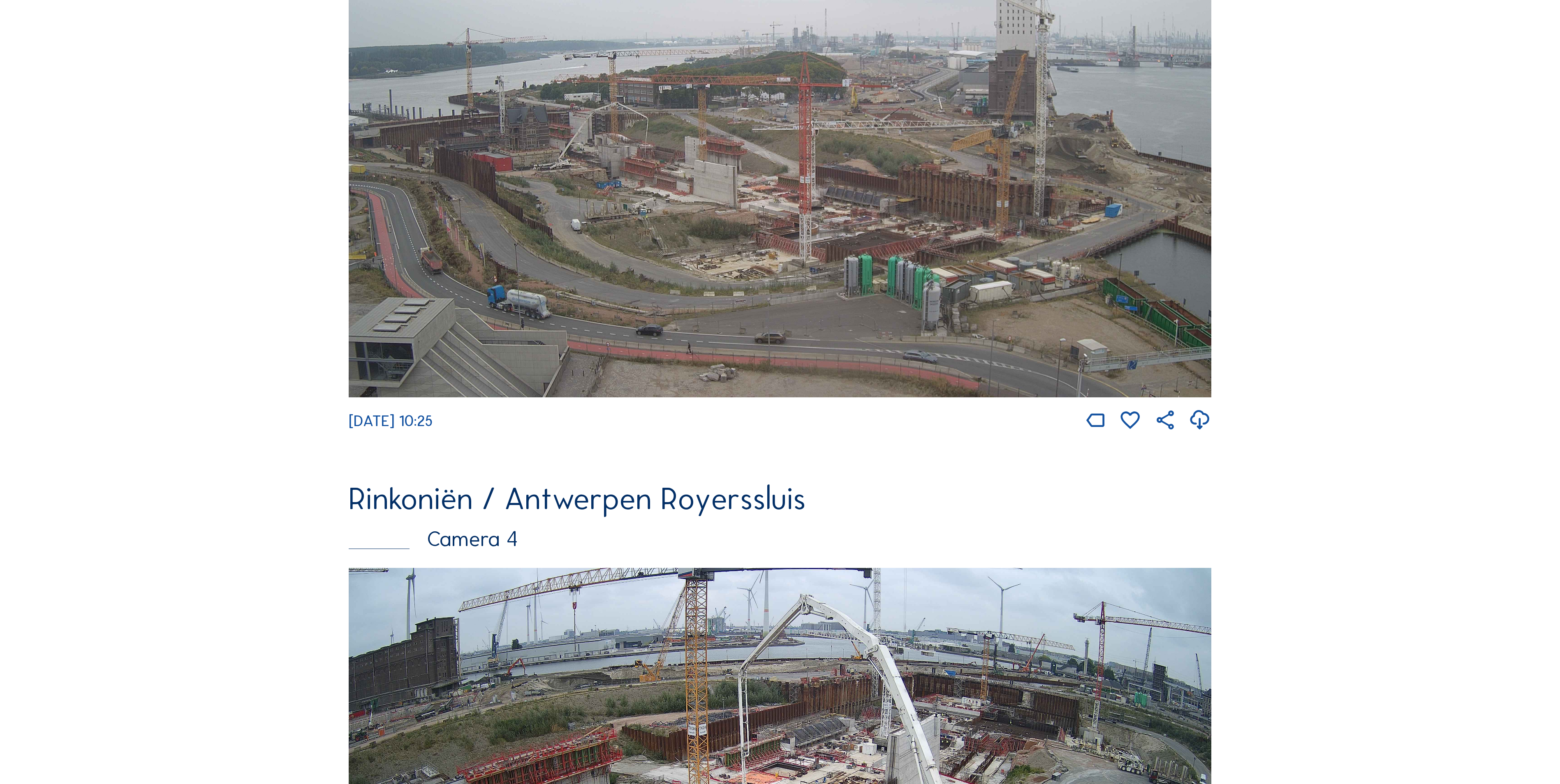
scroll to position [1644, 0]
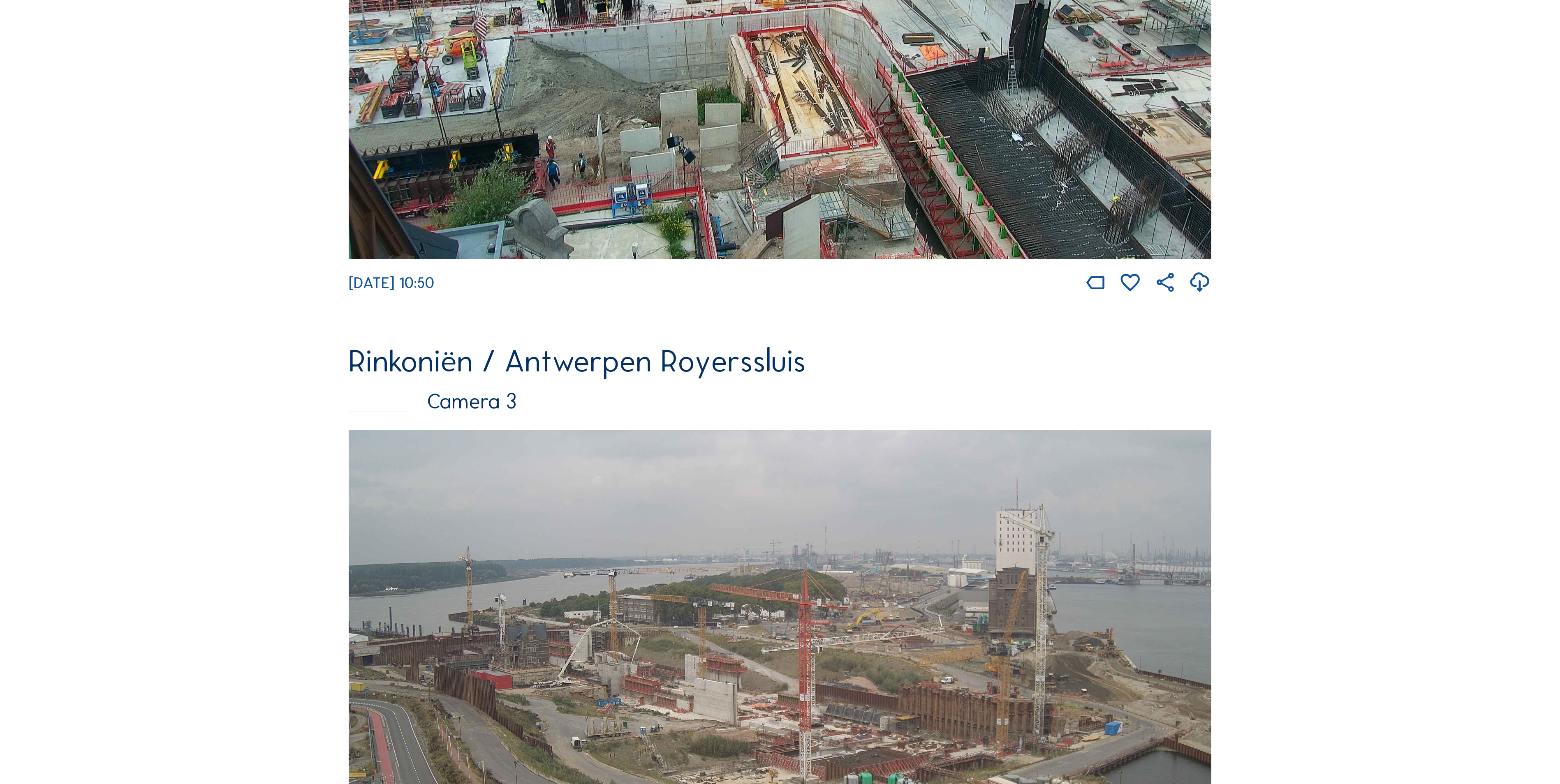
scroll to position [904, 0]
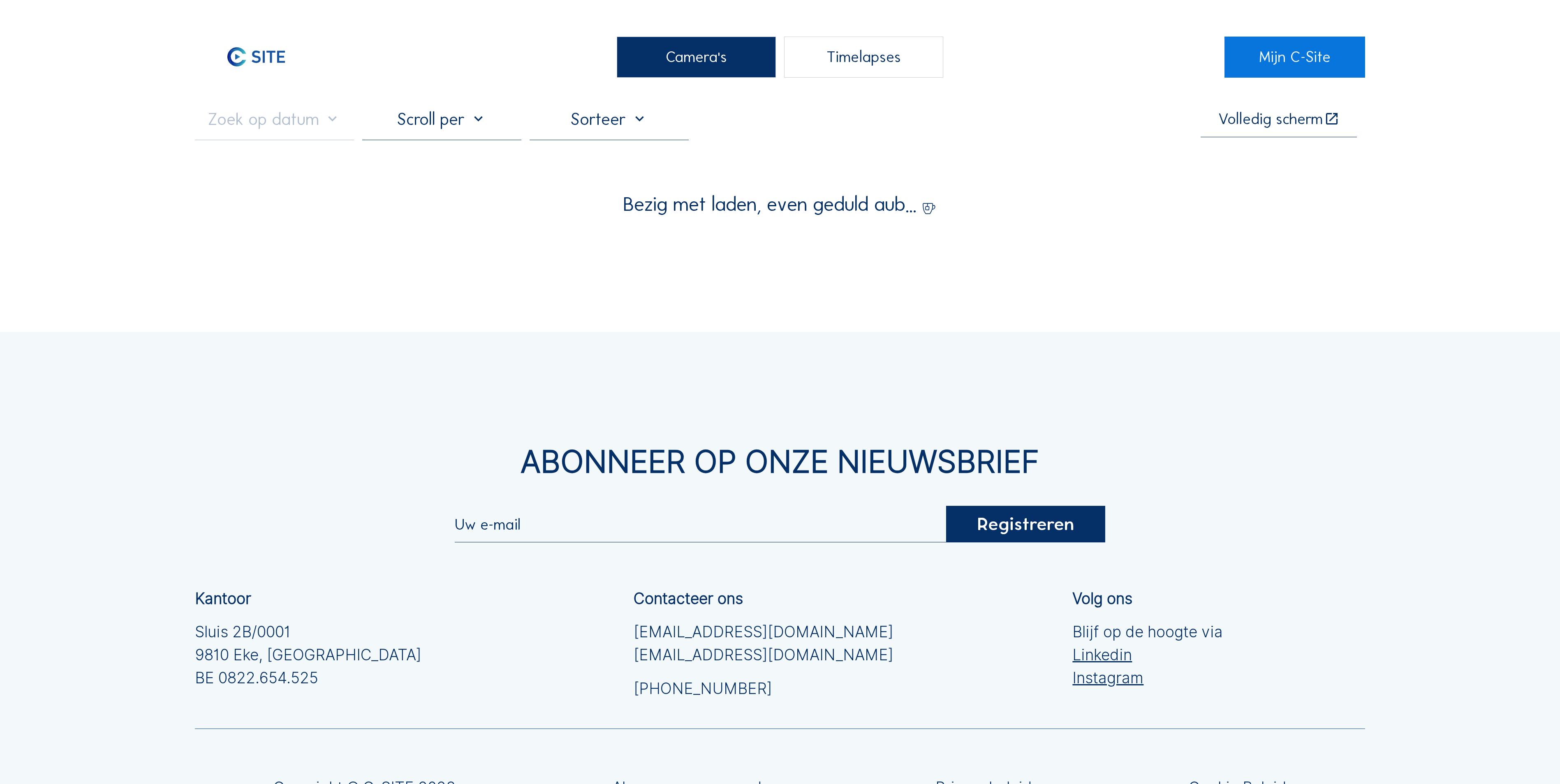
click at [707, 67] on div "Camera's" at bounding box center [696, 57] width 159 height 41
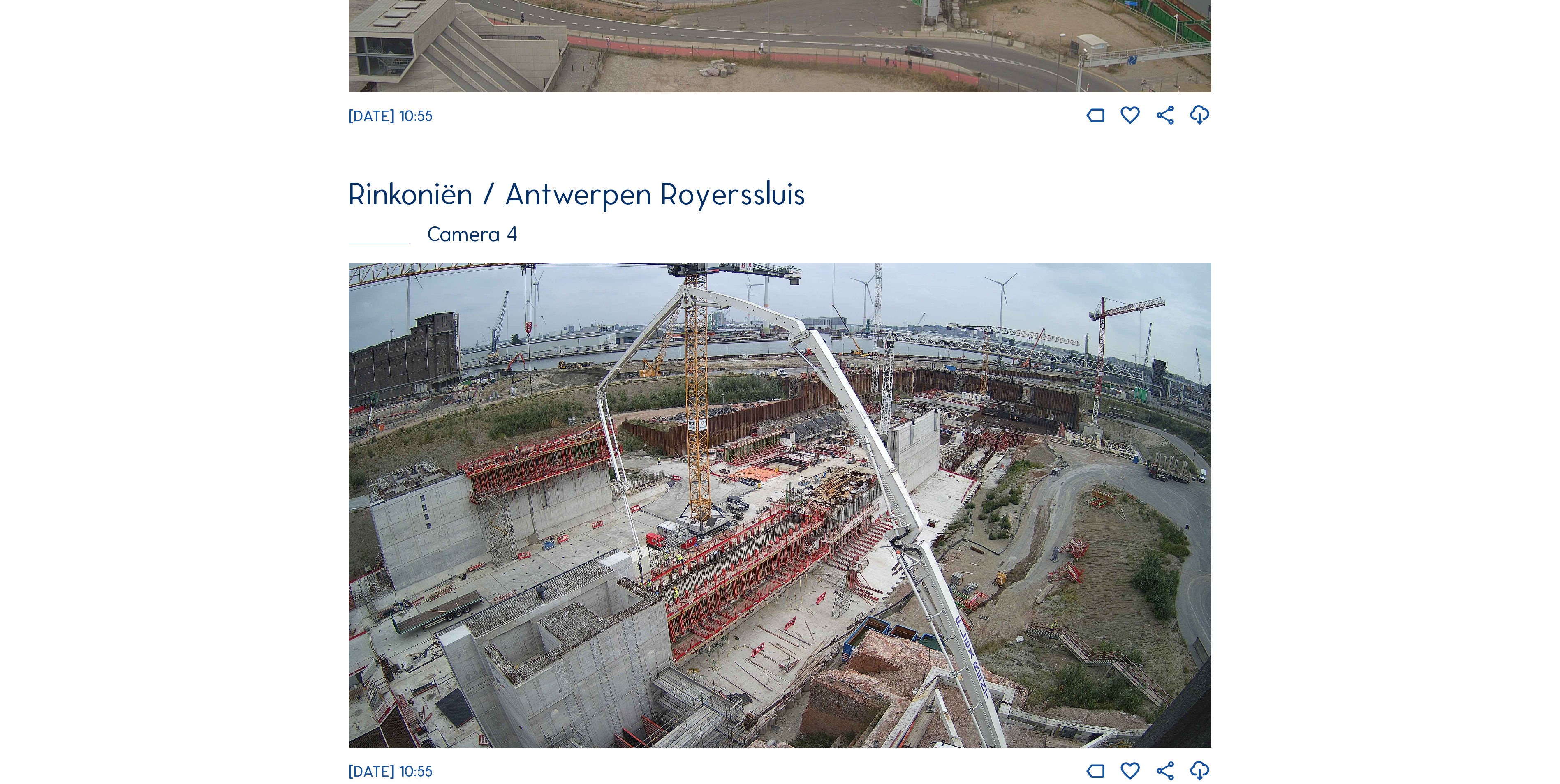
scroll to position [1973, 0]
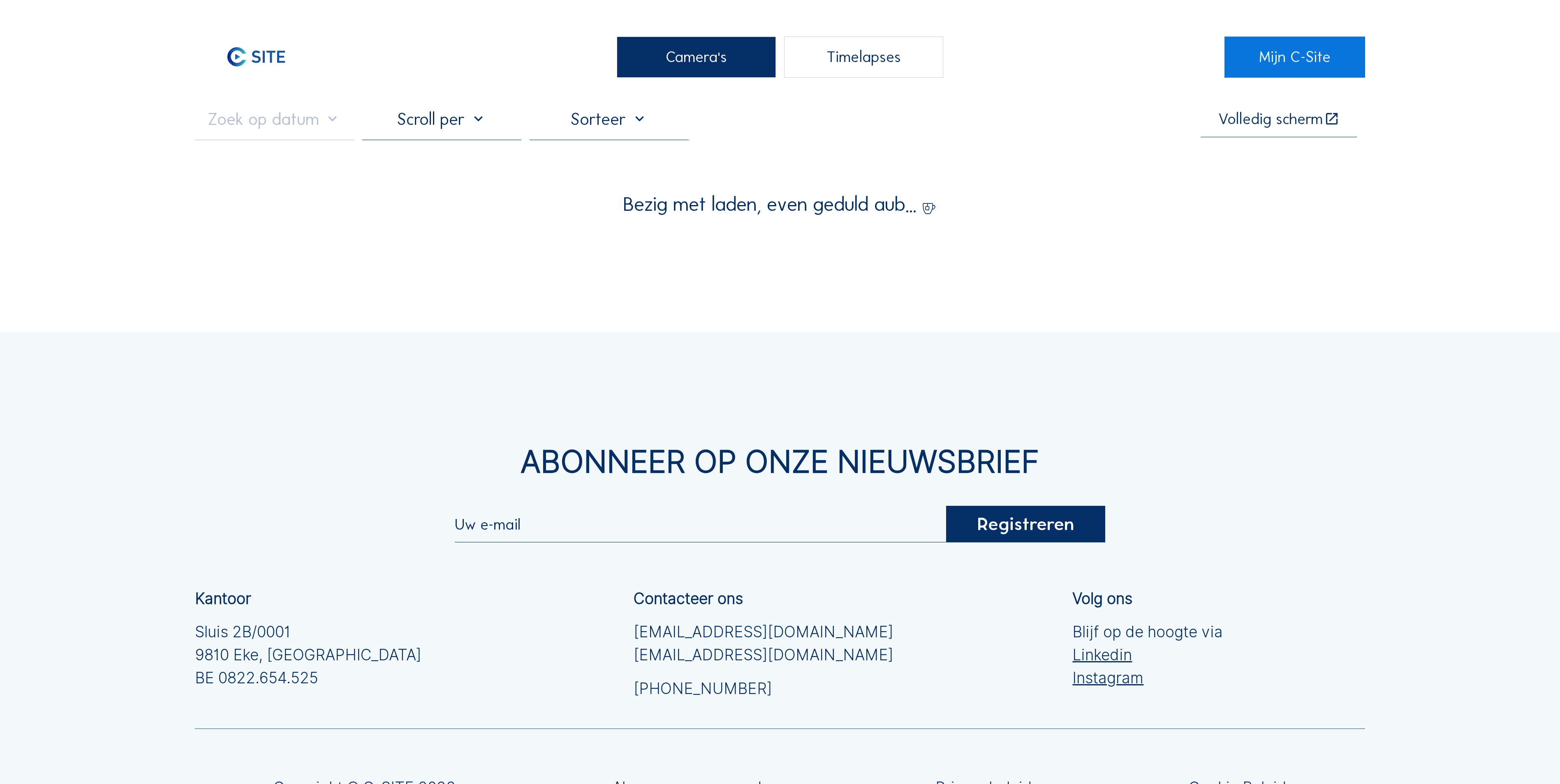
click at [700, 65] on div "Camera's" at bounding box center [696, 57] width 159 height 41
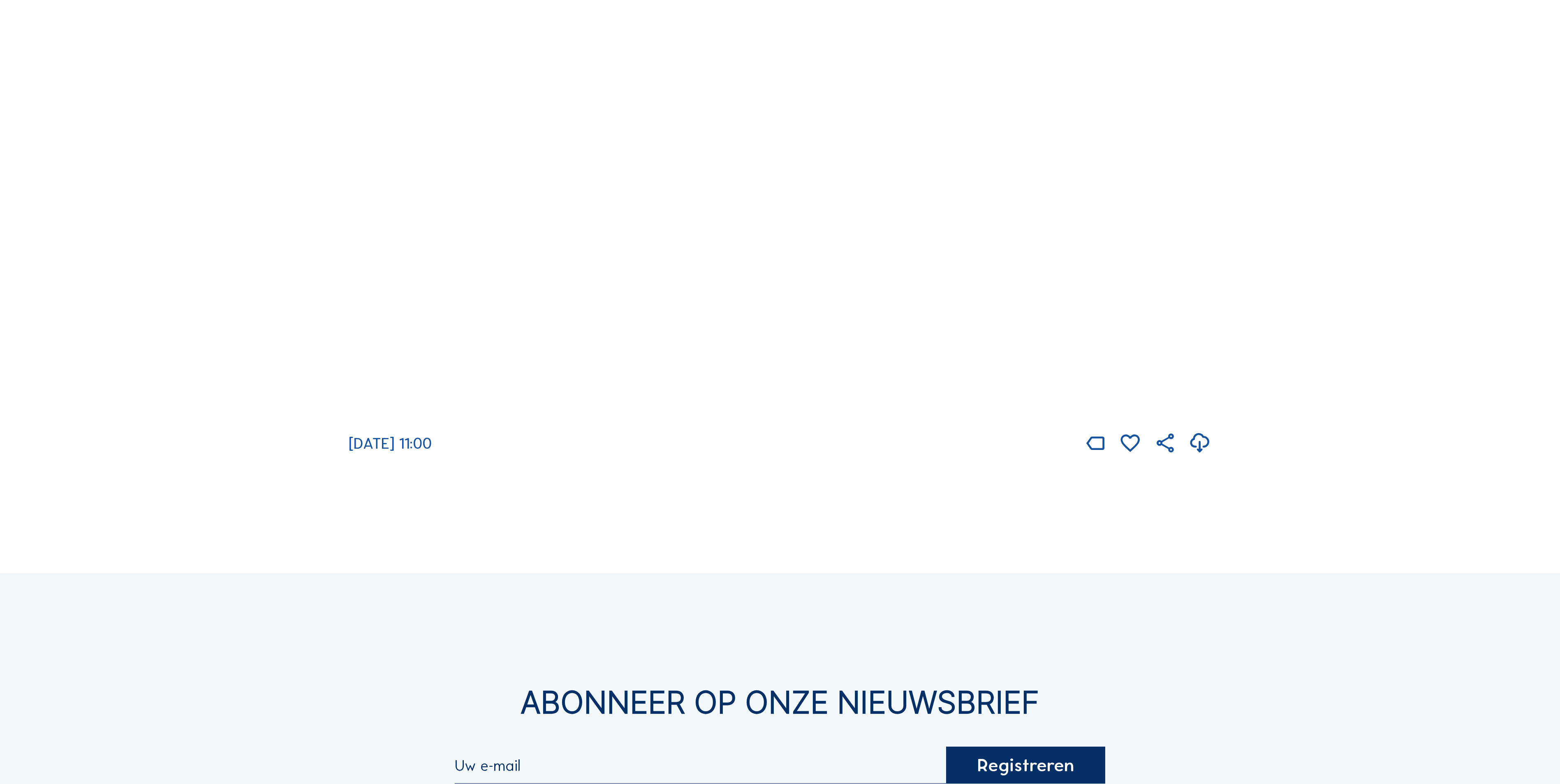
scroll to position [2220, 0]
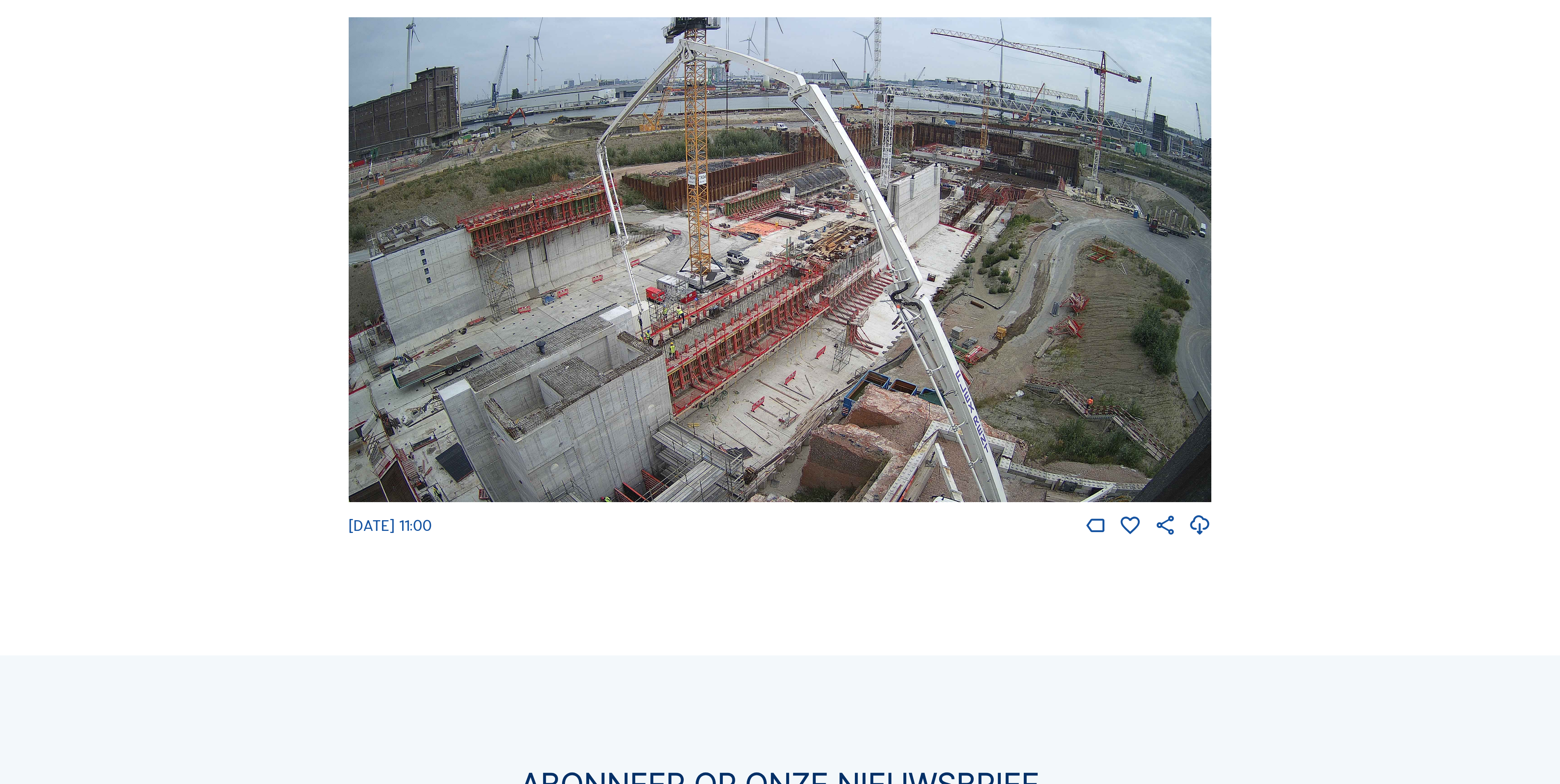
click at [405, 163] on img at bounding box center [779, 259] width 862 height 485
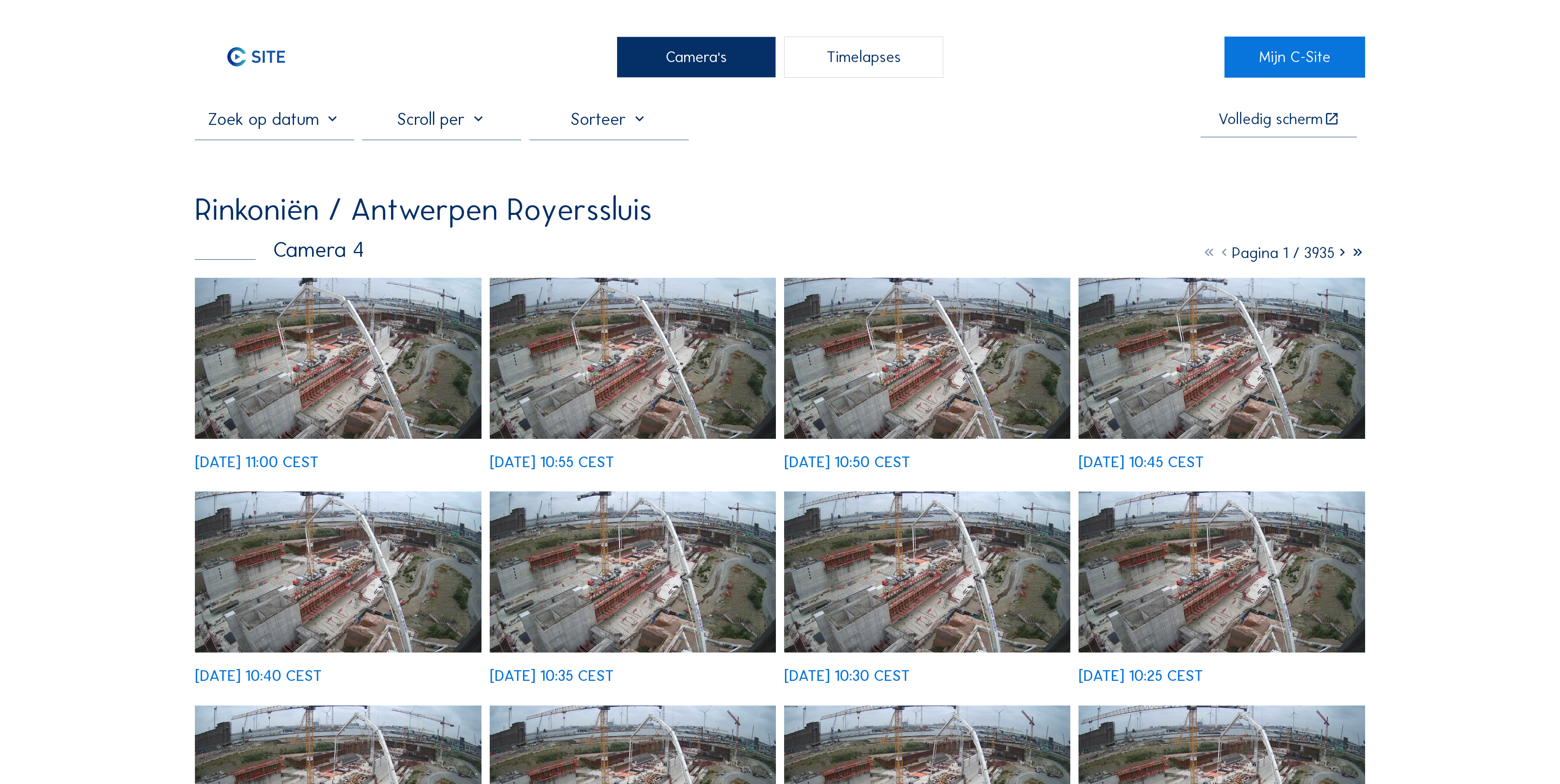
click at [332, 296] on img at bounding box center [338, 358] width 287 height 161
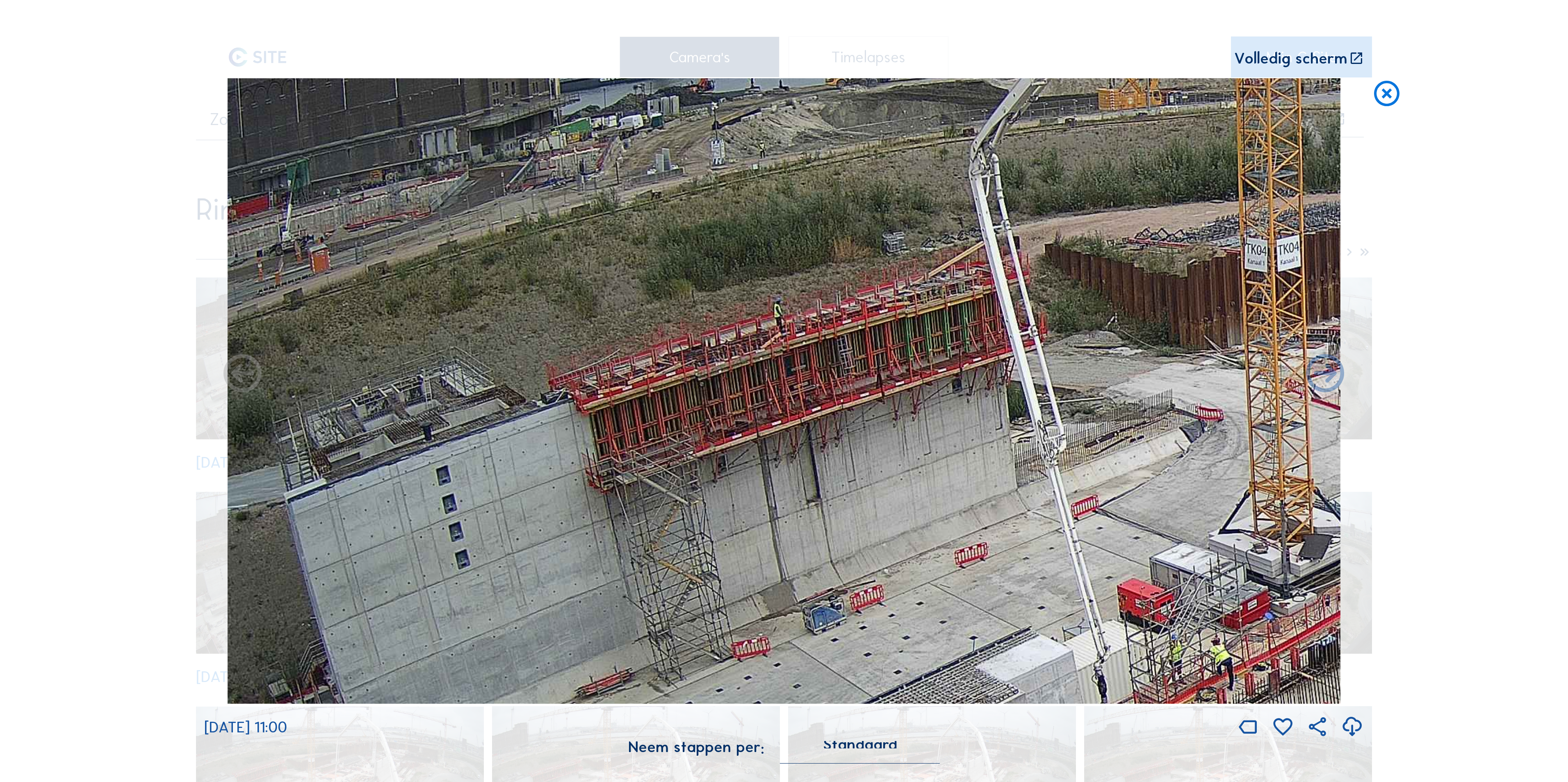
drag, startPoint x: 393, startPoint y: 422, endPoint x: 505, endPoint y: 415, distance: 112.2
click at [505, 415] on img at bounding box center [784, 391] width 1113 height 626
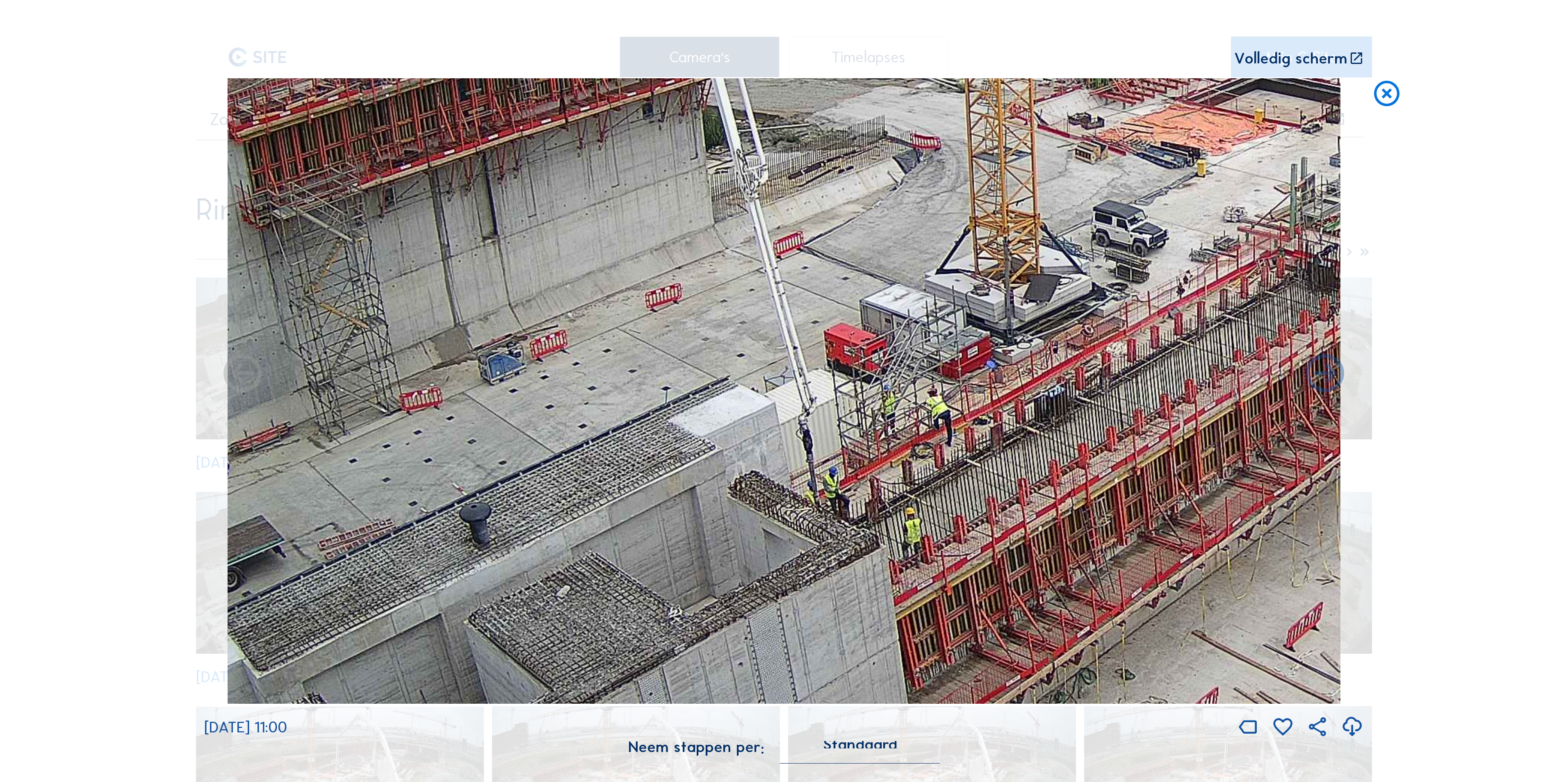
drag, startPoint x: 768, startPoint y: 406, endPoint x: 438, endPoint y: 178, distance: 401.1
click at [438, 178] on img at bounding box center [784, 391] width 1113 height 626
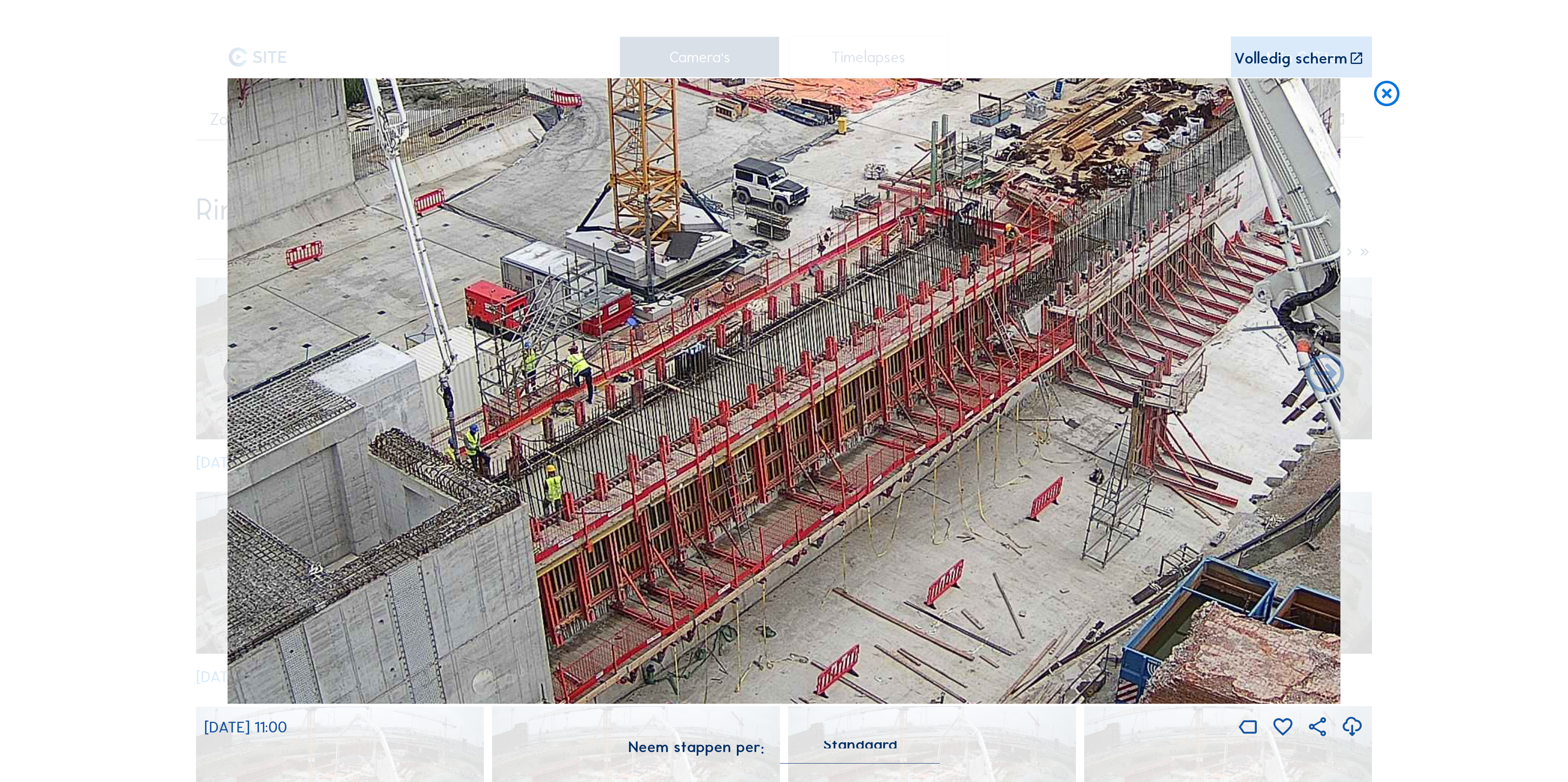
drag, startPoint x: 984, startPoint y: 319, endPoint x: 626, endPoint y: 276, distance: 360.6
click at [626, 276] on img at bounding box center [784, 391] width 1113 height 626
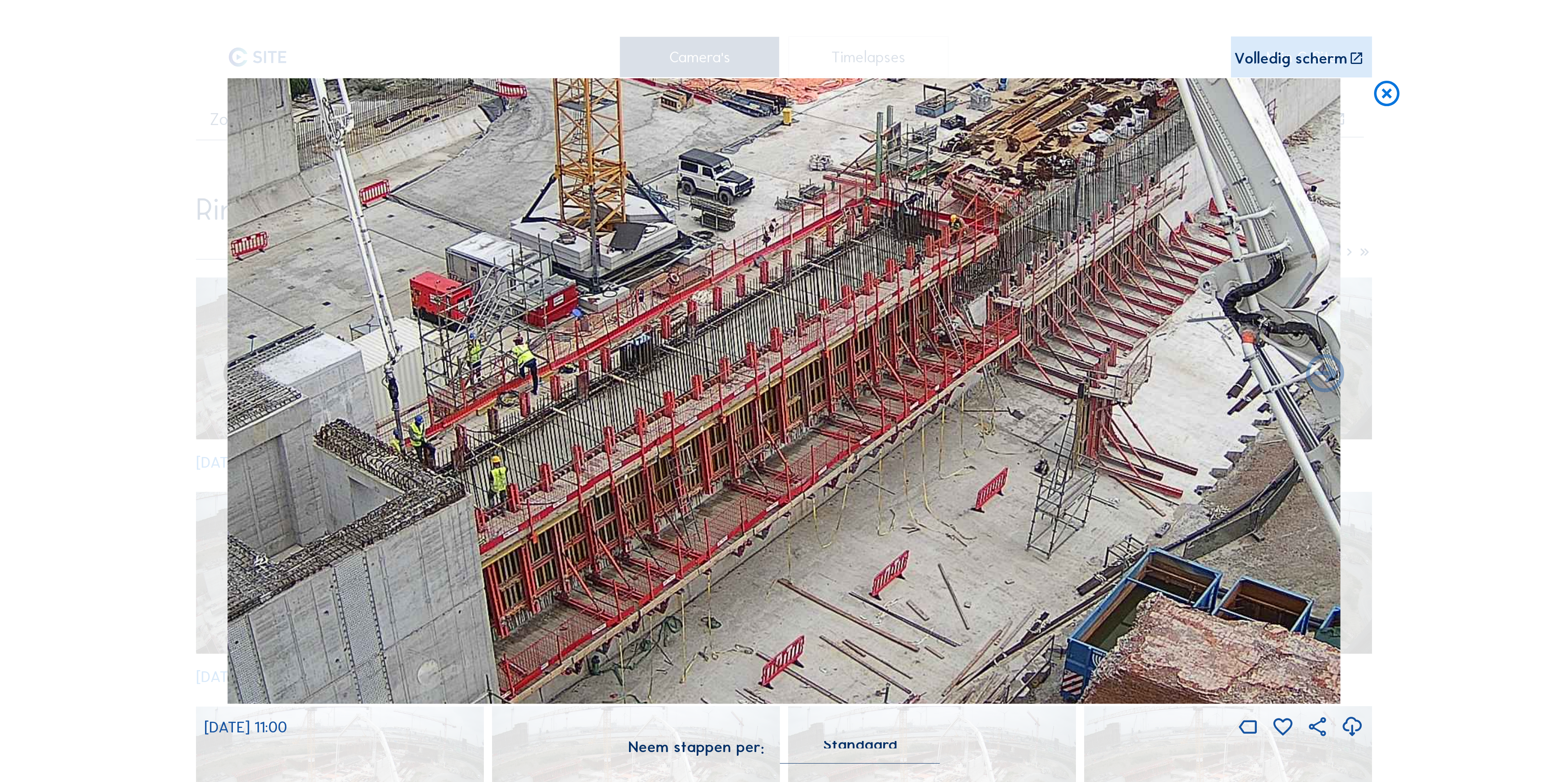
drag, startPoint x: 803, startPoint y: 324, endPoint x: 749, endPoint y: 315, distance: 54.7
click at [749, 315] on img at bounding box center [784, 391] width 1113 height 626
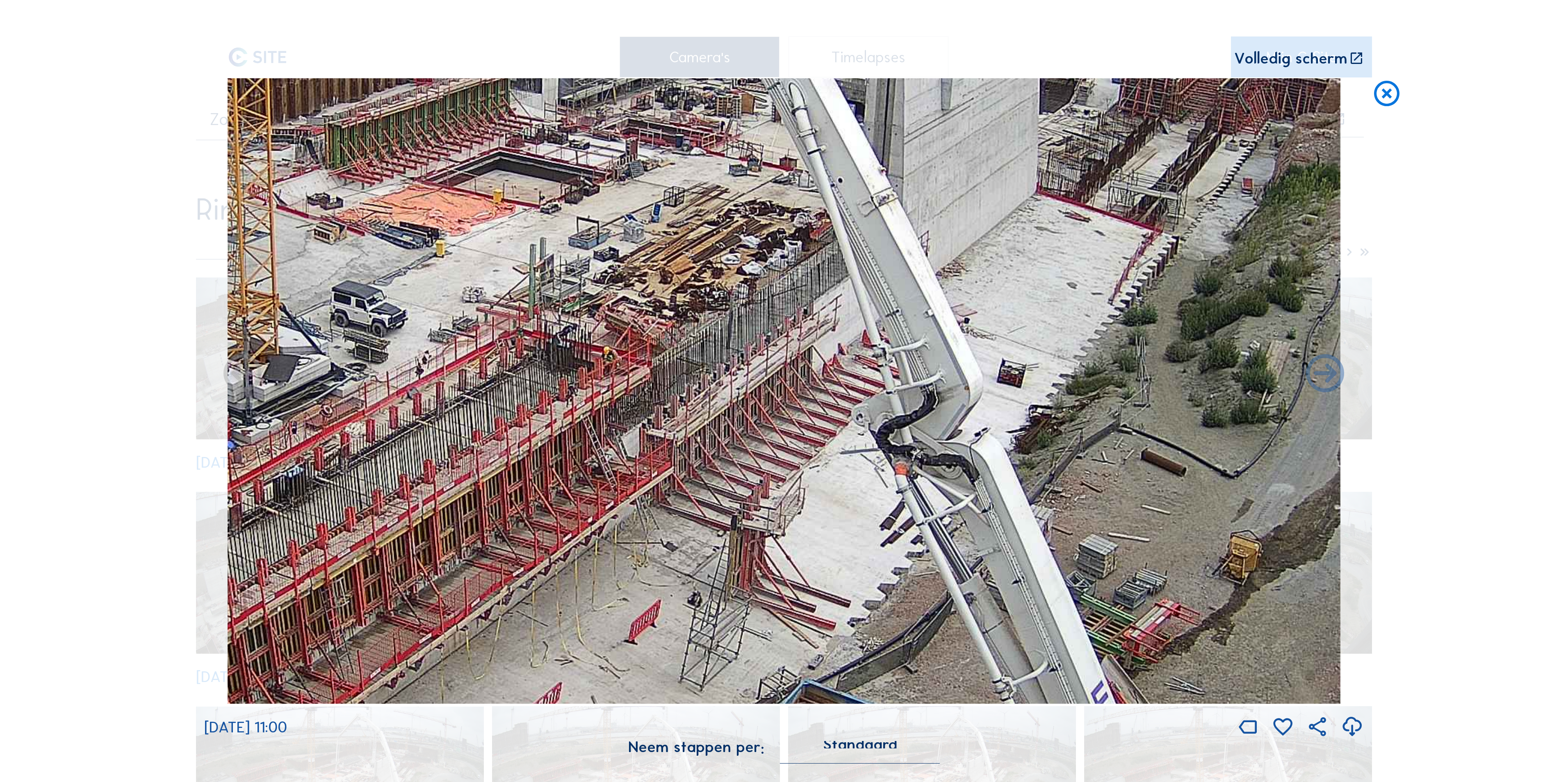
drag, startPoint x: 695, startPoint y: 411, endPoint x: 657, endPoint y: 434, distance: 44.4
click at [619, 469] on img at bounding box center [784, 391] width 1113 height 626
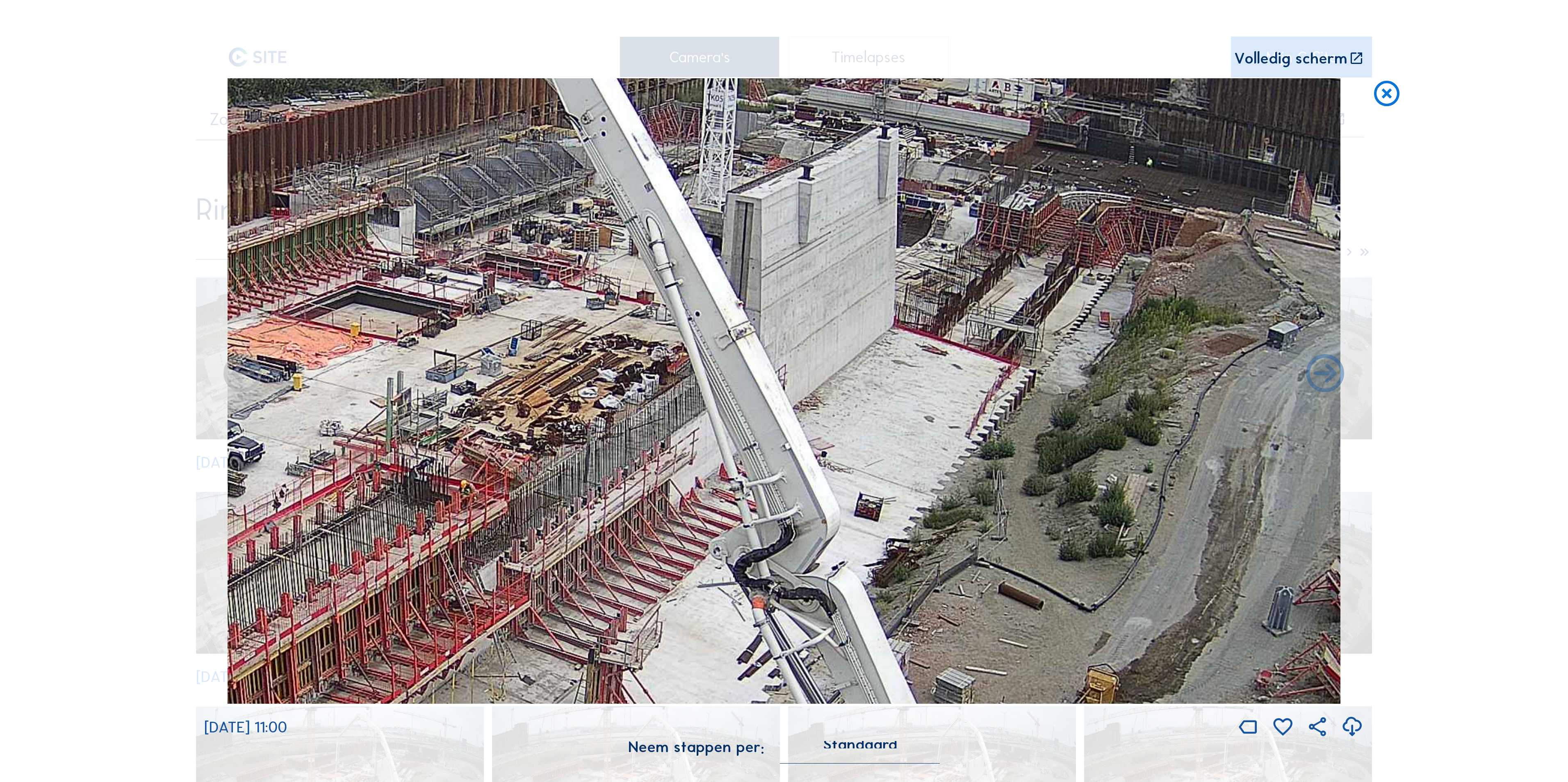
drag, startPoint x: 684, startPoint y: 363, endPoint x: 559, endPoint y: 481, distance: 171.9
click at [559, 481] on img at bounding box center [784, 391] width 1113 height 626
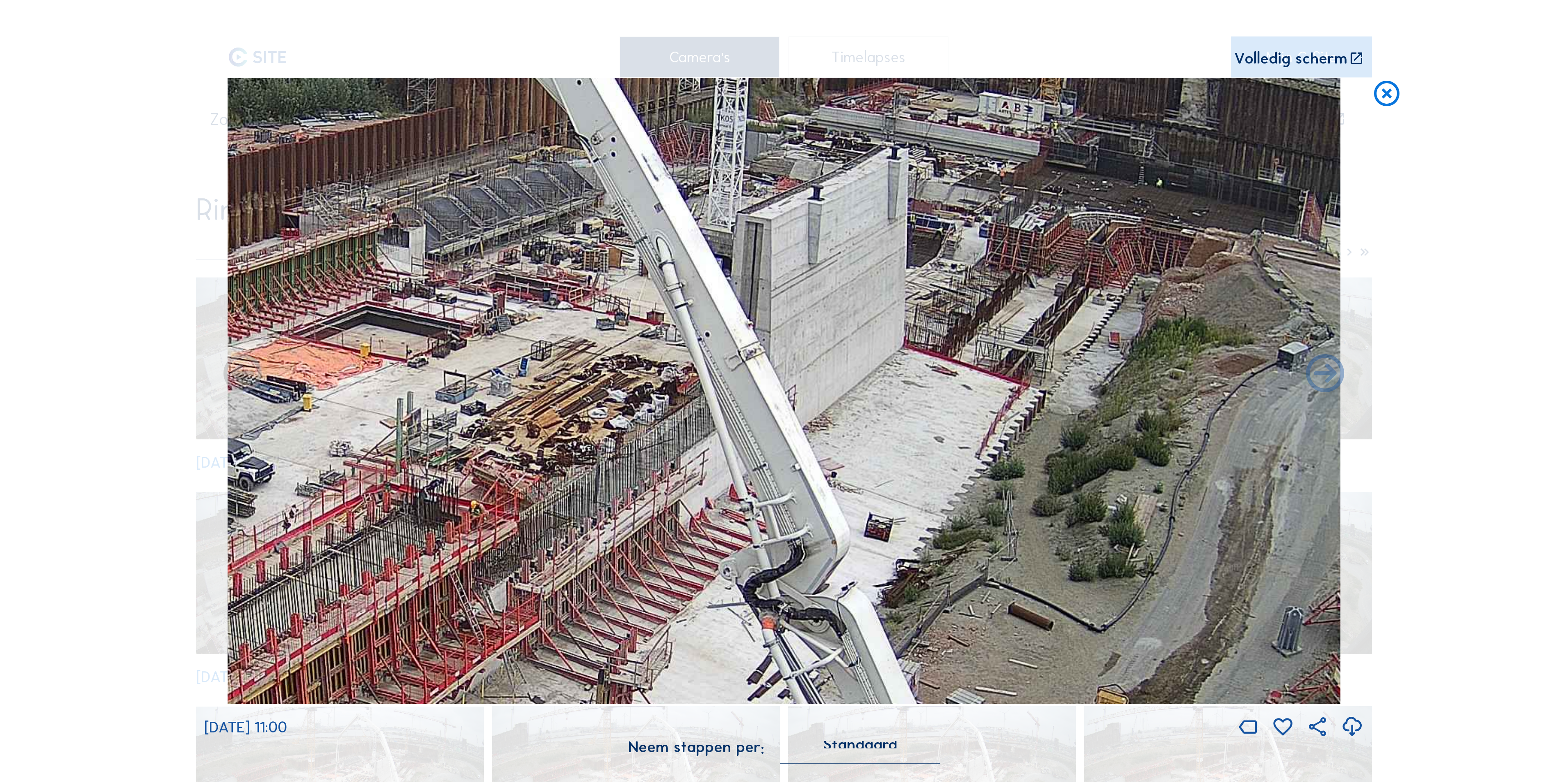
drag, startPoint x: 404, startPoint y: 340, endPoint x: 413, endPoint y: 361, distance: 22.8
click at [413, 361] on img at bounding box center [784, 391] width 1113 height 626
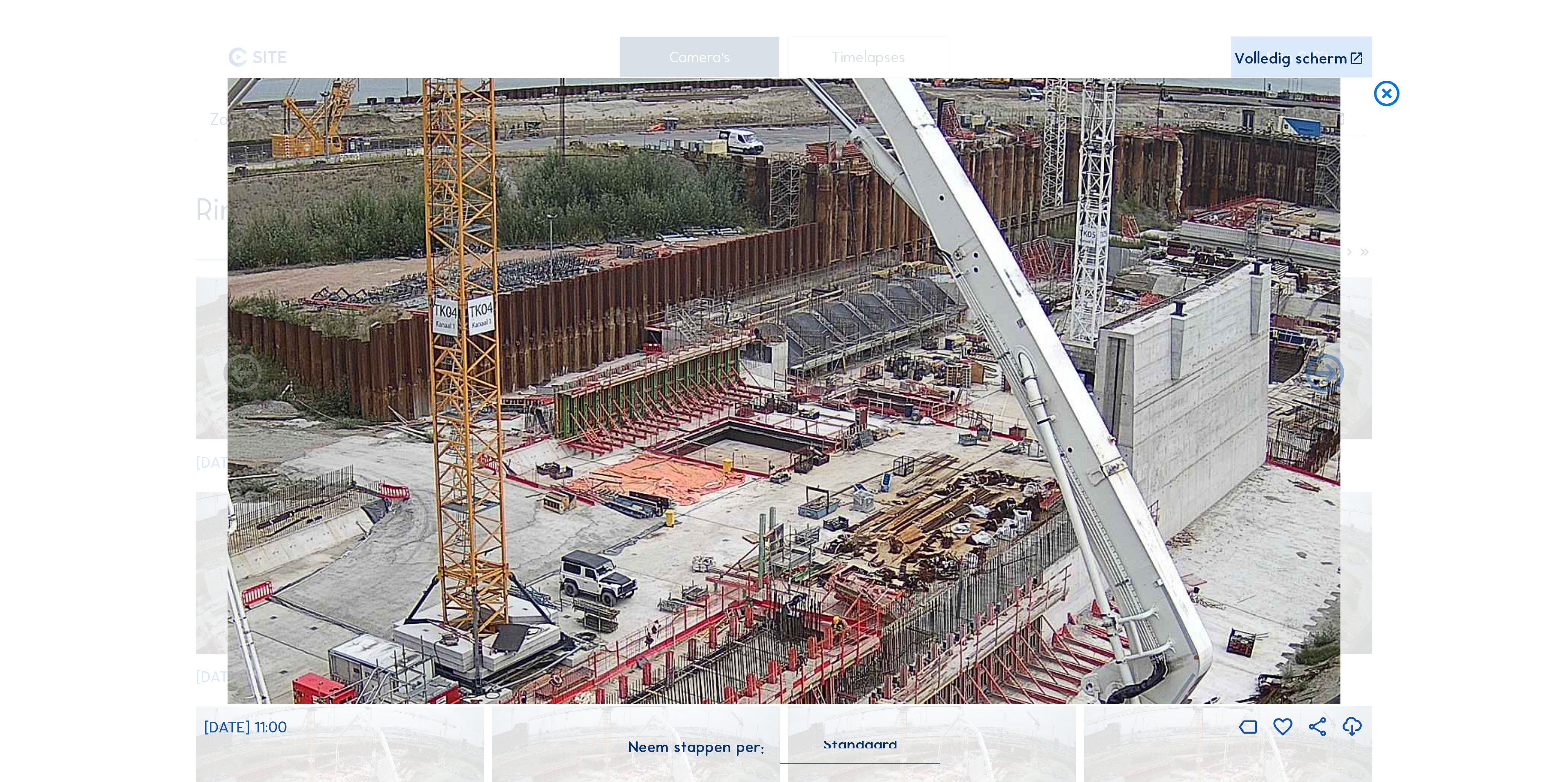
drag, startPoint x: 384, startPoint y: 346, endPoint x: 746, endPoint y: 462, distance: 380.1
click at [746, 462] on img at bounding box center [784, 391] width 1113 height 626
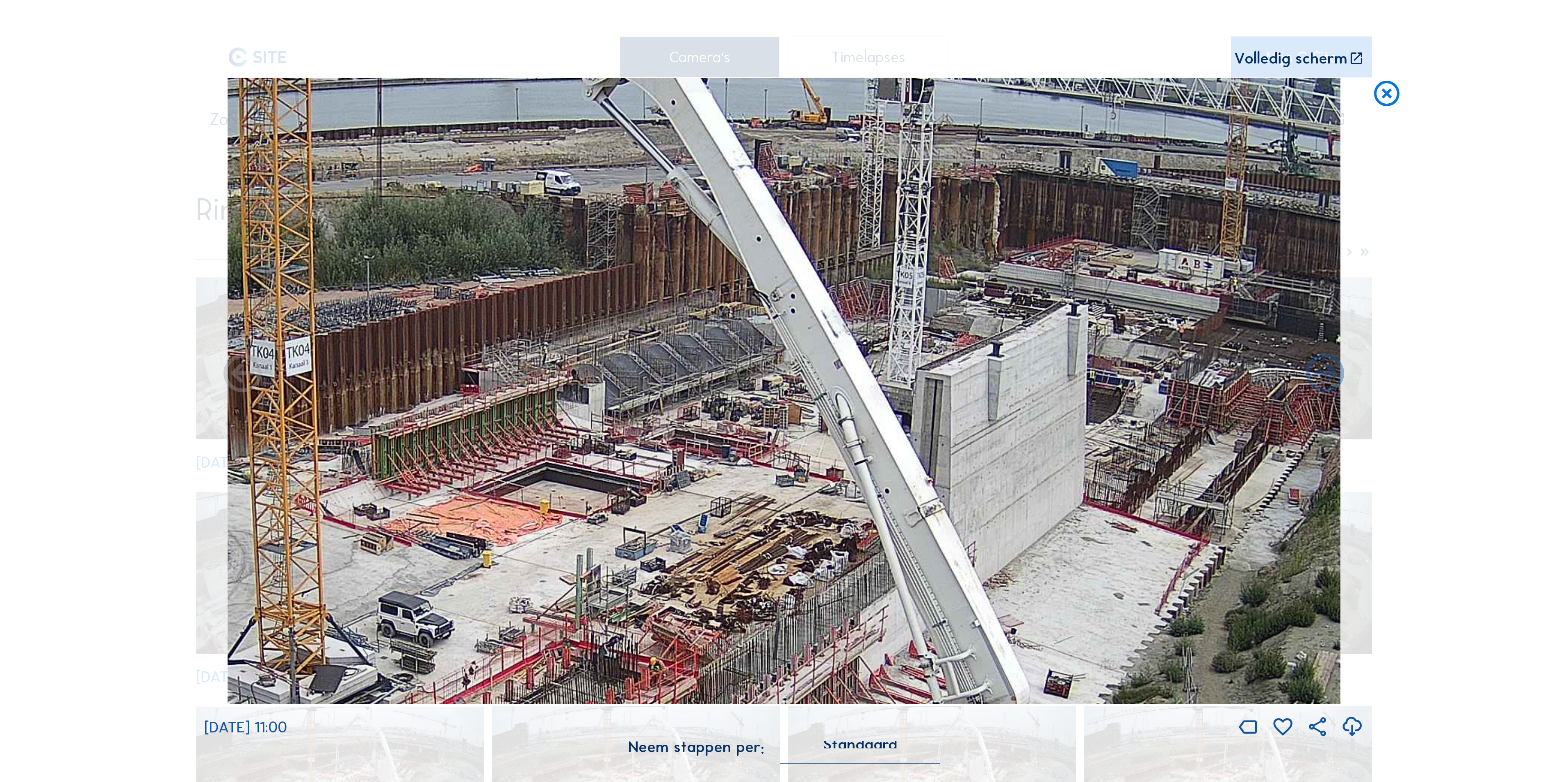
drag, startPoint x: 817, startPoint y: 389, endPoint x: 634, endPoint y: 430, distance: 187.5
click at [634, 430] on img at bounding box center [784, 391] width 1113 height 626
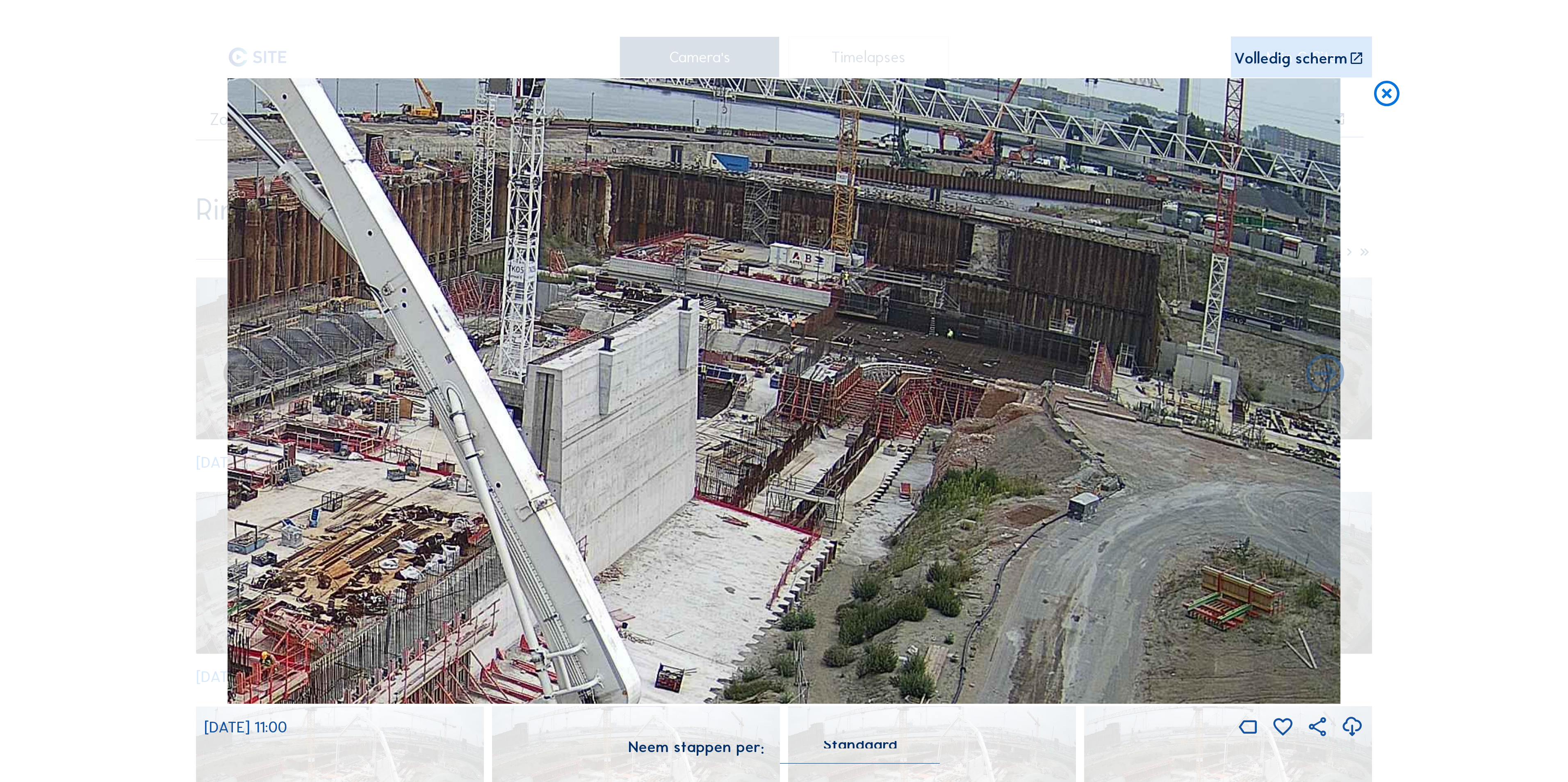
drag, startPoint x: 995, startPoint y: 435, endPoint x: 606, endPoint y: 429, distance: 389.0
click at [606, 429] on img at bounding box center [784, 391] width 1113 height 626
drag, startPoint x: 865, startPoint y: 433, endPoint x: 901, endPoint y: 431, distance: 36.1
click at [944, 437] on img at bounding box center [784, 391] width 1113 height 626
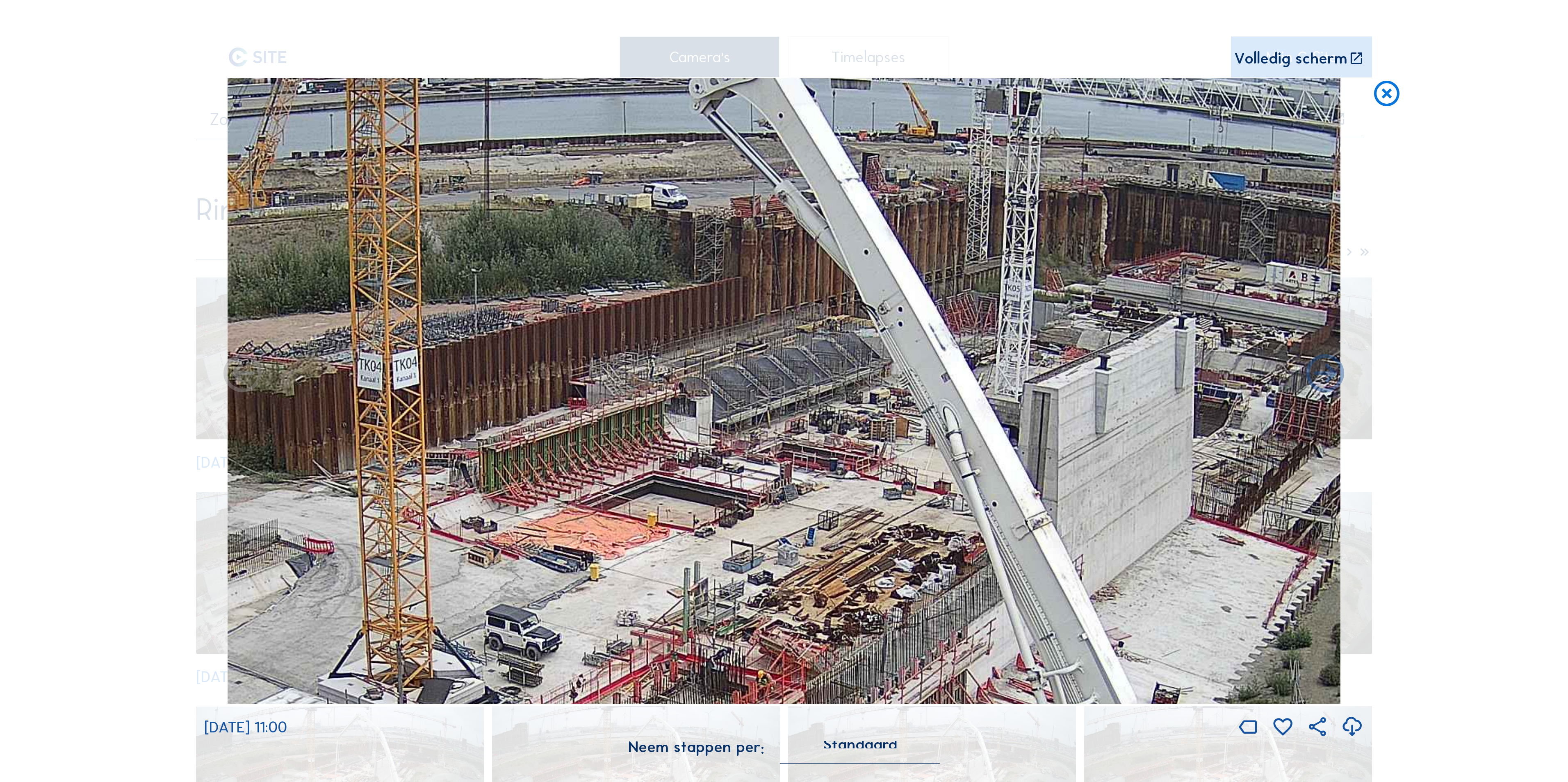
drag, startPoint x: 614, startPoint y: 429, endPoint x: 623, endPoint y: 428, distance: 9.1
click at [623, 428] on img at bounding box center [784, 391] width 1113 height 626
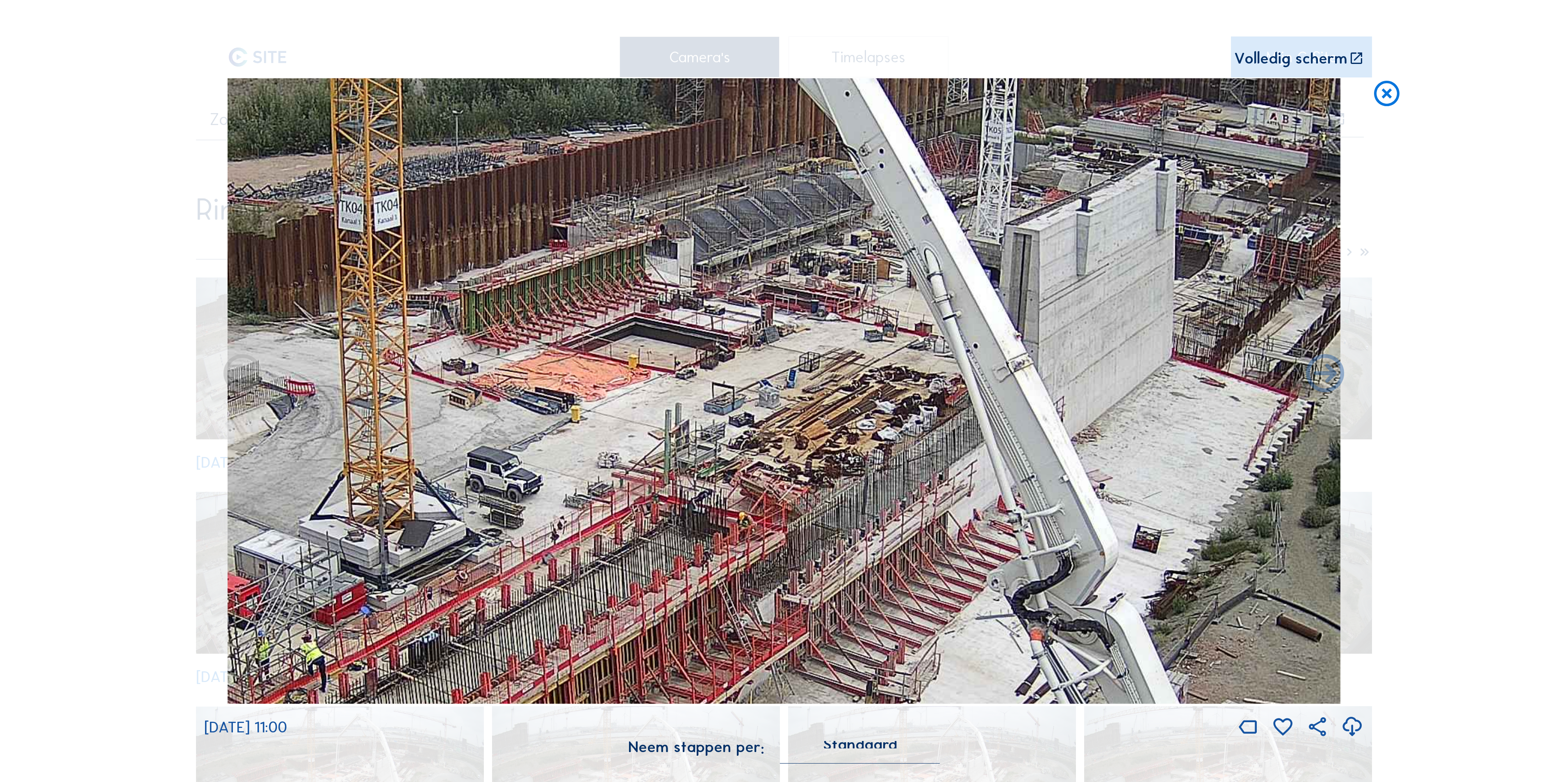
drag, startPoint x: 573, startPoint y: 439, endPoint x: 571, endPoint y: 272, distance: 167.0
click at [571, 273] on img at bounding box center [784, 391] width 1113 height 626
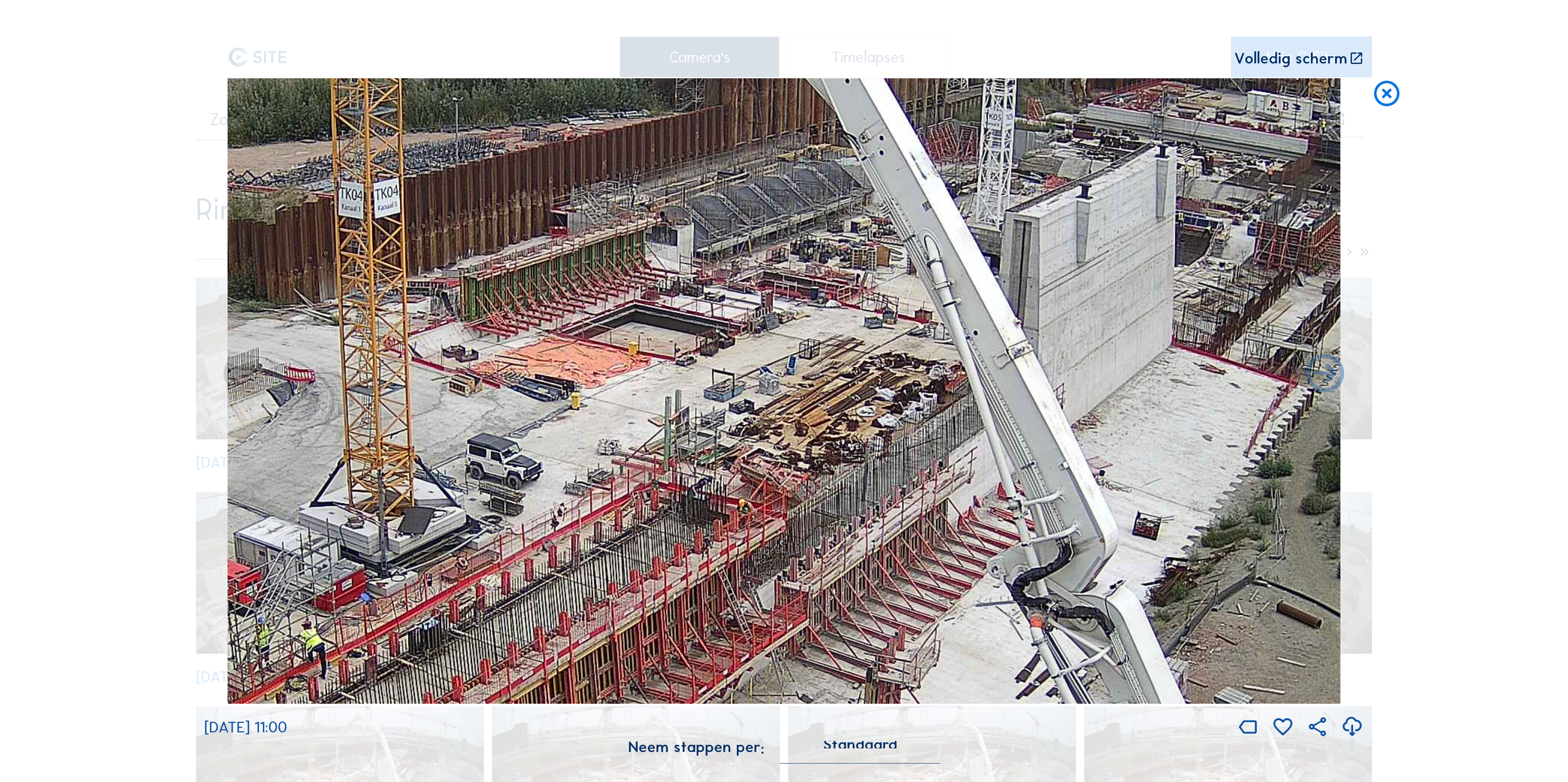
drag, startPoint x: 545, startPoint y: 390, endPoint x: 533, endPoint y: 318, distance: 73.0
click at [533, 318] on img at bounding box center [784, 391] width 1113 height 626
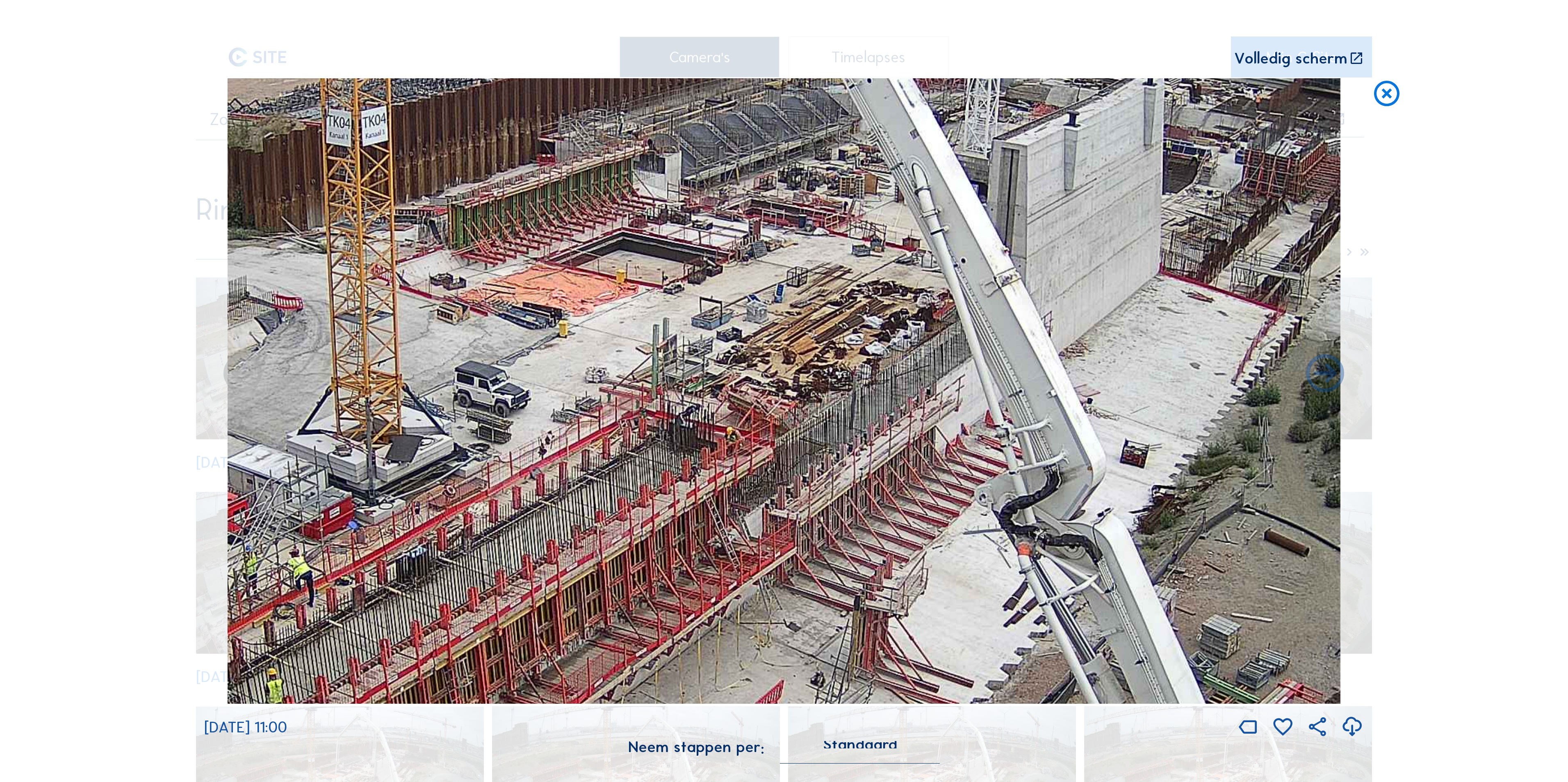
drag, startPoint x: 556, startPoint y: 385, endPoint x: 755, endPoint y: 283, distance: 223.6
click at [793, 253] on img at bounding box center [784, 391] width 1113 height 626
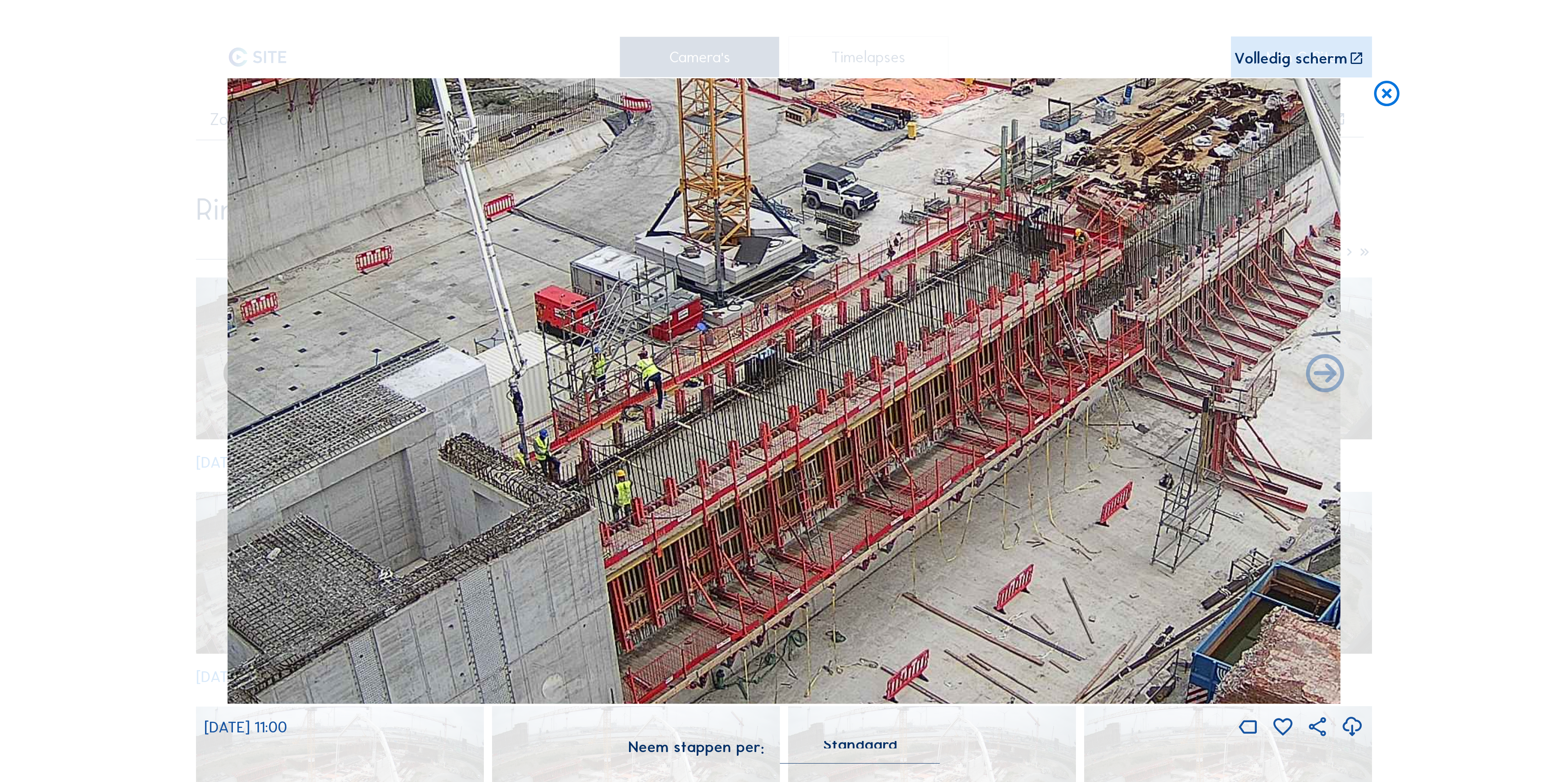
drag, startPoint x: 737, startPoint y: 356, endPoint x: 775, endPoint y: 293, distance: 73.6
click at [779, 293] on img at bounding box center [784, 391] width 1113 height 626
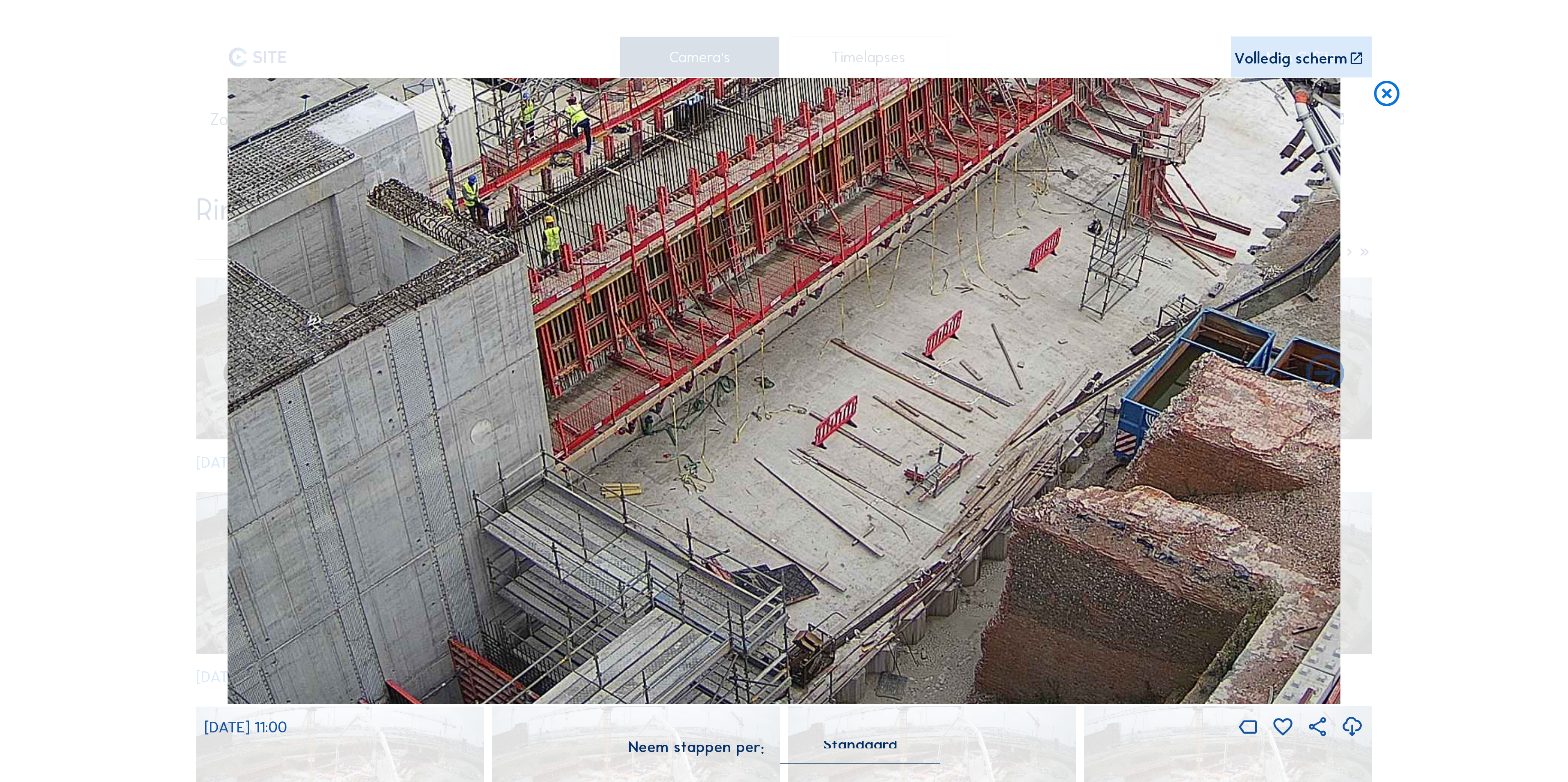
drag, startPoint x: 710, startPoint y: 481, endPoint x: 607, endPoint y: 274, distance: 231.2
click at [609, 271] on img at bounding box center [784, 391] width 1113 height 626
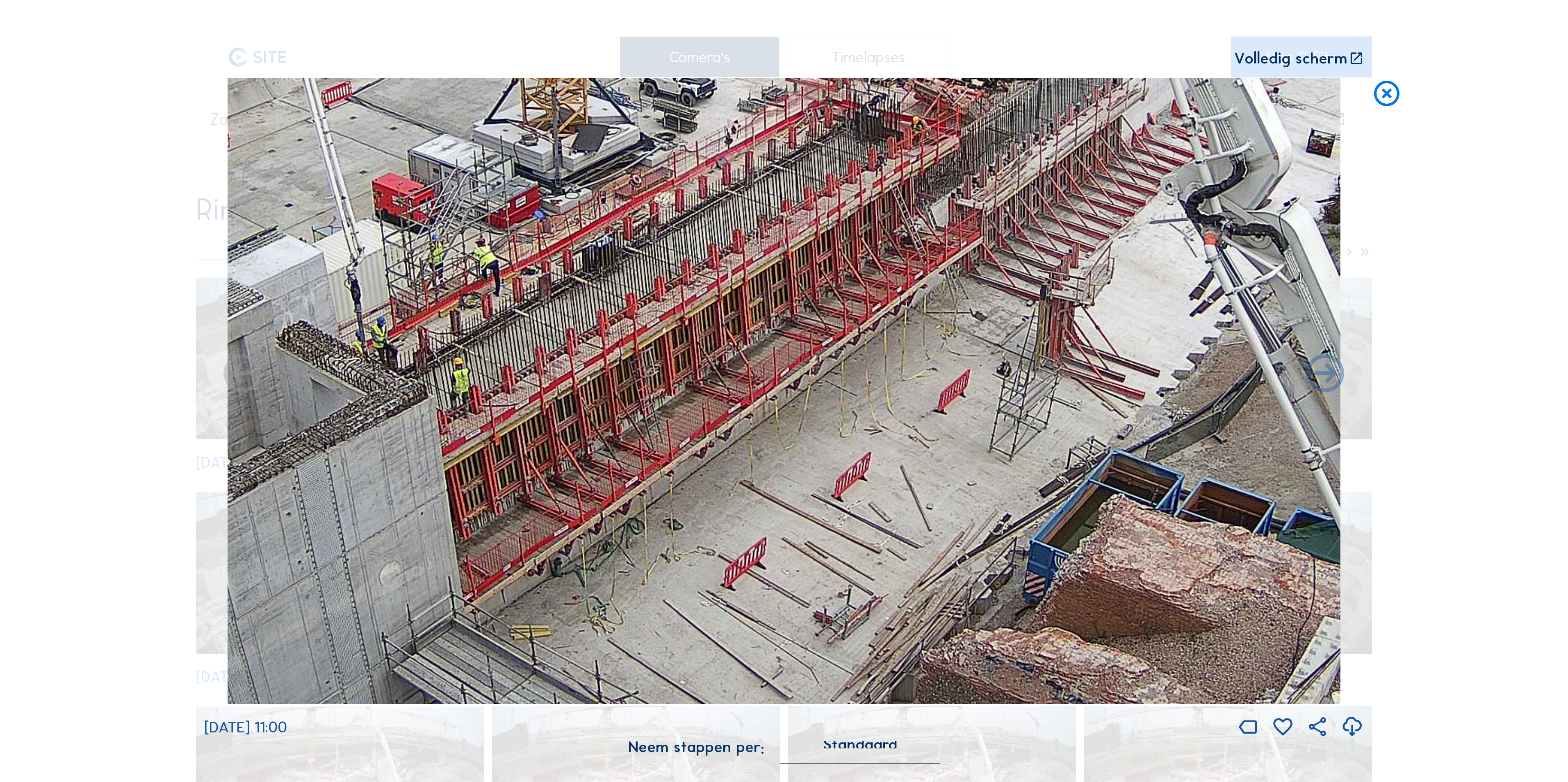
drag, startPoint x: 665, startPoint y: 396, endPoint x: 654, endPoint y: 418, distance: 24.6
click at [654, 418] on img at bounding box center [784, 391] width 1113 height 626
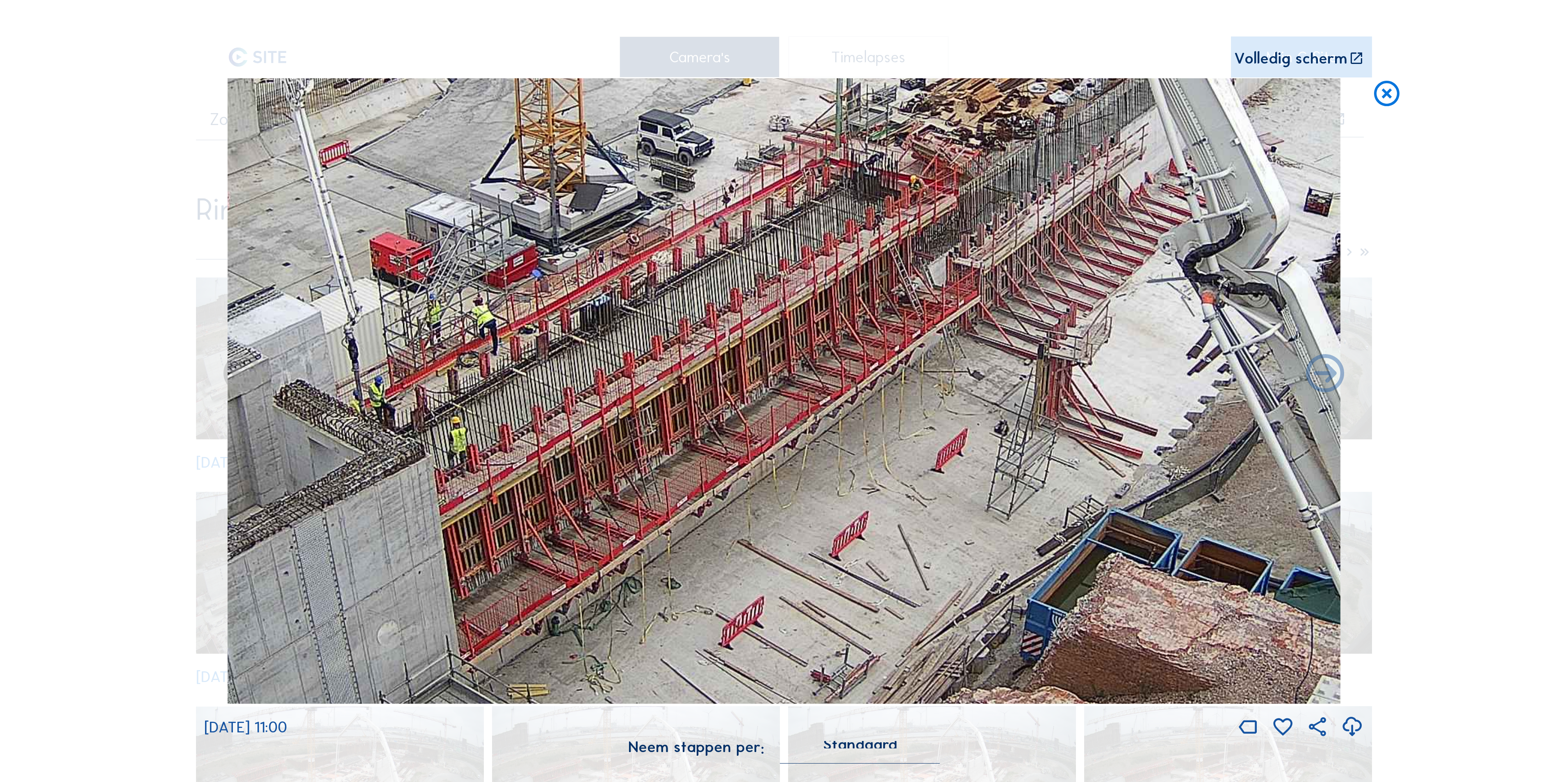
drag, startPoint x: 789, startPoint y: 360, endPoint x: 786, endPoint y: 419, distance: 59.1
click at [786, 419] on img at bounding box center [784, 391] width 1113 height 626
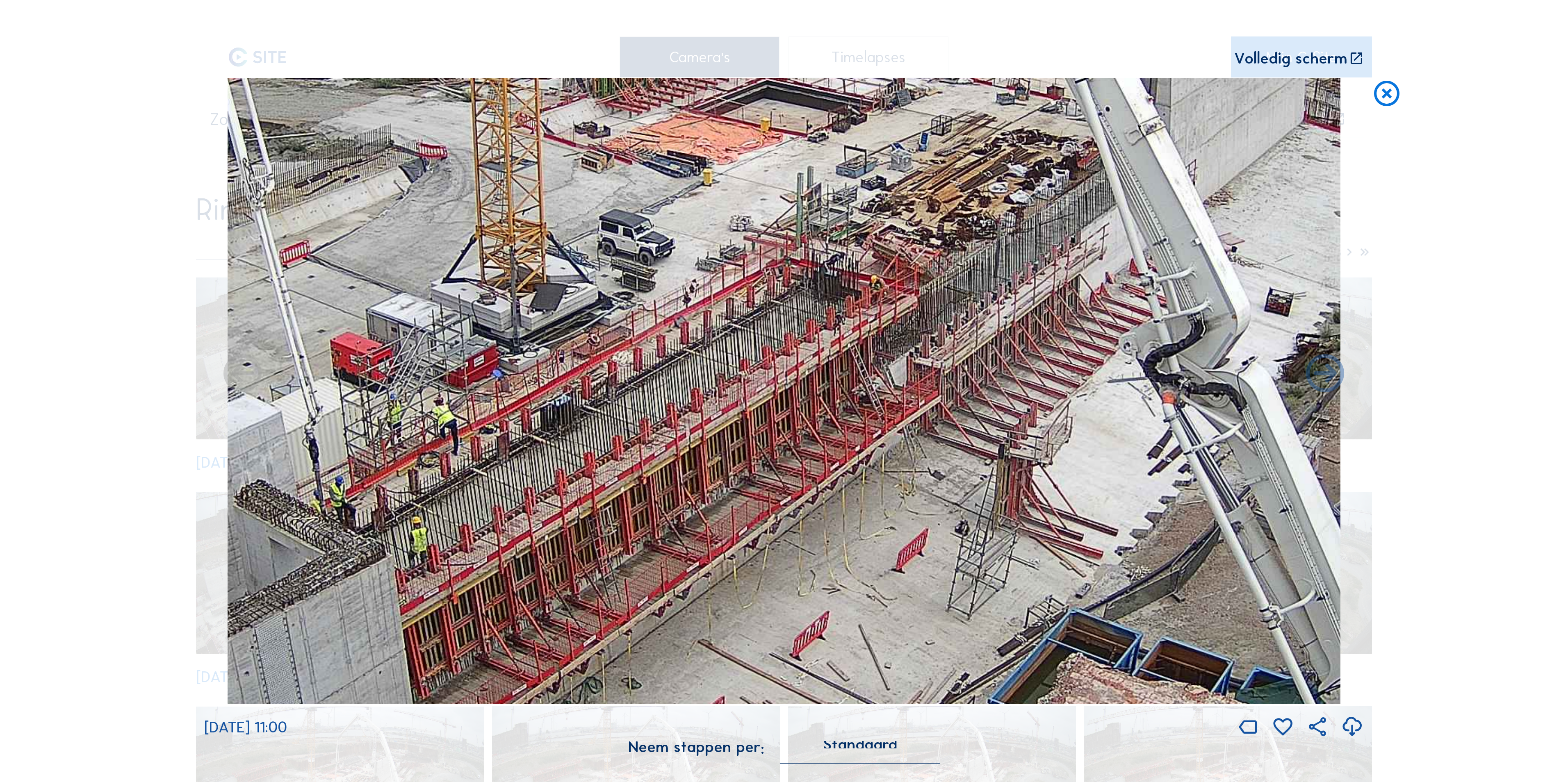
drag, startPoint x: 915, startPoint y: 389, endPoint x: 864, endPoint y: 518, distance: 138.7
click at [864, 518] on img at bounding box center [784, 391] width 1113 height 626
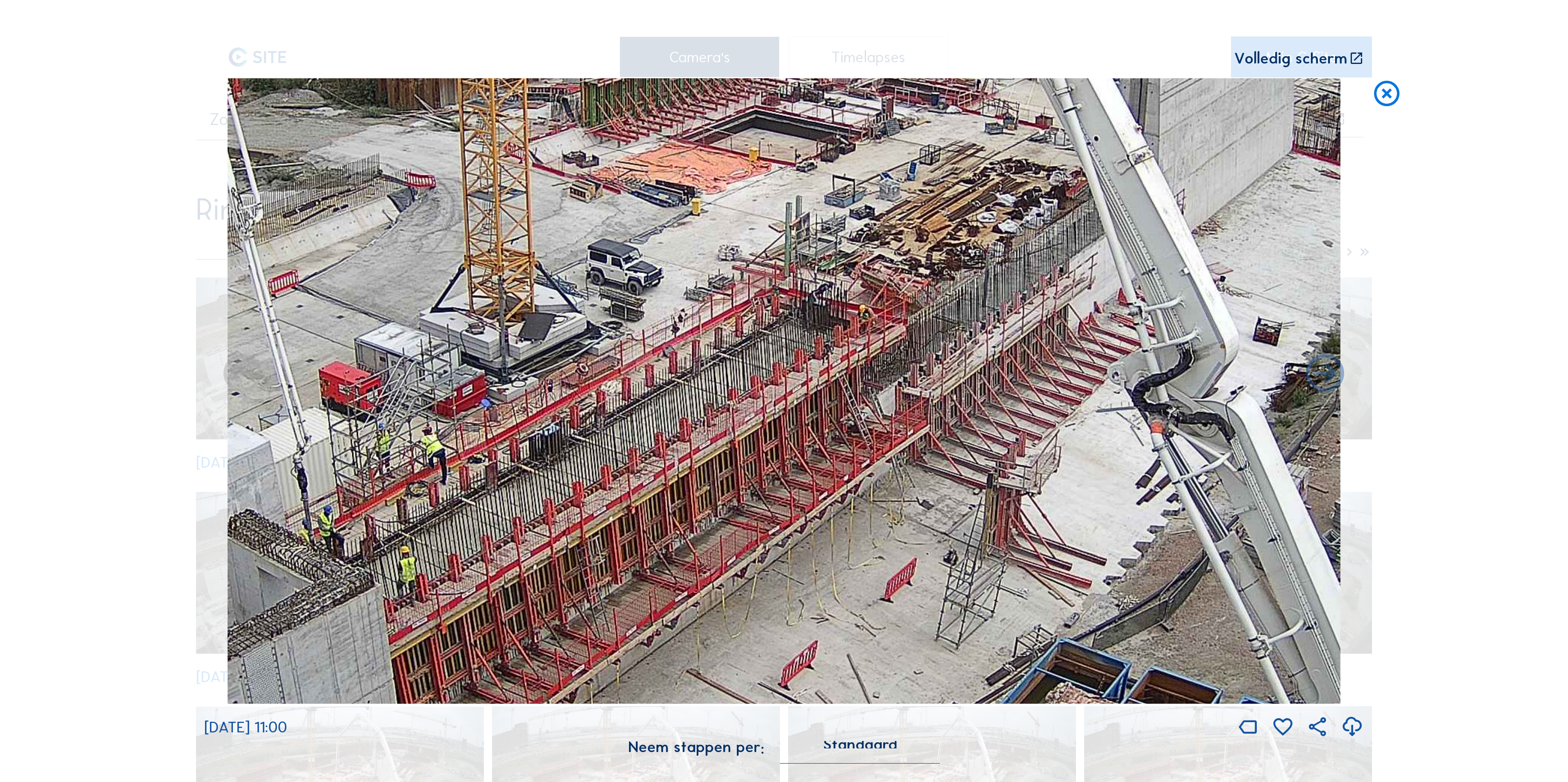
click at [926, 386] on img at bounding box center [784, 391] width 1113 height 626
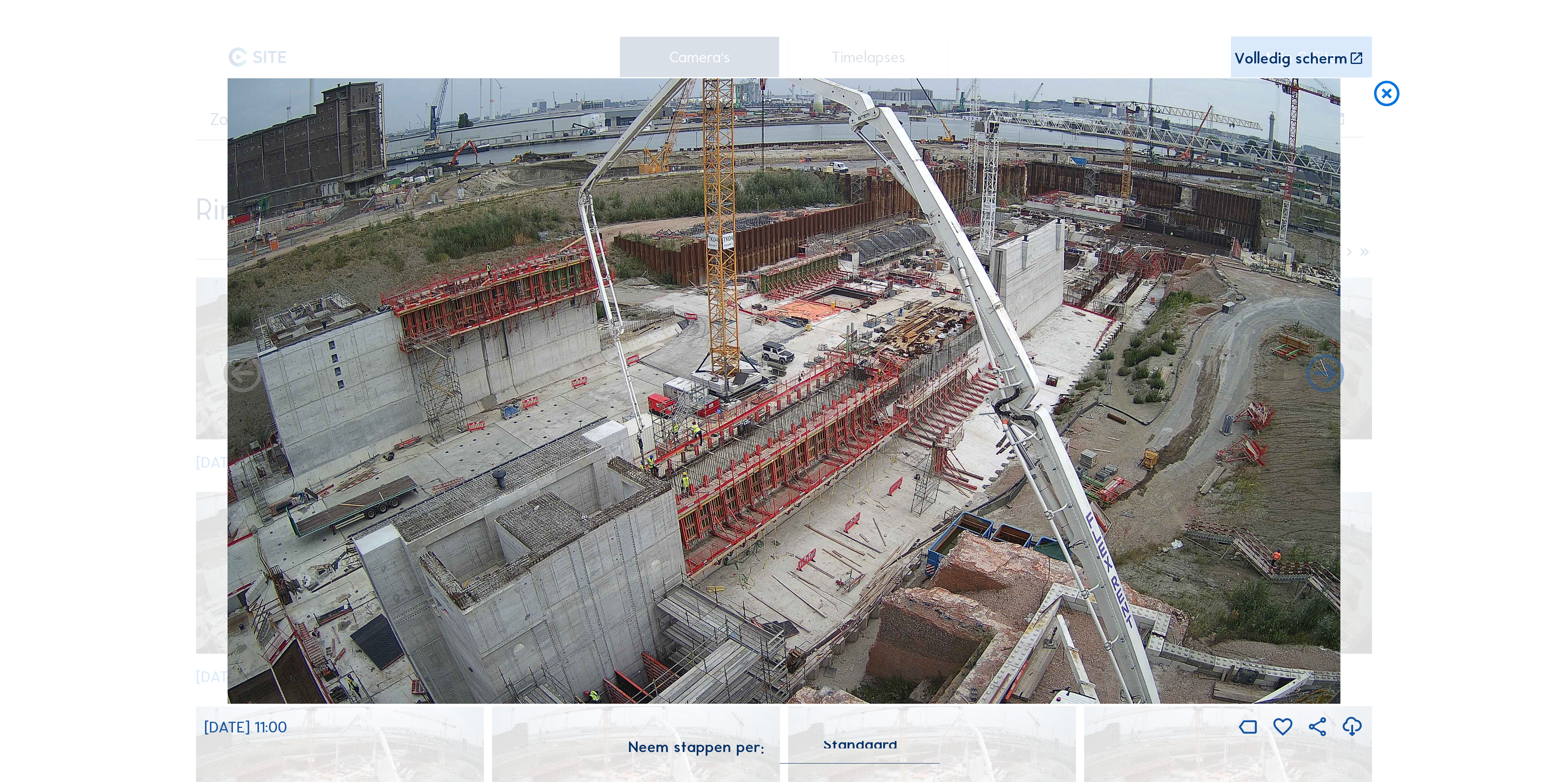
click at [1401, 97] on icon at bounding box center [1387, 94] width 30 height 32
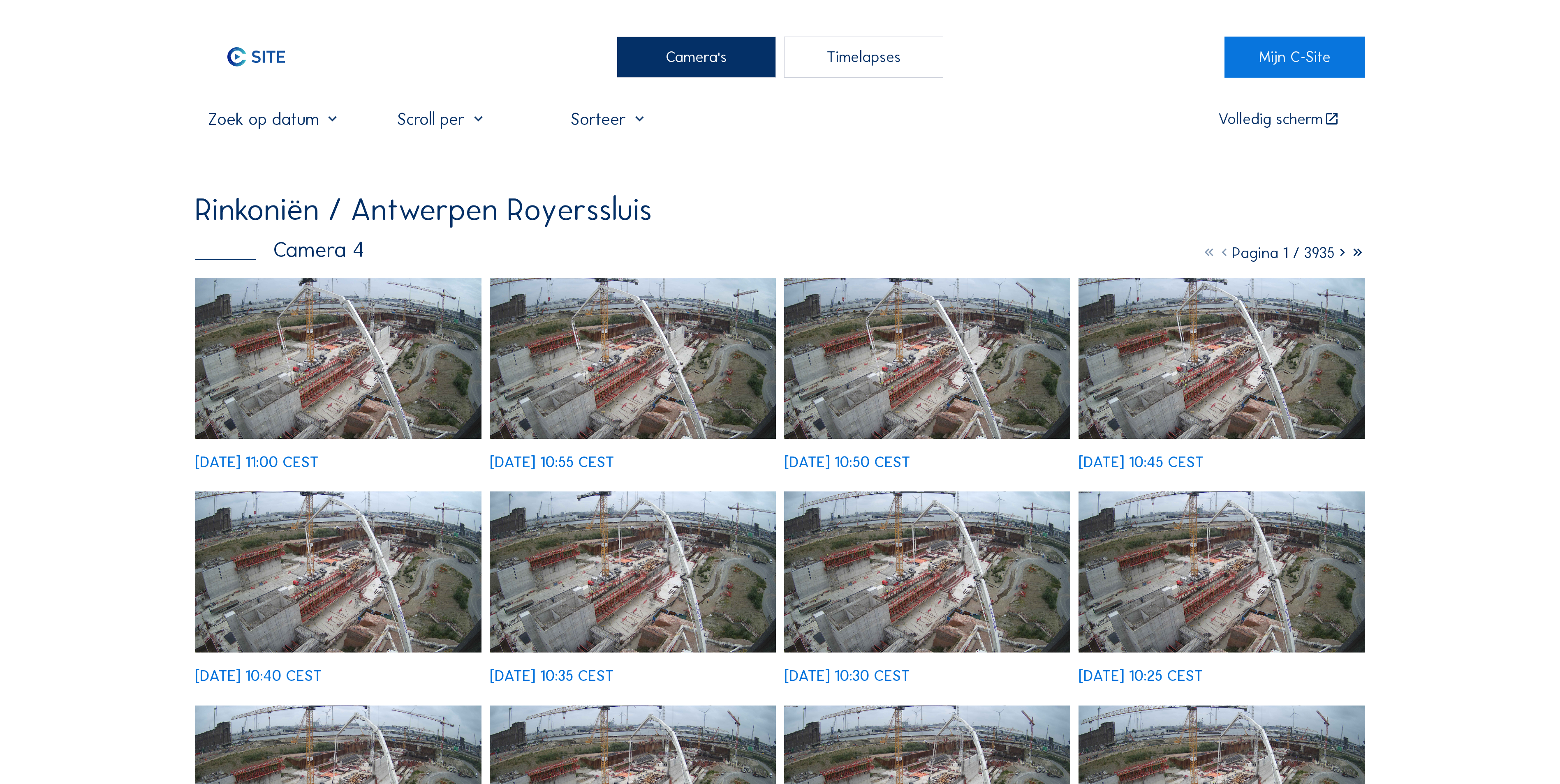
click at [712, 64] on div "Camera's" at bounding box center [696, 57] width 159 height 41
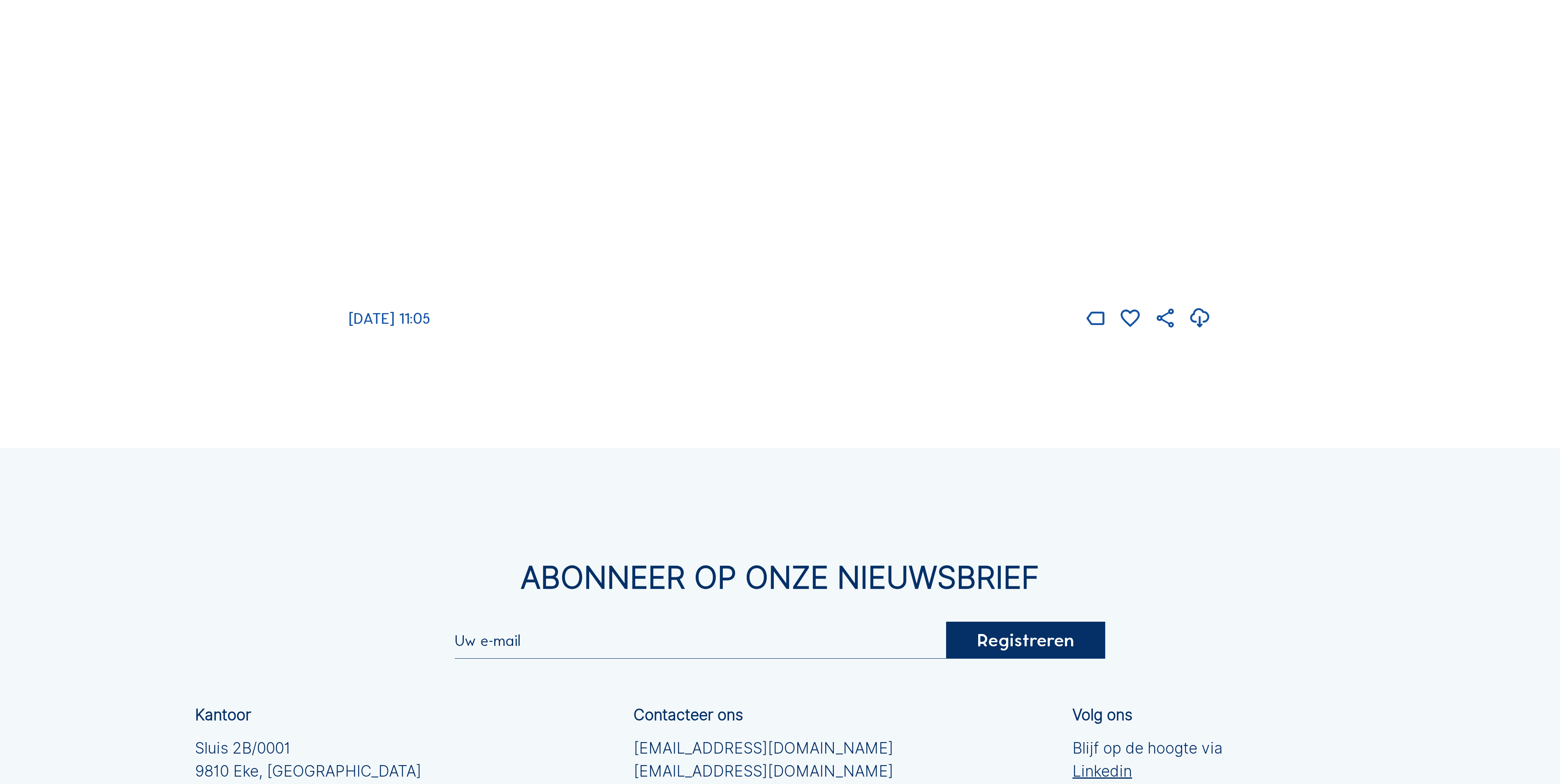
scroll to position [2159, 0]
